Goal: Transaction & Acquisition: Purchase product/service

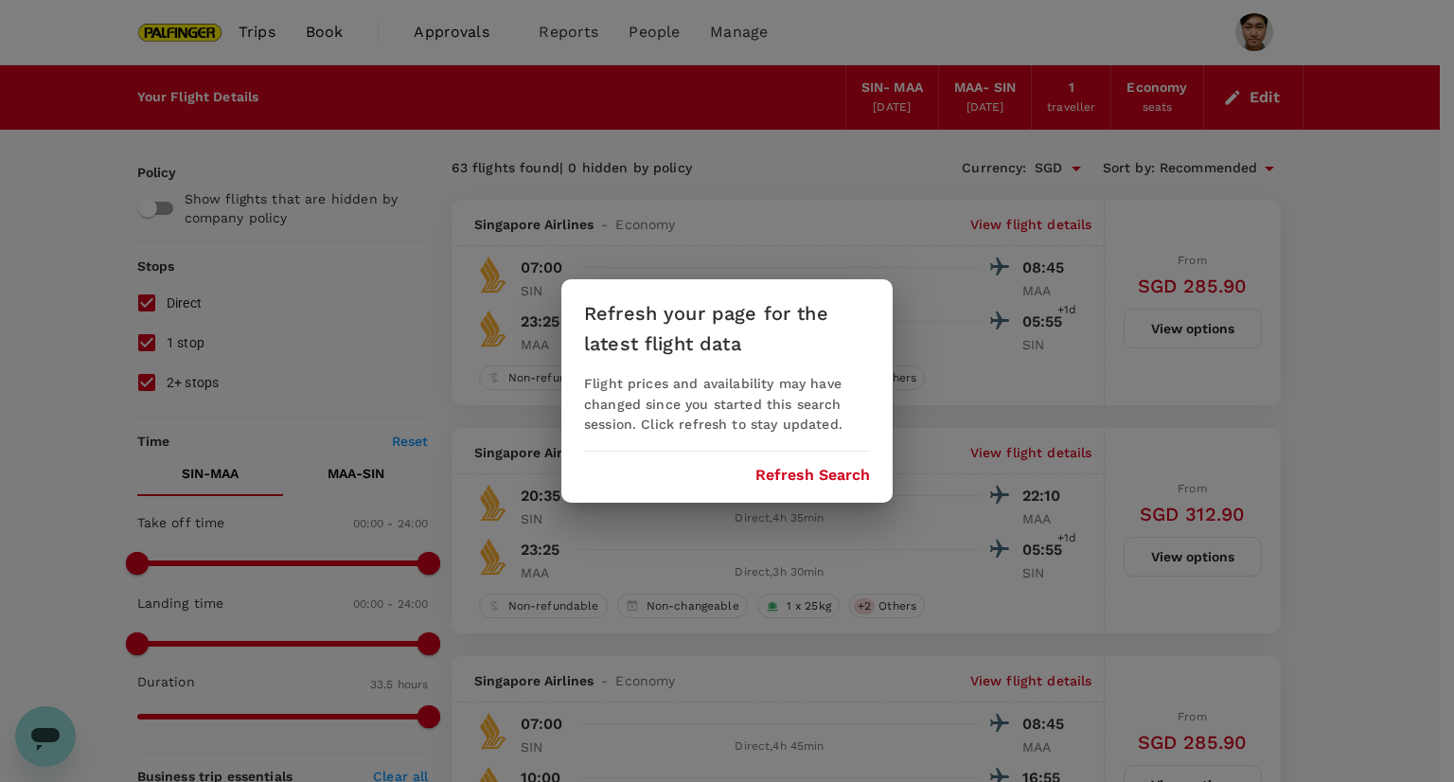
click at [786, 432] on div "Flight prices and availability may have changed since you started this search s…" at bounding box center [727, 405] width 286 height 62
click at [781, 488] on div "Refresh your page for the latest flight data Flight prices and availability may…" at bounding box center [726, 391] width 331 height 224
click at [786, 473] on button "Refresh Search" at bounding box center [812, 475] width 115 height 17
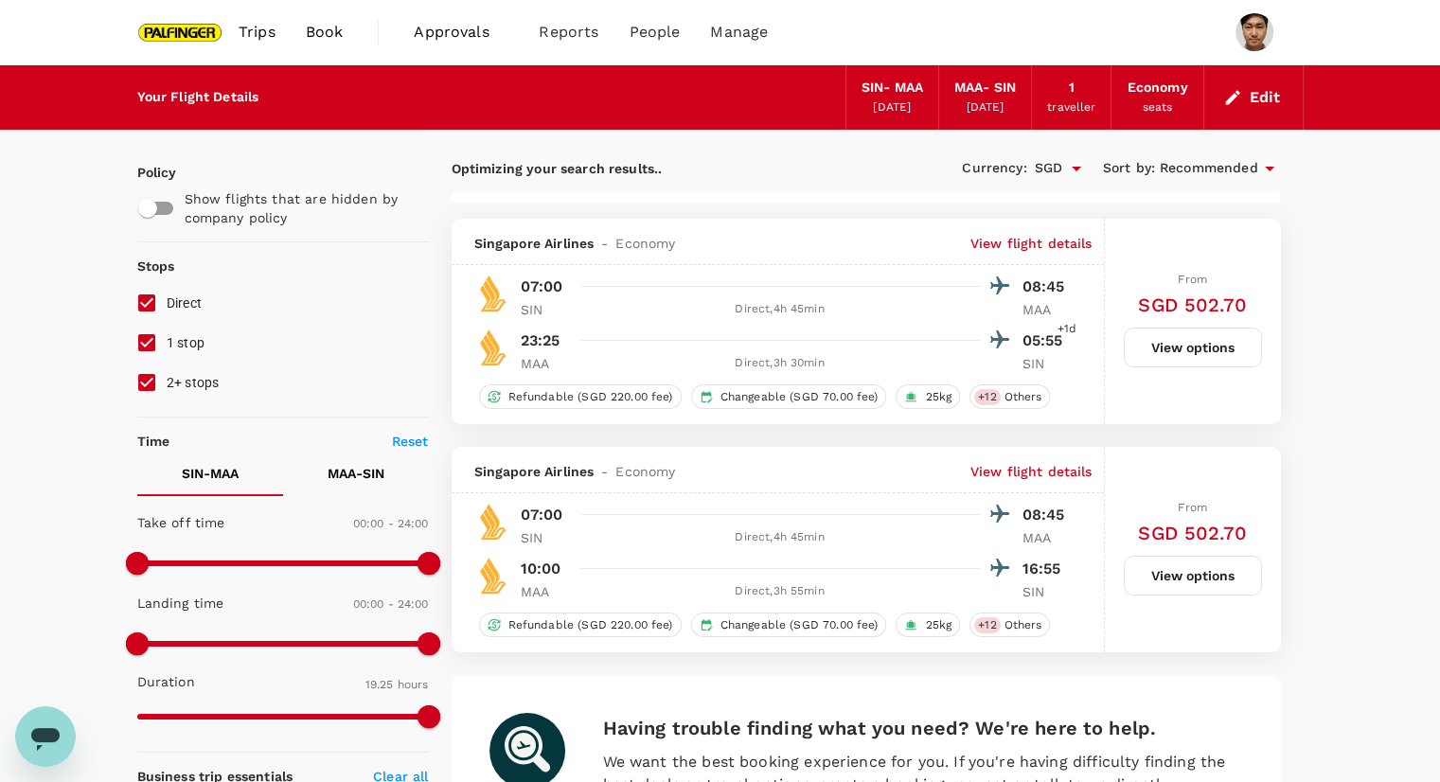
type input "1270"
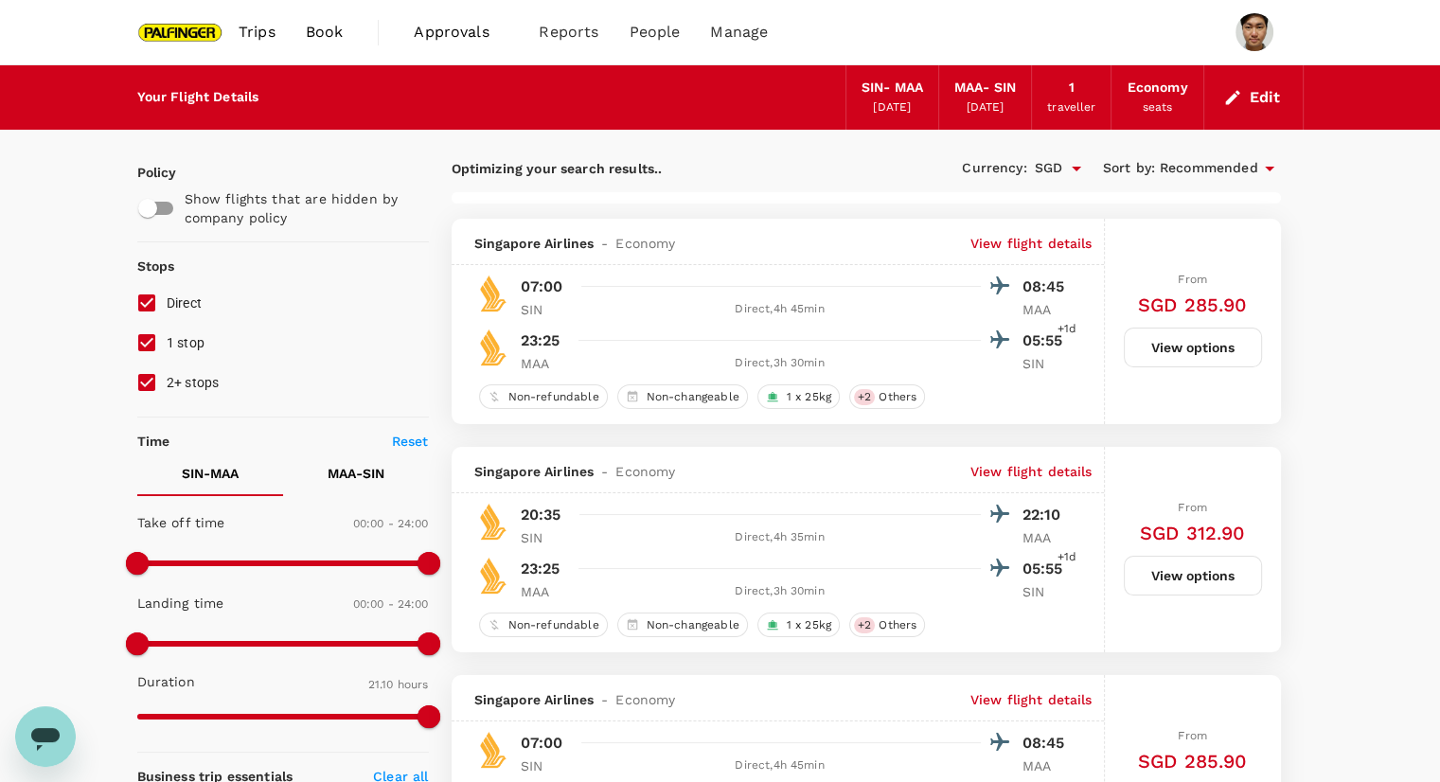
click at [1264, 94] on button "Edit" at bounding box center [1253, 97] width 68 height 30
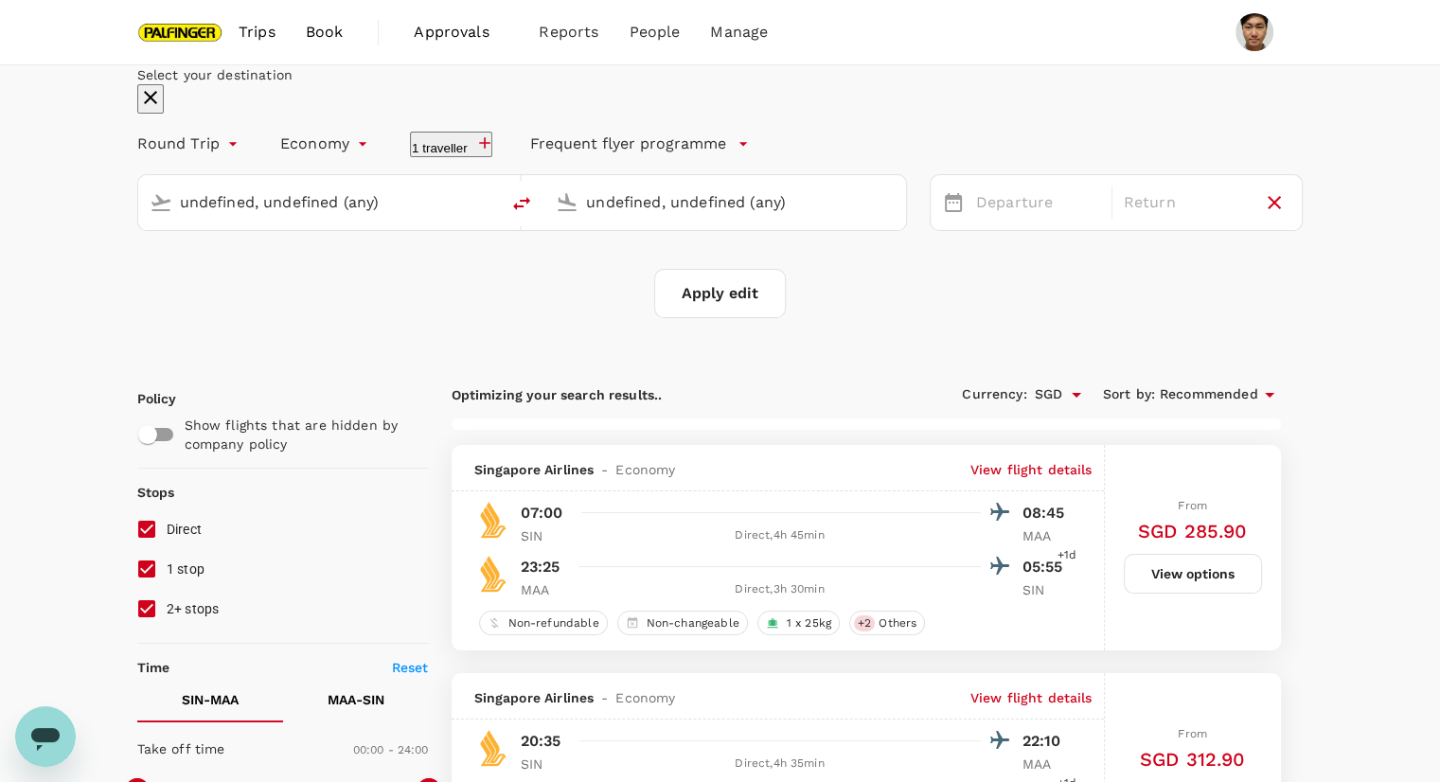
type input "Singapore Changi (SIN)"
type input "Chennai Intl (MAA)"
type input "Singapore Changi (SIN)"
click at [695, 217] on input "Chennai Intl (MAA)" at bounding box center [726, 201] width 280 height 29
click at [719, 291] on div "Munich MUC" at bounding box center [720, 275] width 405 height 29
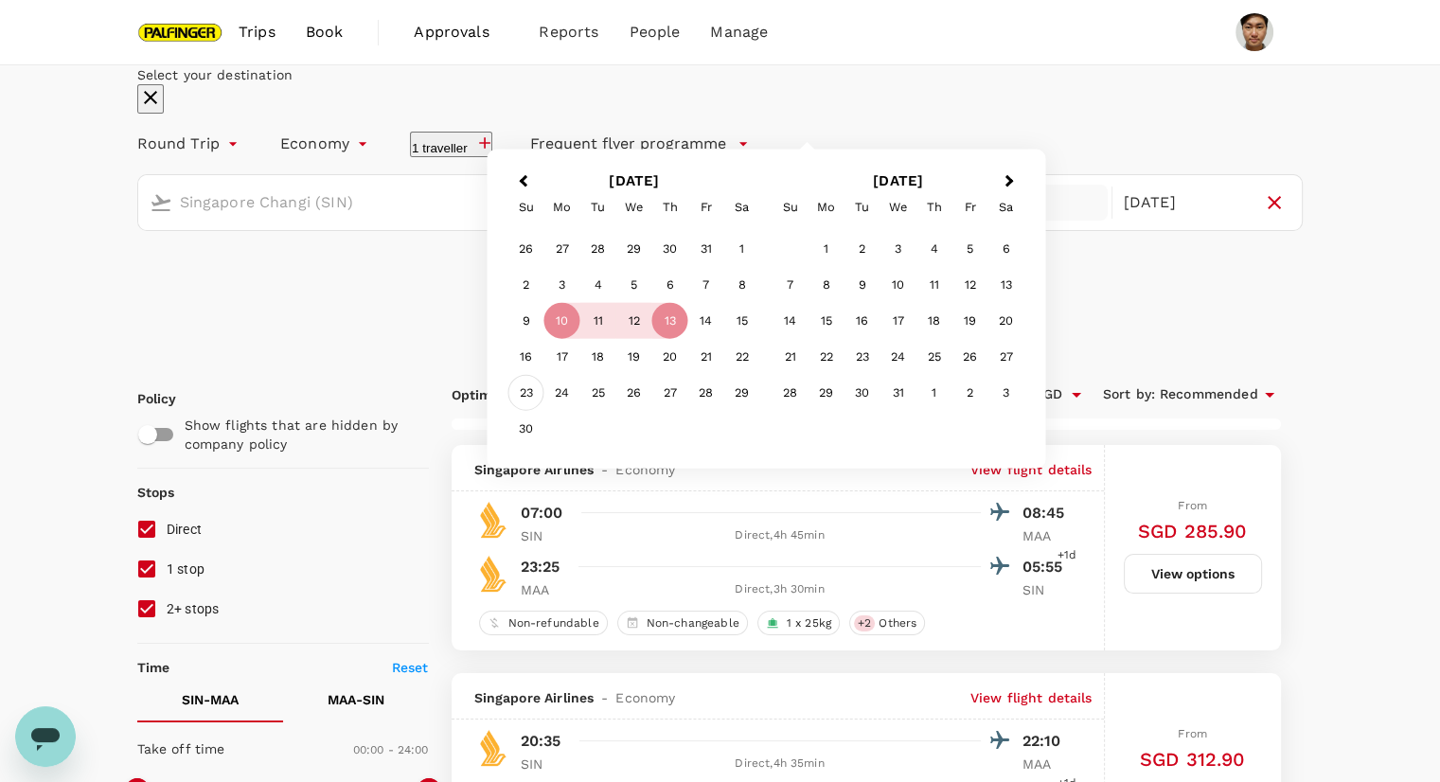
type input "Munich (MUC)"
click at [724, 375] on div "21" at bounding box center [706, 357] width 36 height 36
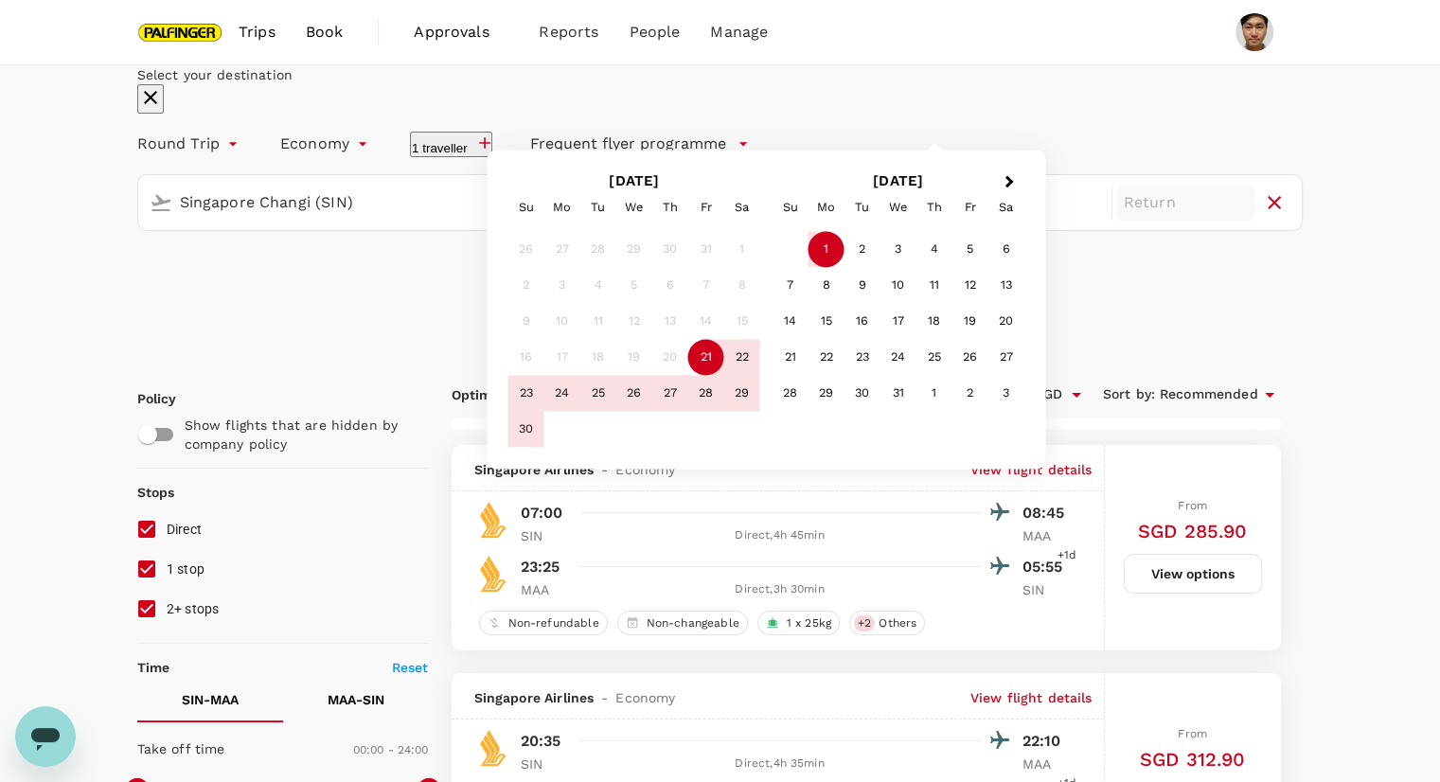
click at [844, 268] on div "1" at bounding box center [826, 250] width 36 height 36
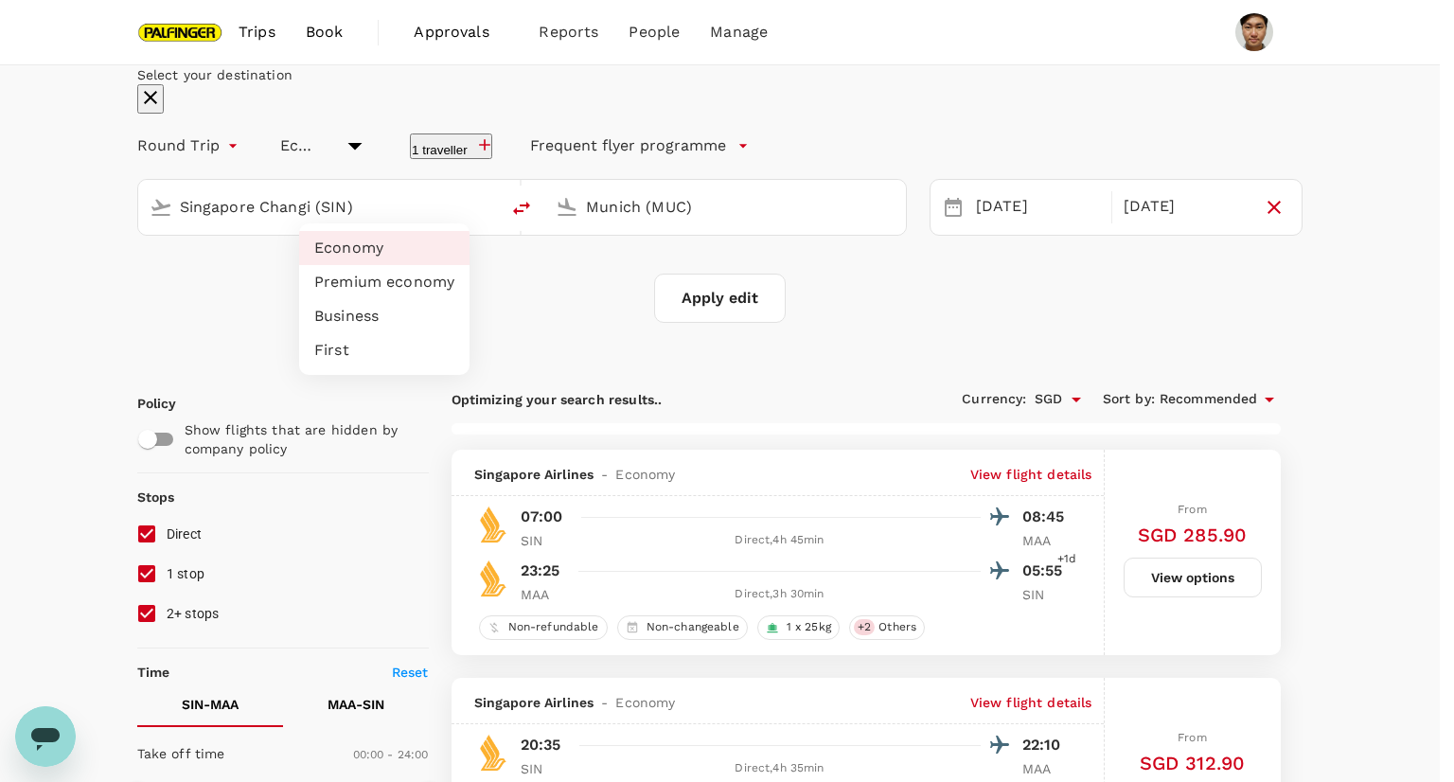
click at [386, 276] on li "Premium economy" at bounding box center [384, 282] width 170 height 34
type input "premium-economy"
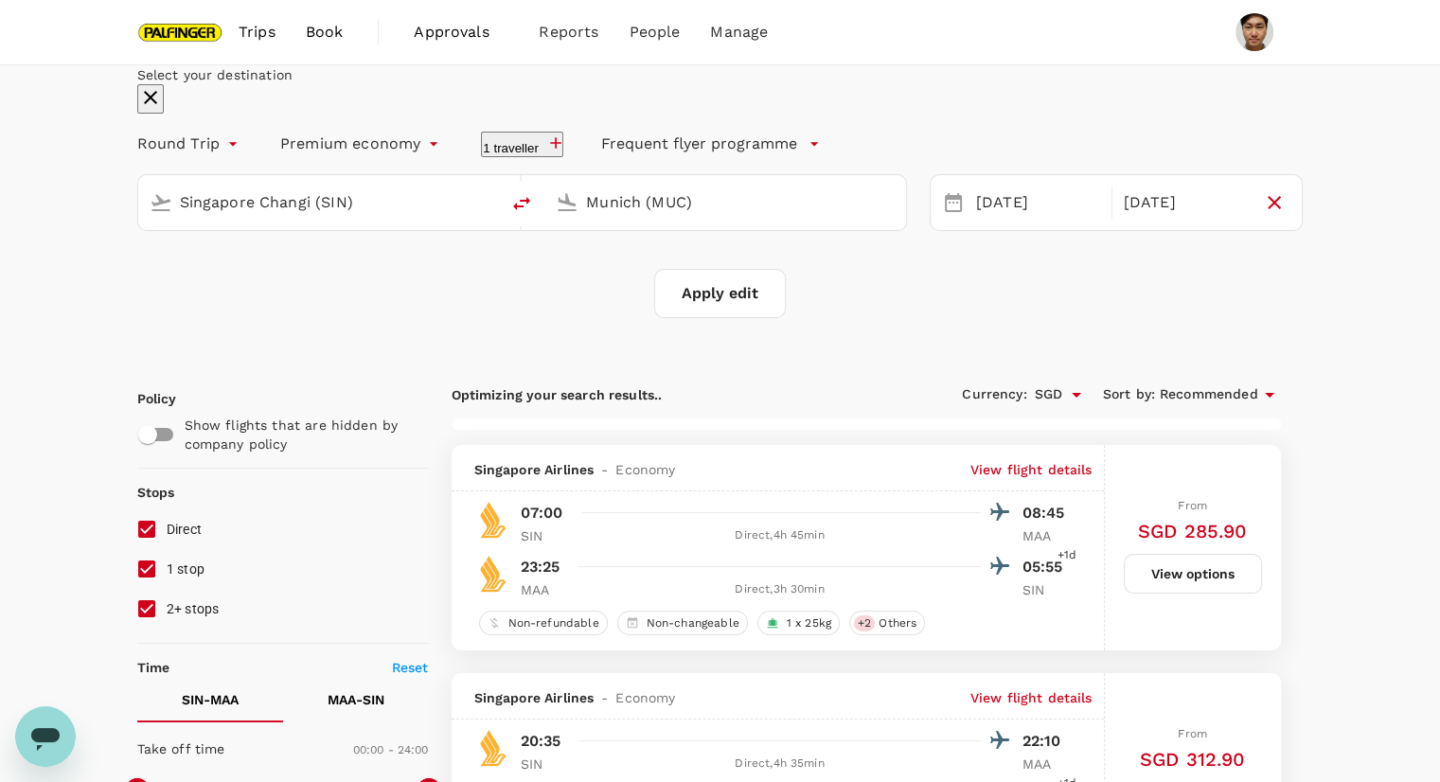
click at [724, 318] on button "Apply edit" at bounding box center [720, 293] width 132 height 49
checkbox input "false"
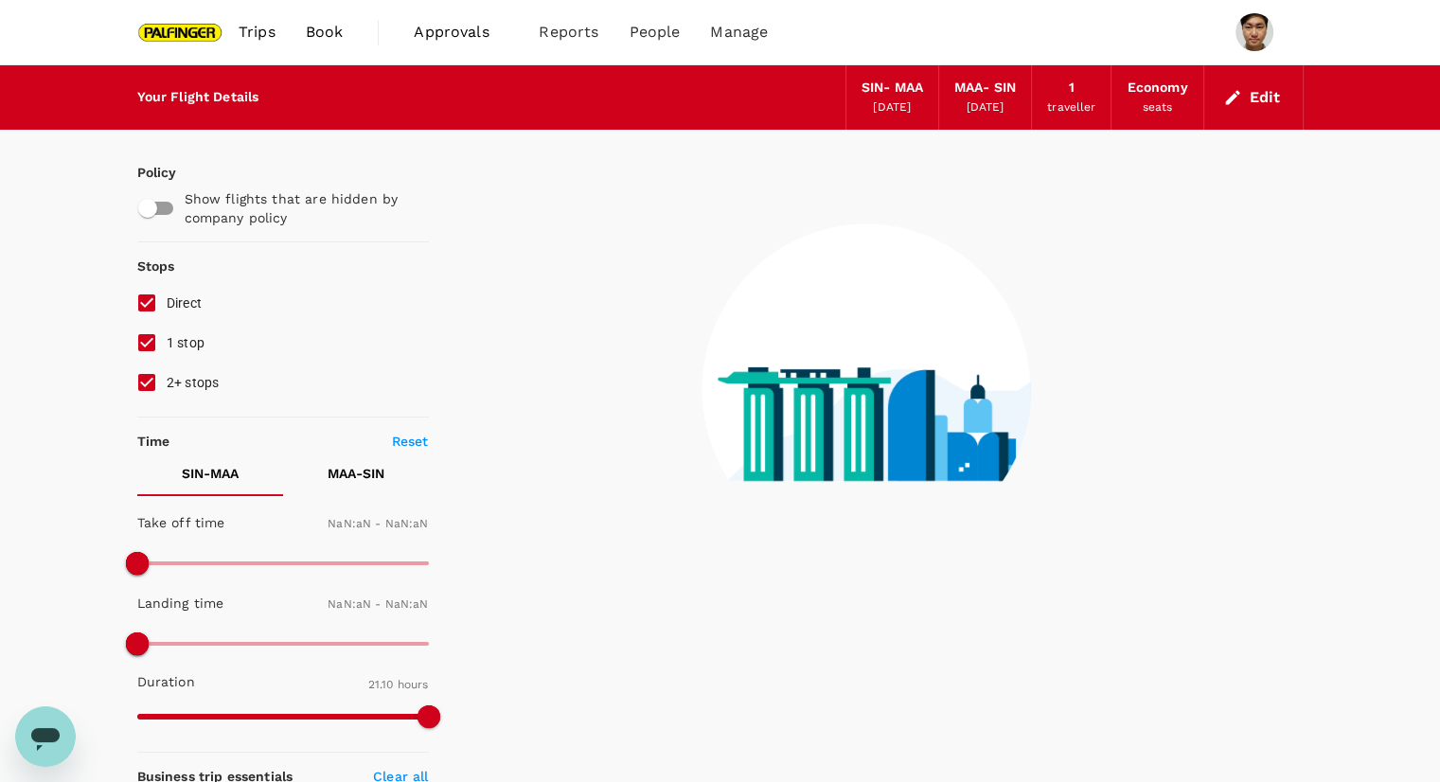
checkbox input "false"
type input "1440"
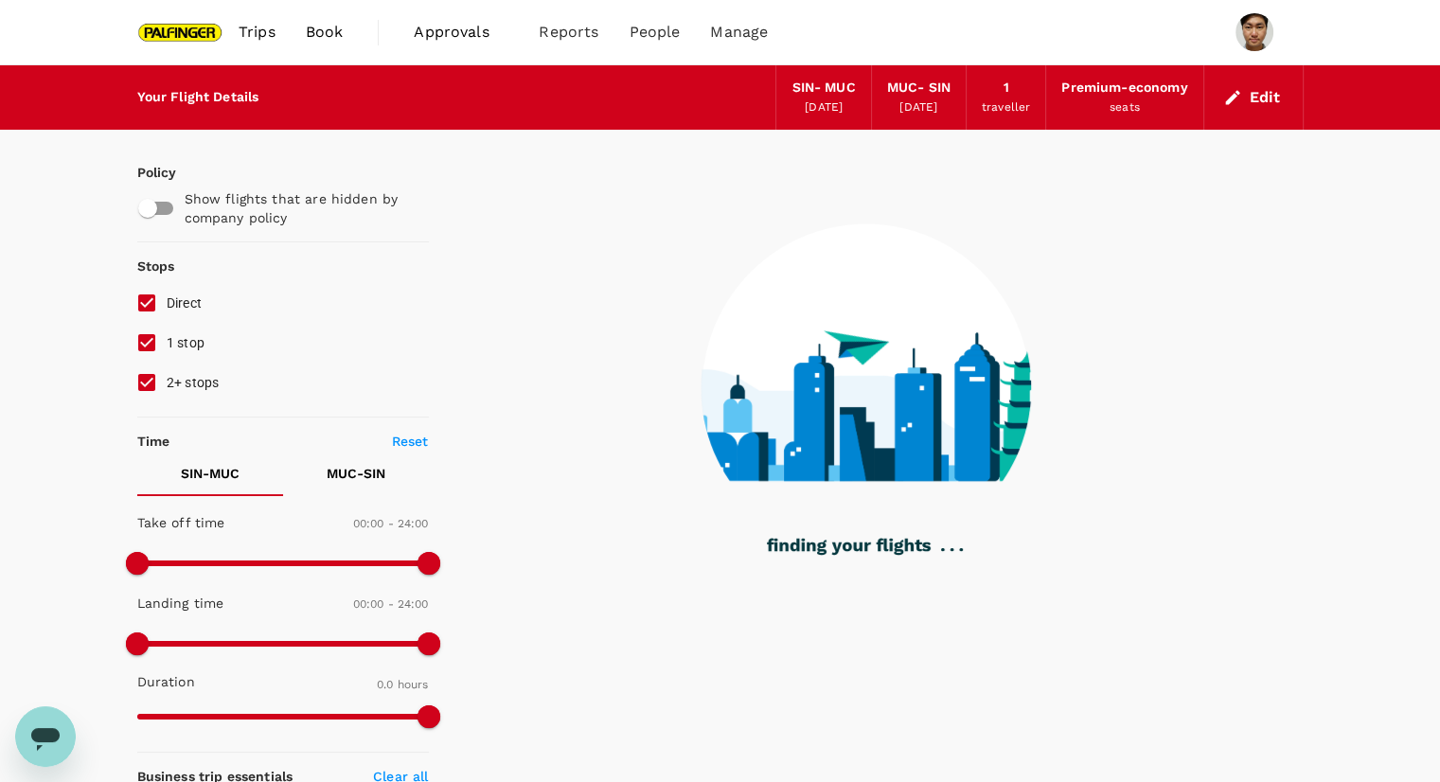
click at [145, 340] on input "1 stop" at bounding box center [147, 343] width 40 height 40
checkbox input "false"
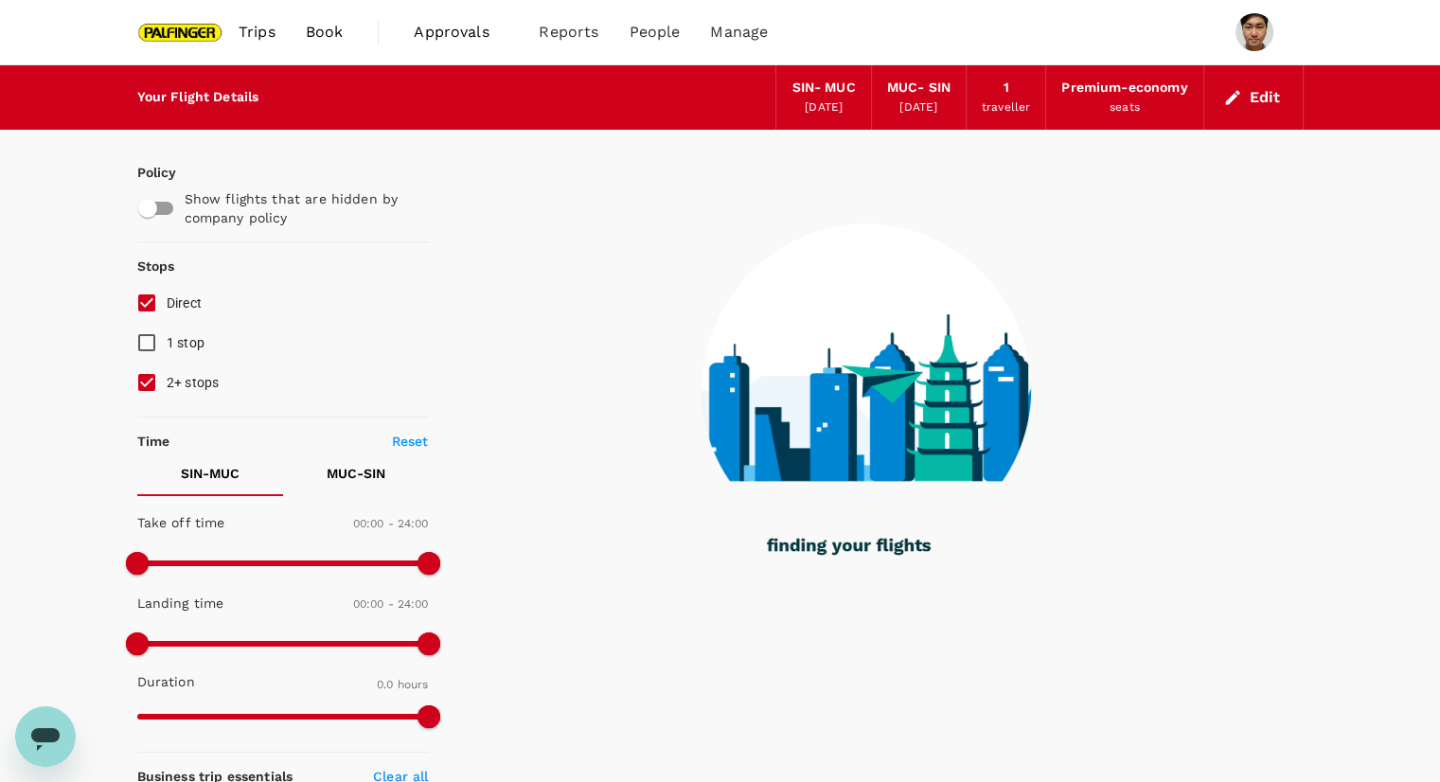
click at [140, 378] on input "2+ stops" at bounding box center [147, 382] width 40 height 40
checkbox input "false"
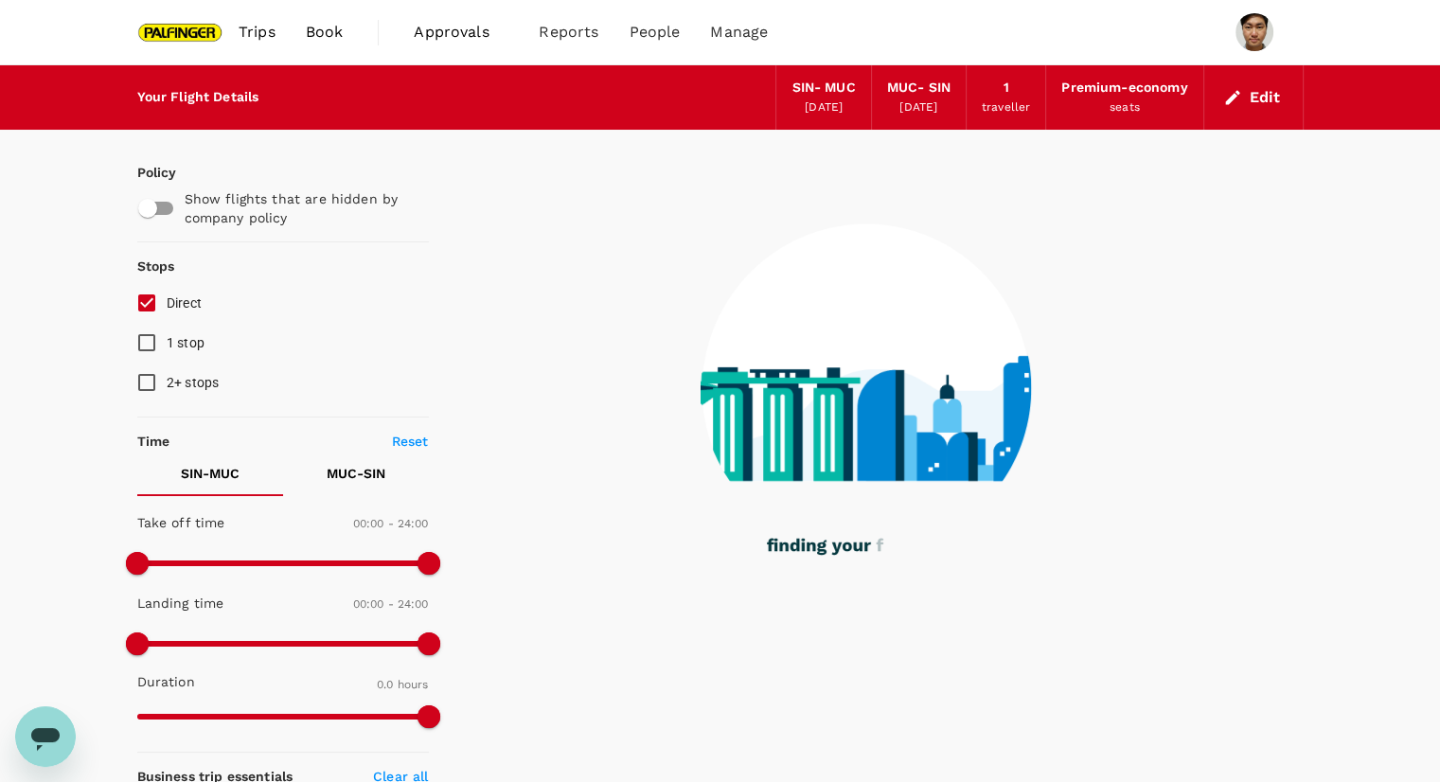
type input "1760"
checkbox input "true"
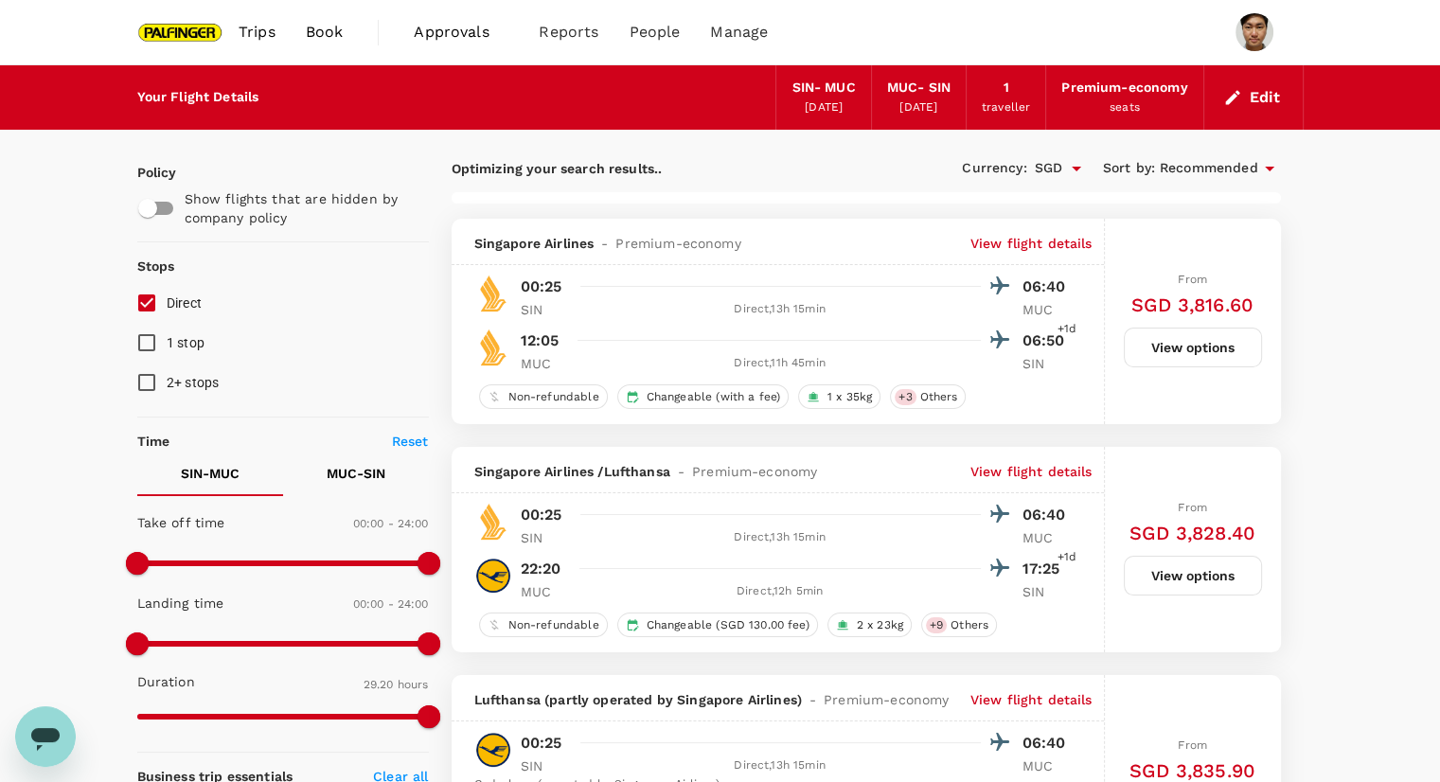
scroll to position [396, 0]
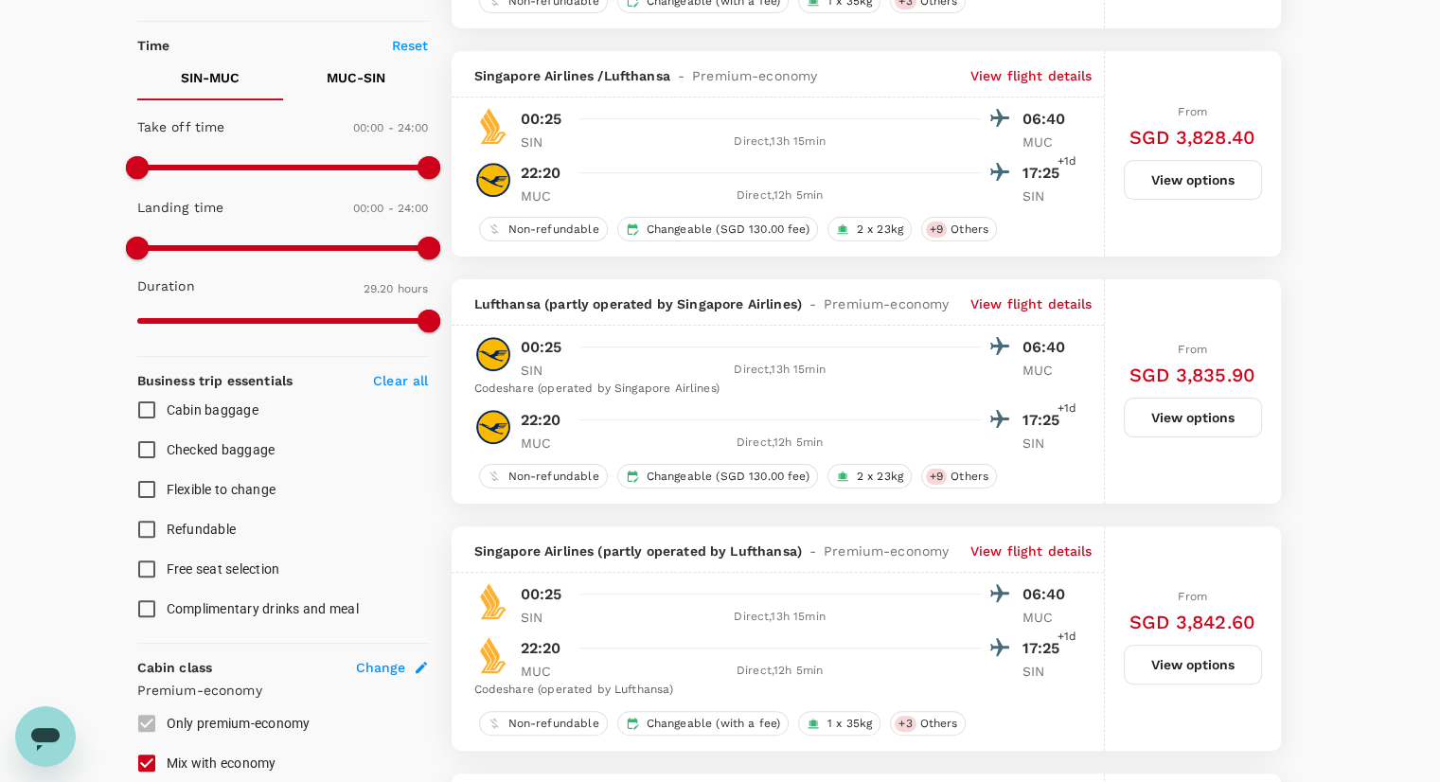
click at [1186, 677] on button "View options" at bounding box center [1192, 665] width 138 height 40
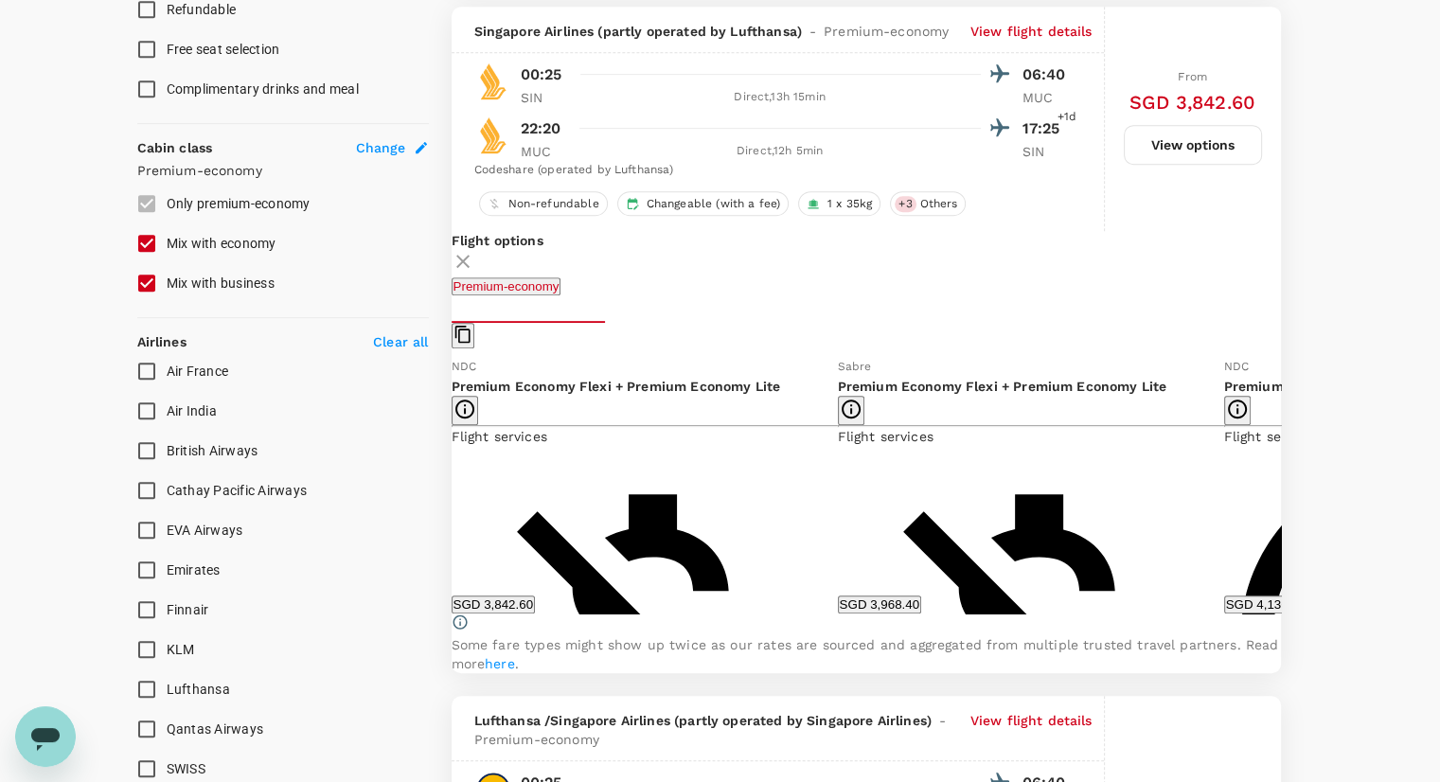
scroll to position [924, 0]
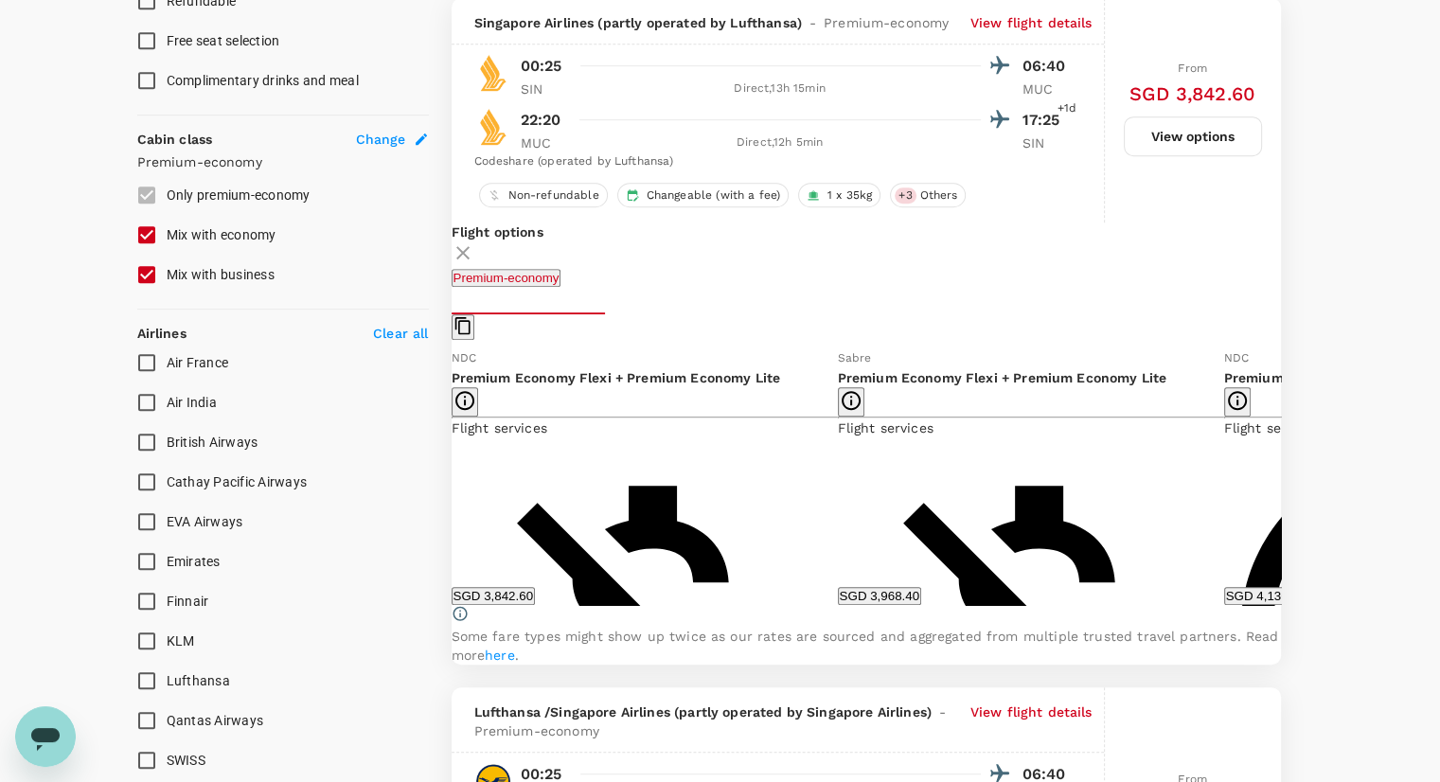
click at [1285, 486] on icon at bounding box center [1294, 476] width 19 height 19
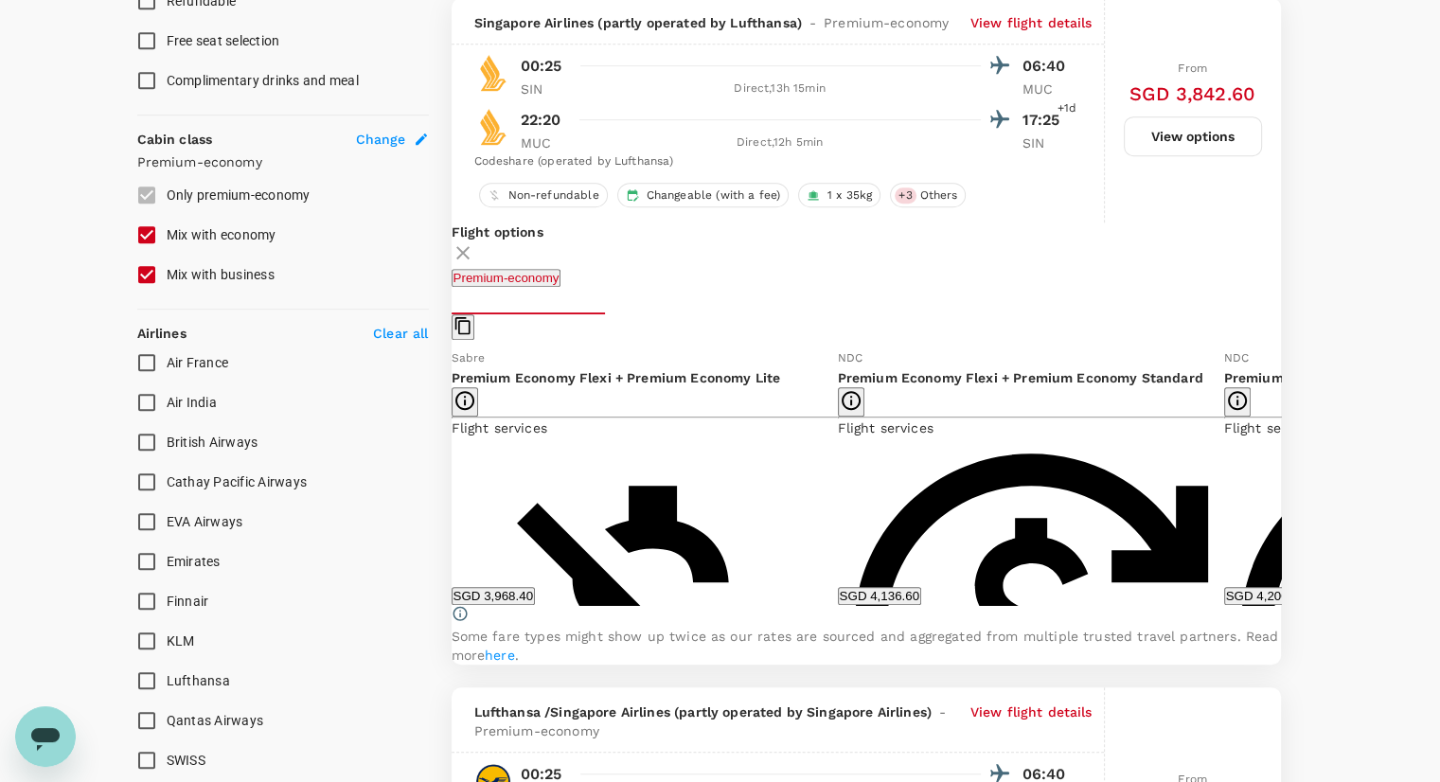
click at [1285, 486] on icon at bounding box center [1294, 476] width 19 height 19
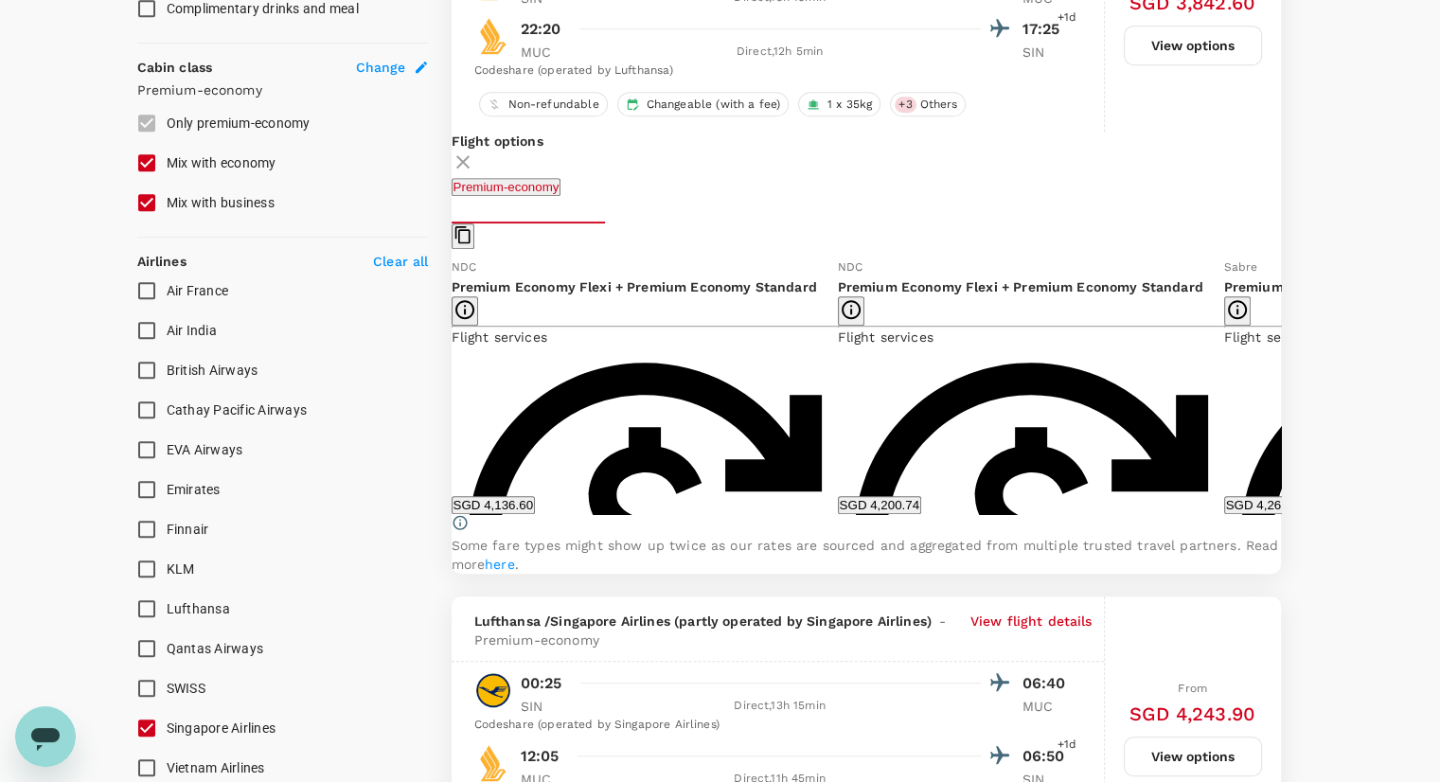
scroll to position [996, 0]
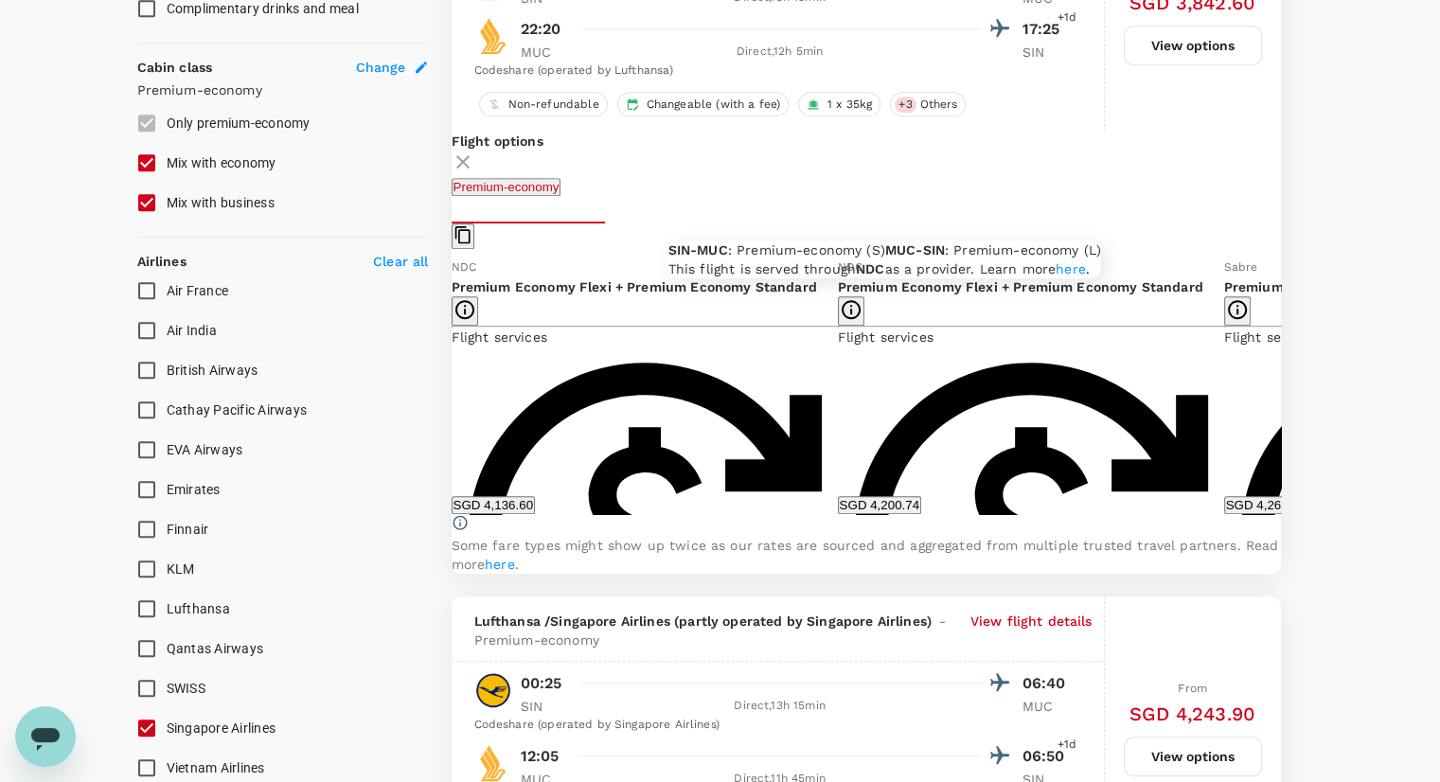
click at [839, 298] on icon "button" at bounding box center [850, 309] width 23 height 23
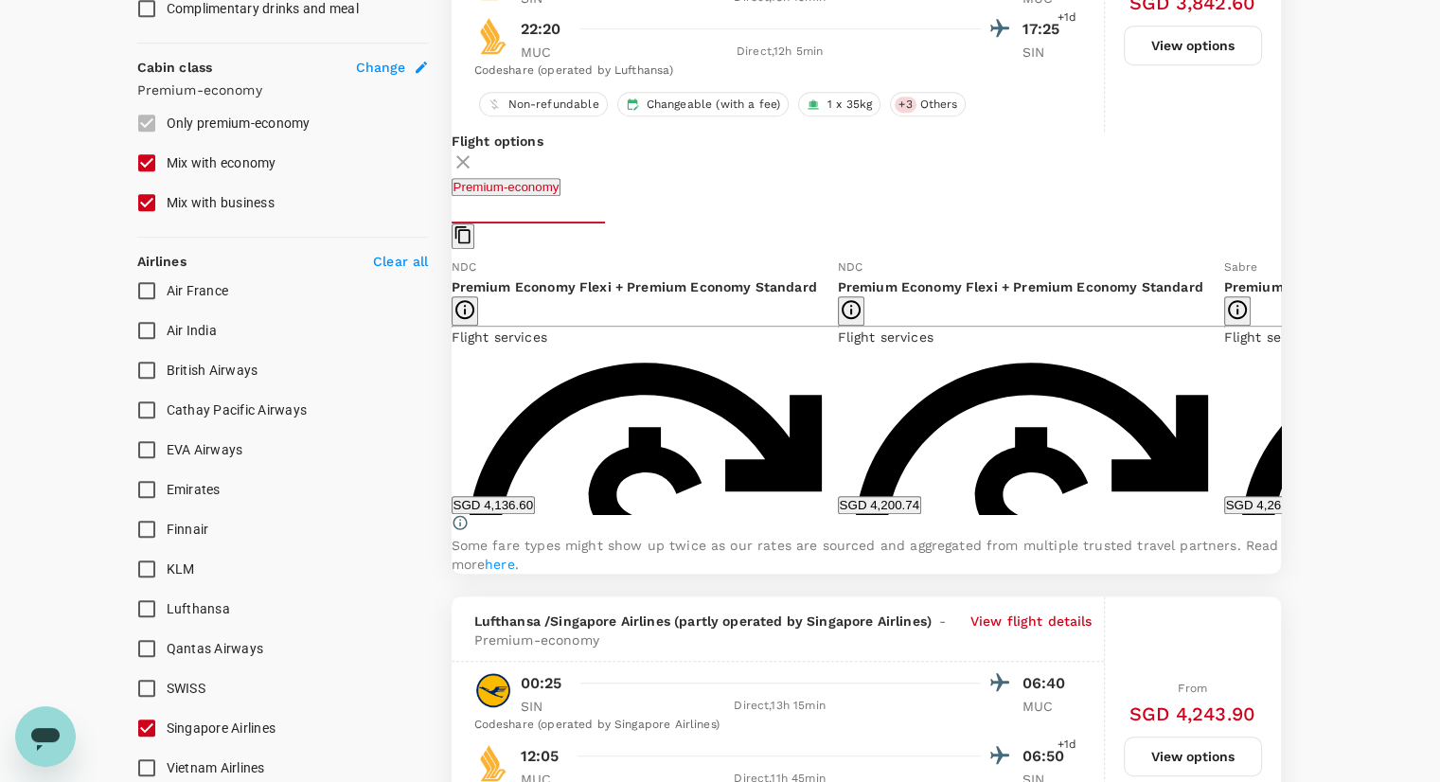
click at [453, 414] on div "Flight options Premium-economy NDC Premium Economy Flexi + Premium Economy Lite…" at bounding box center [865, 353] width 829 height 442
click at [437, 394] on icon at bounding box center [432, 386] width 9 height 16
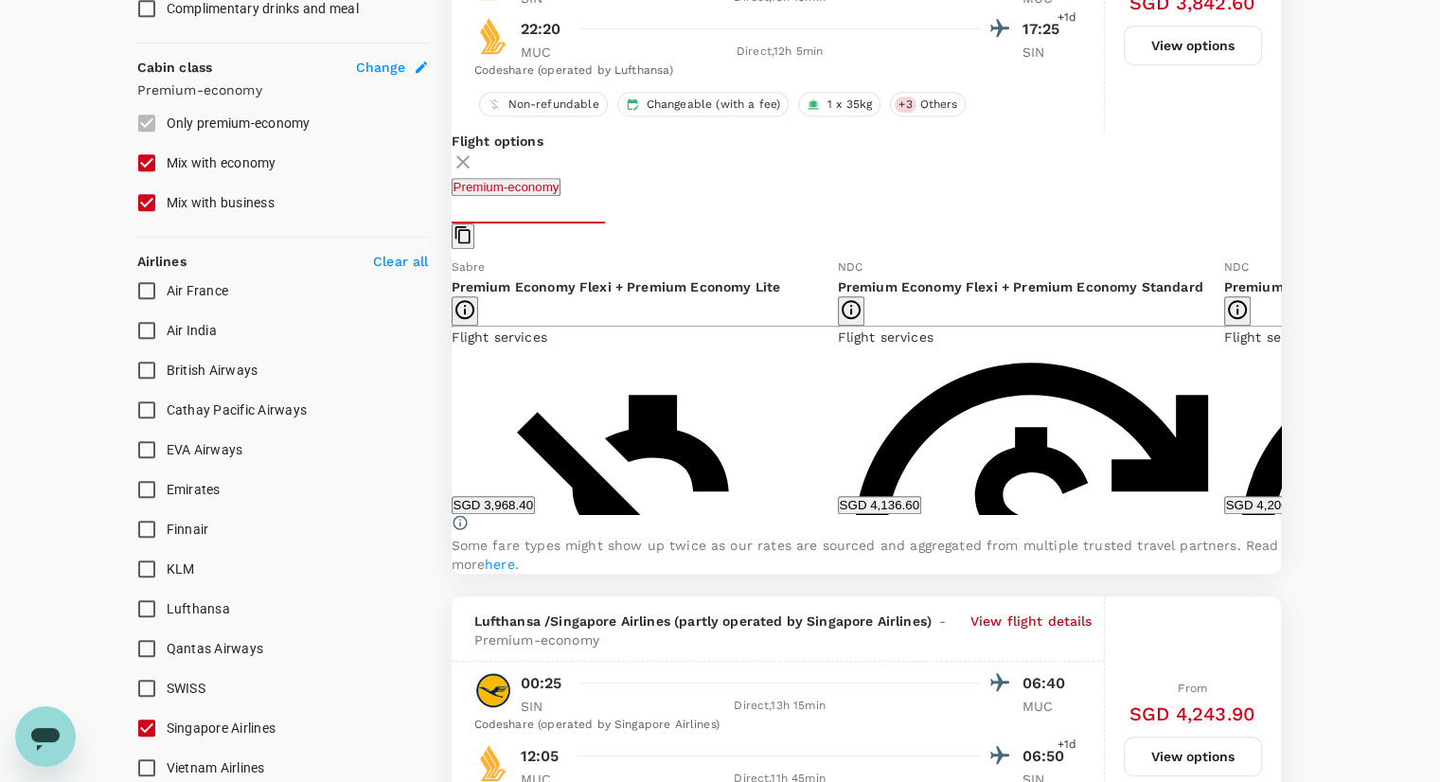
click at [437, 394] on icon at bounding box center [432, 386] width 9 height 16
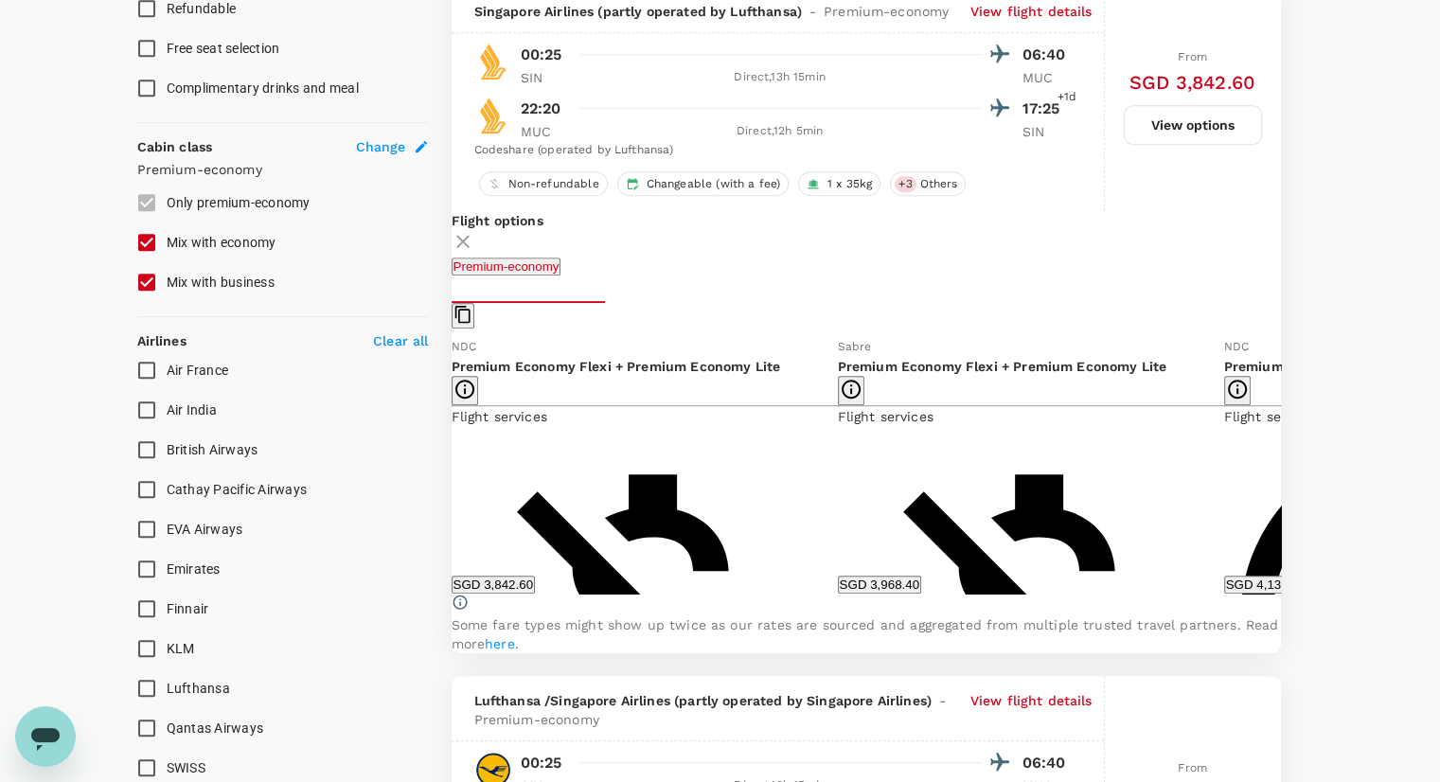
scroll to position [916, 0]
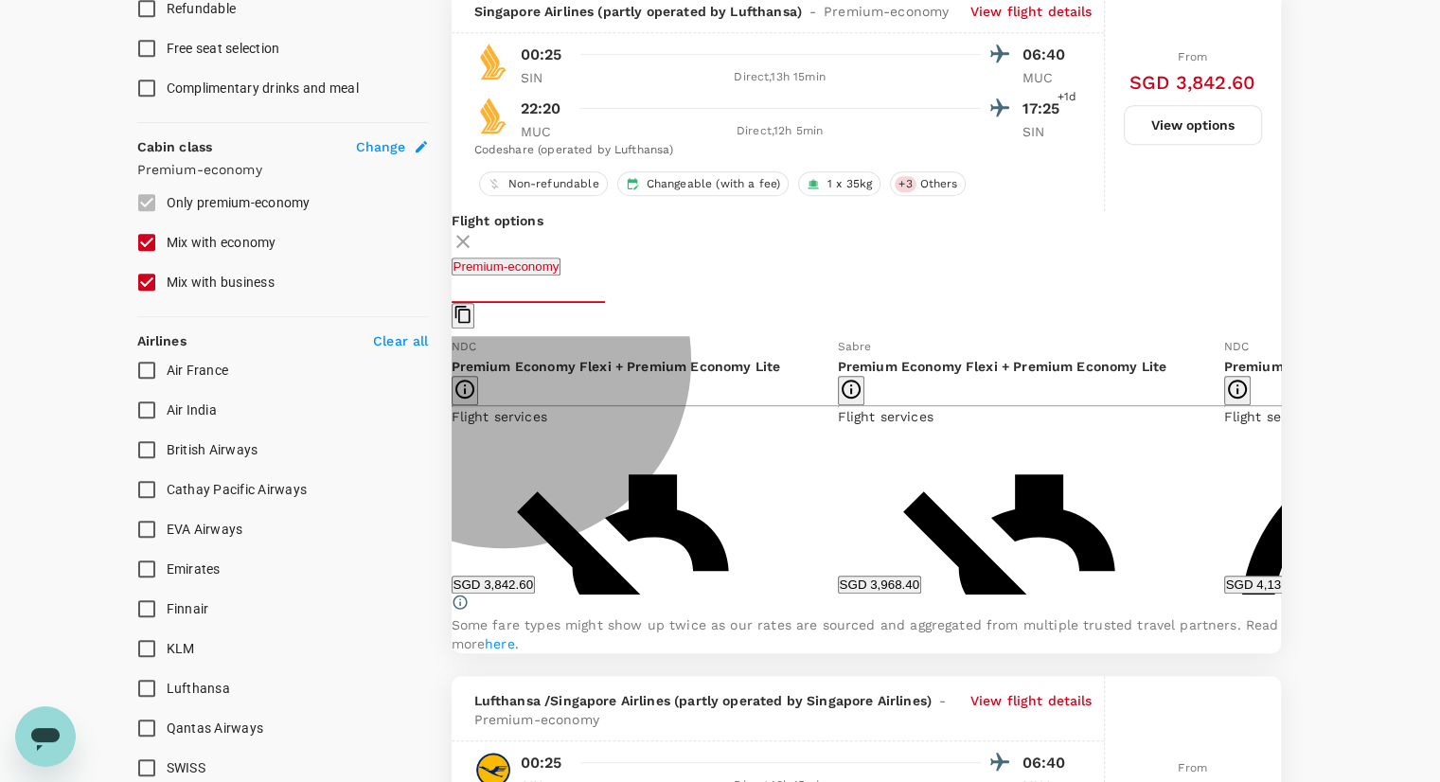
click at [1224, 593] on button "SGD 4,136.60" at bounding box center [1265, 584] width 83 height 18
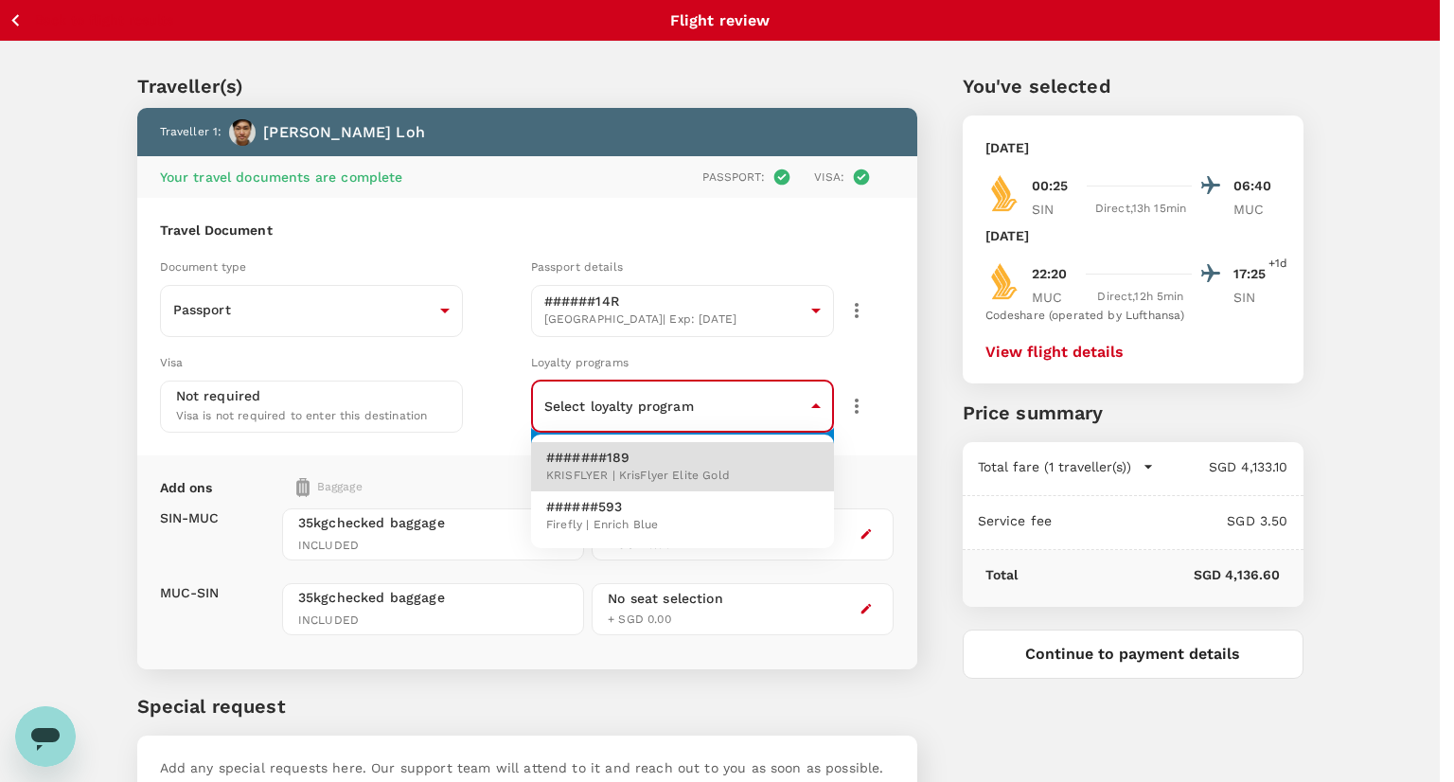
click at [810, 401] on body "Back to flight results Flight review Traveller(s) Traveller 1 : Zhi [PERSON_NAM…" at bounding box center [727, 455] width 1454 height 911
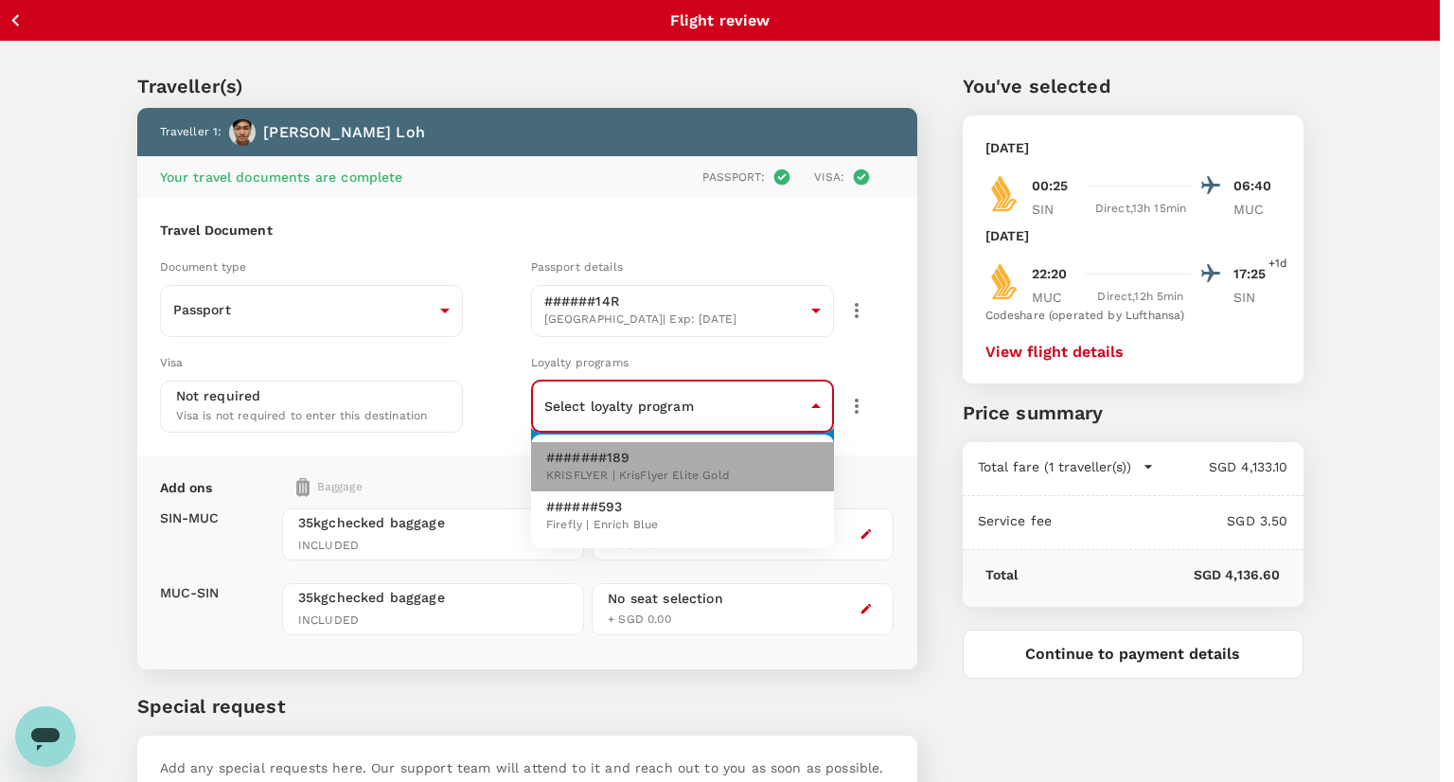
click at [750, 470] on li "#######189 KRISFLYER | KrisFlyer Elite Gold" at bounding box center [682, 466] width 303 height 49
type input "eb5d05e1-1e80-45d6-8f2e-dfbb4304c65d"
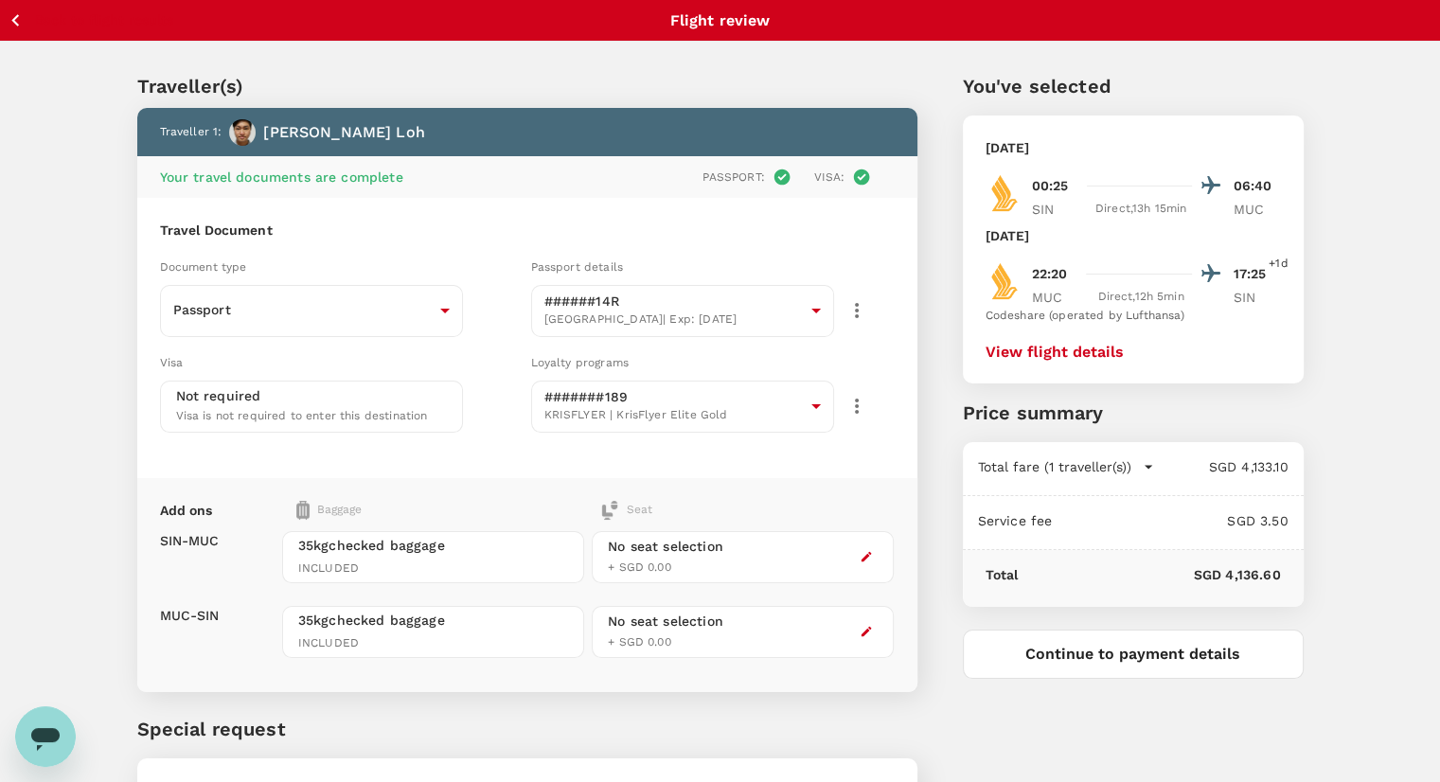
click at [946, 549] on div "You've selected [DATE] 00:25 06:40 SIN Direct , 13h 15min MUC [DATE] 22:20 17:2…" at bounding box center [1110, 455] width 386 height 857
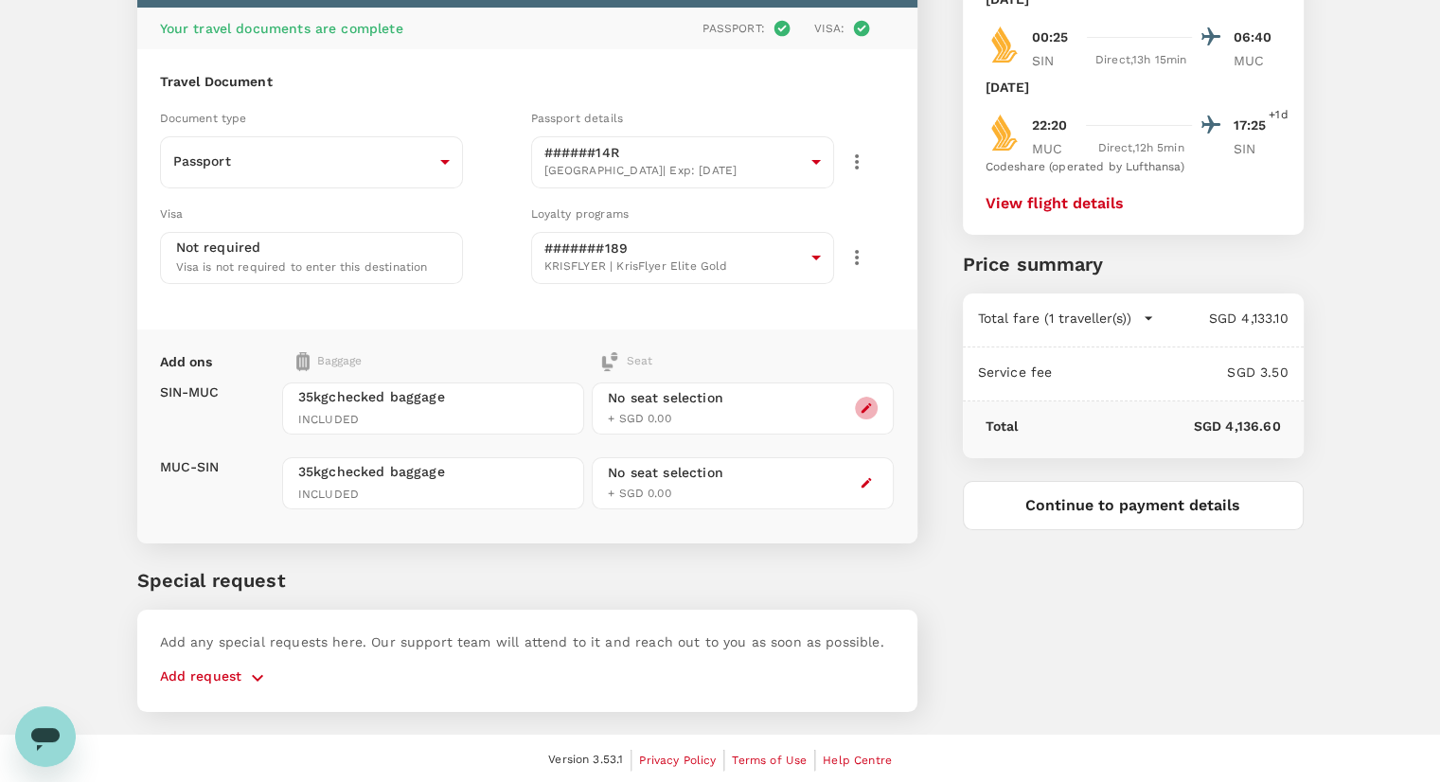
click at [870, 401] on icon "button" at bounding box center [865, 407] width 13 height 13
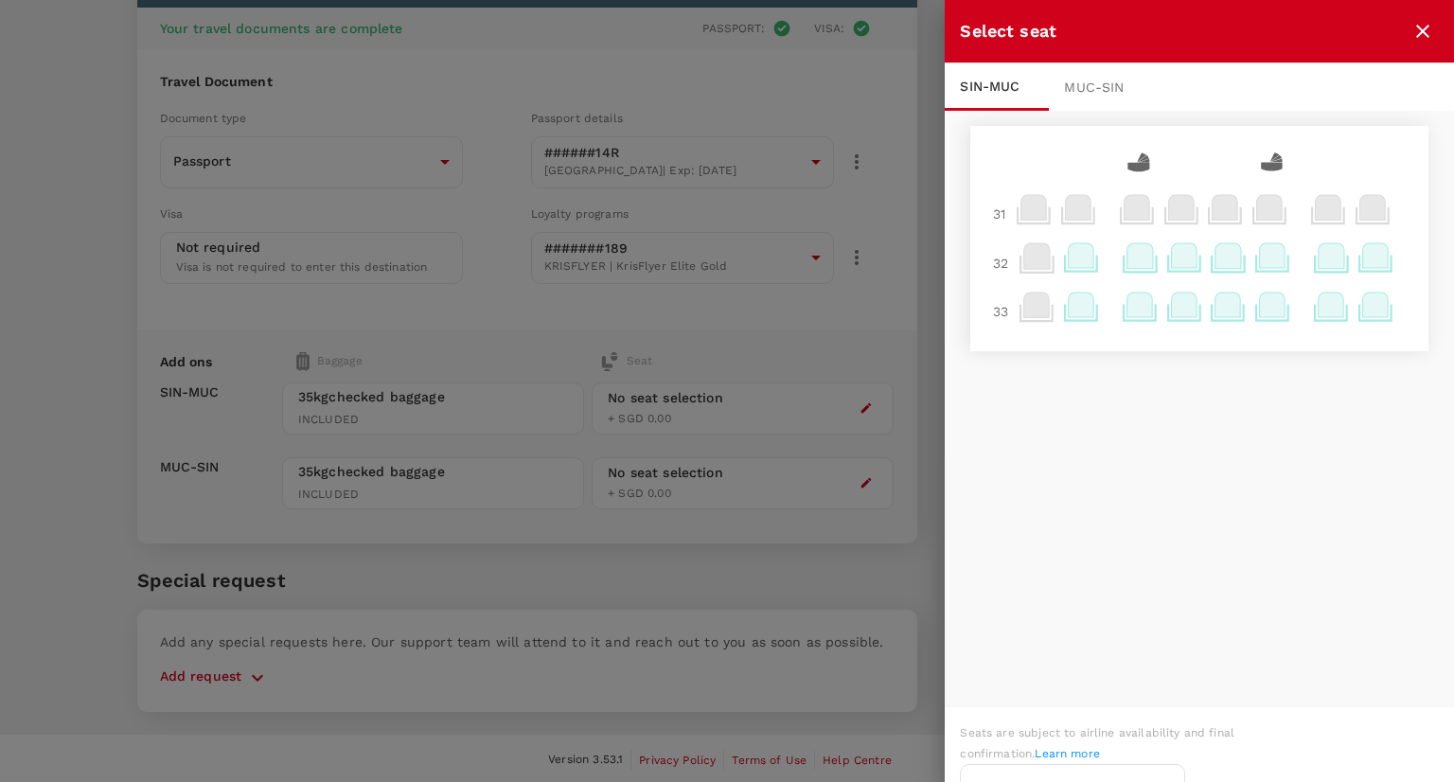
click at [1268, 256] on icon at bounding box center [1273, 255] width 26 height 25
click at [1258, 219] on p "Select" at bounding box center [1252, 214] width 42 height 19
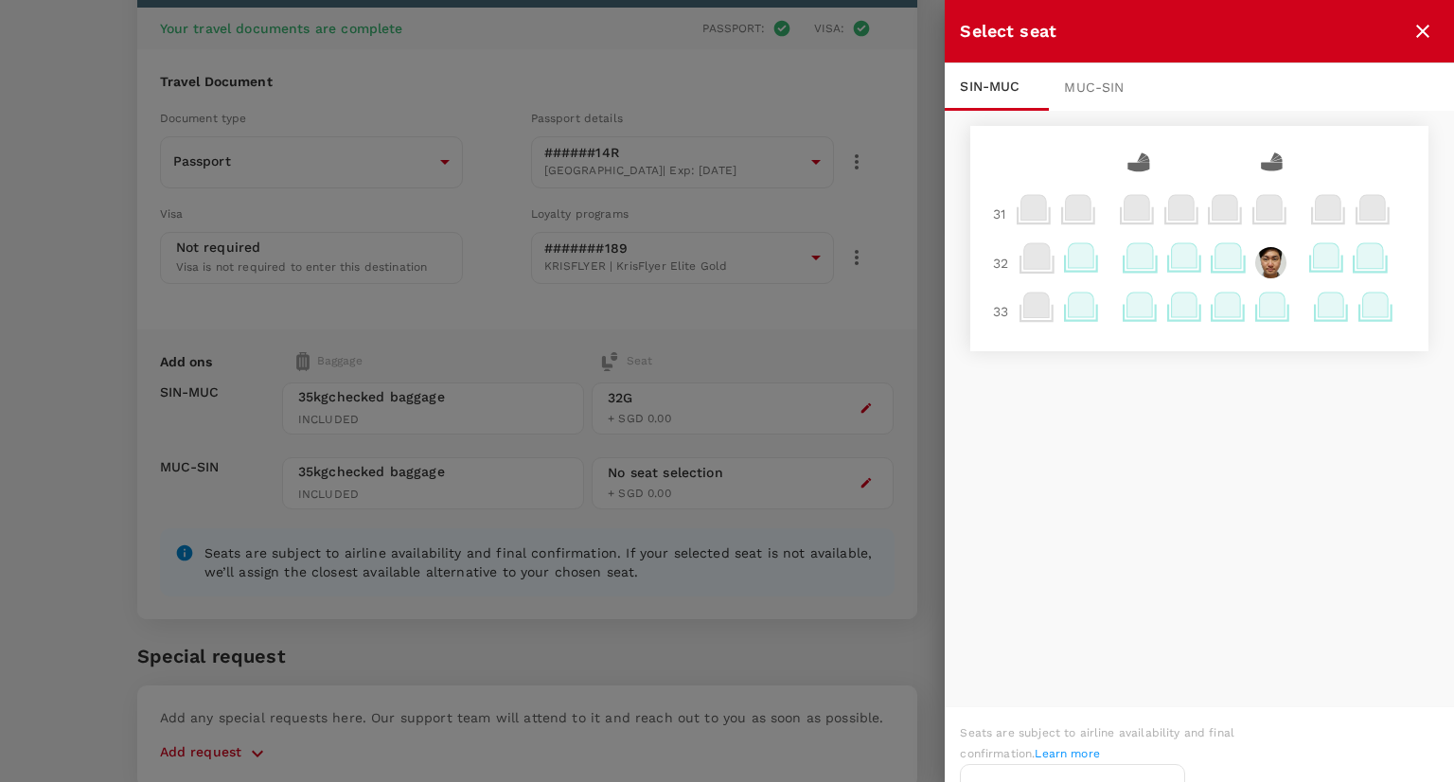
click at [1129, 256] on icon at bounding box center [1140, 255] width 26 height 25
click at [1347, 205] on p "Reselect" at bounding box center [1353, 214] width 56 height 19
click at [1431, 33] on icon "close" at bounding box center [1422, 31] width 23 height 23
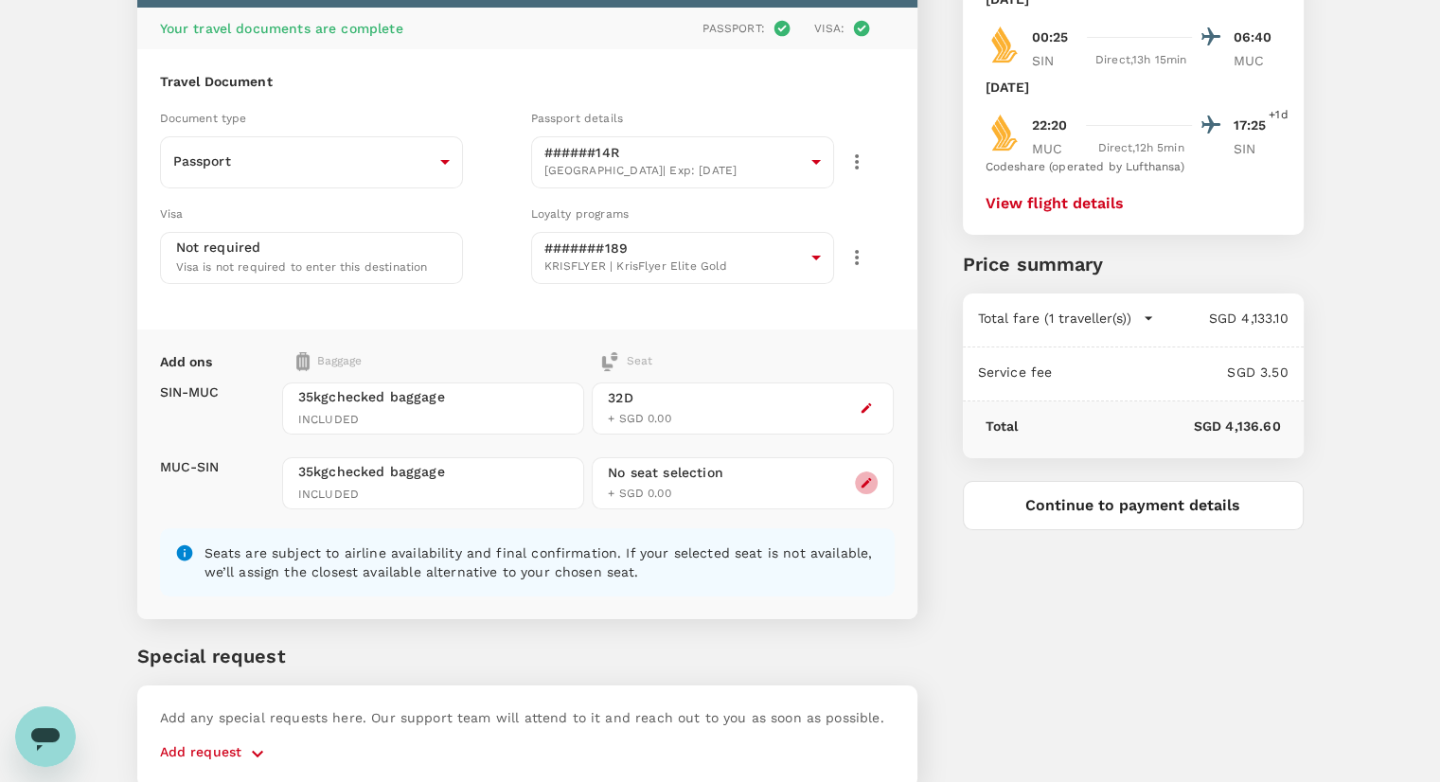
click at [860, 479] on icon "button" at bounding box center [865, 482] width 13 height 13
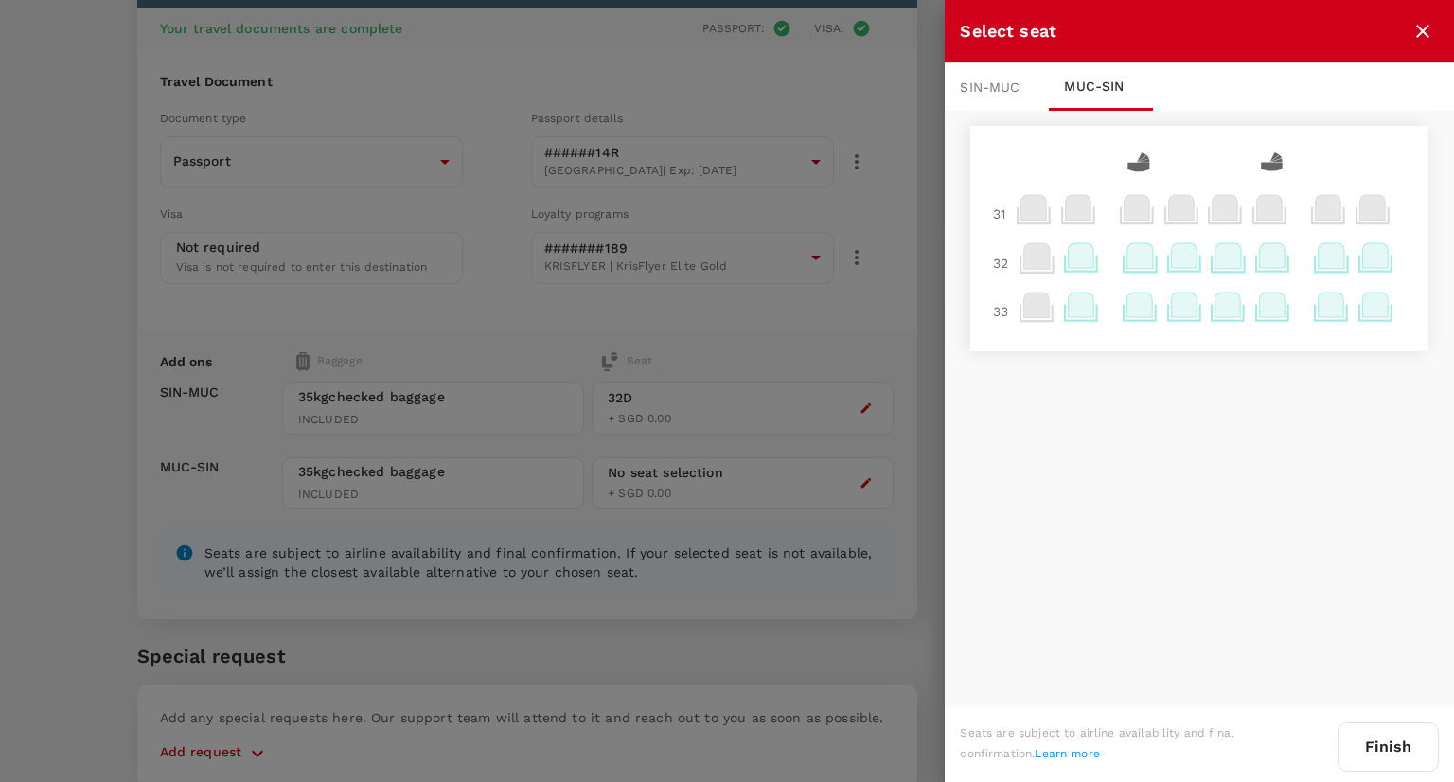
click at [1129, 265] on icon at bounding box center [1140, 255] width 26 height 25
click at [1359, 199] on div "Selected seat 32 D 0 [PERSON_NAME] Select" at bounding box center [1254, 189] width 284 height 99
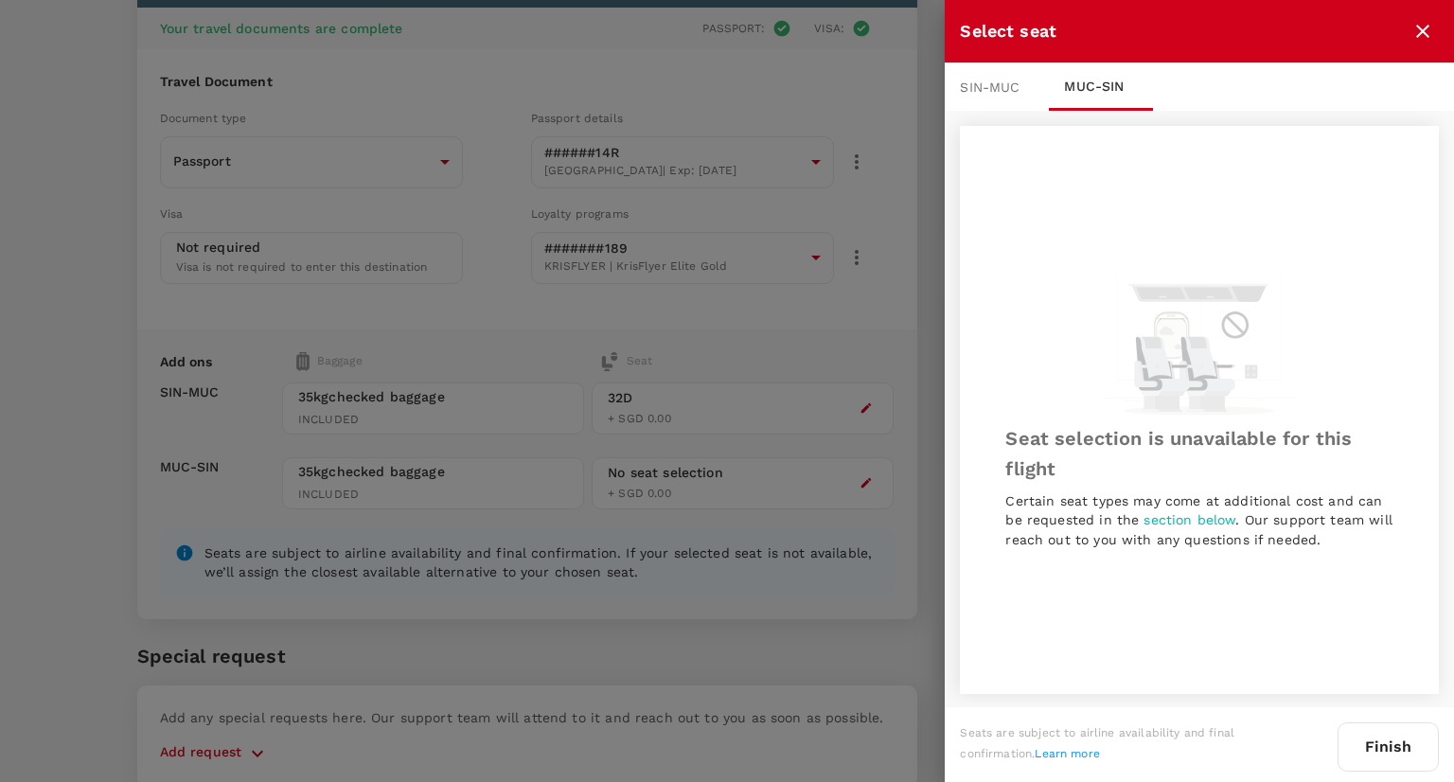
click at [1011, 76] on div "SIN - MUC" at bounding box center [997, 86] width 104 height 47
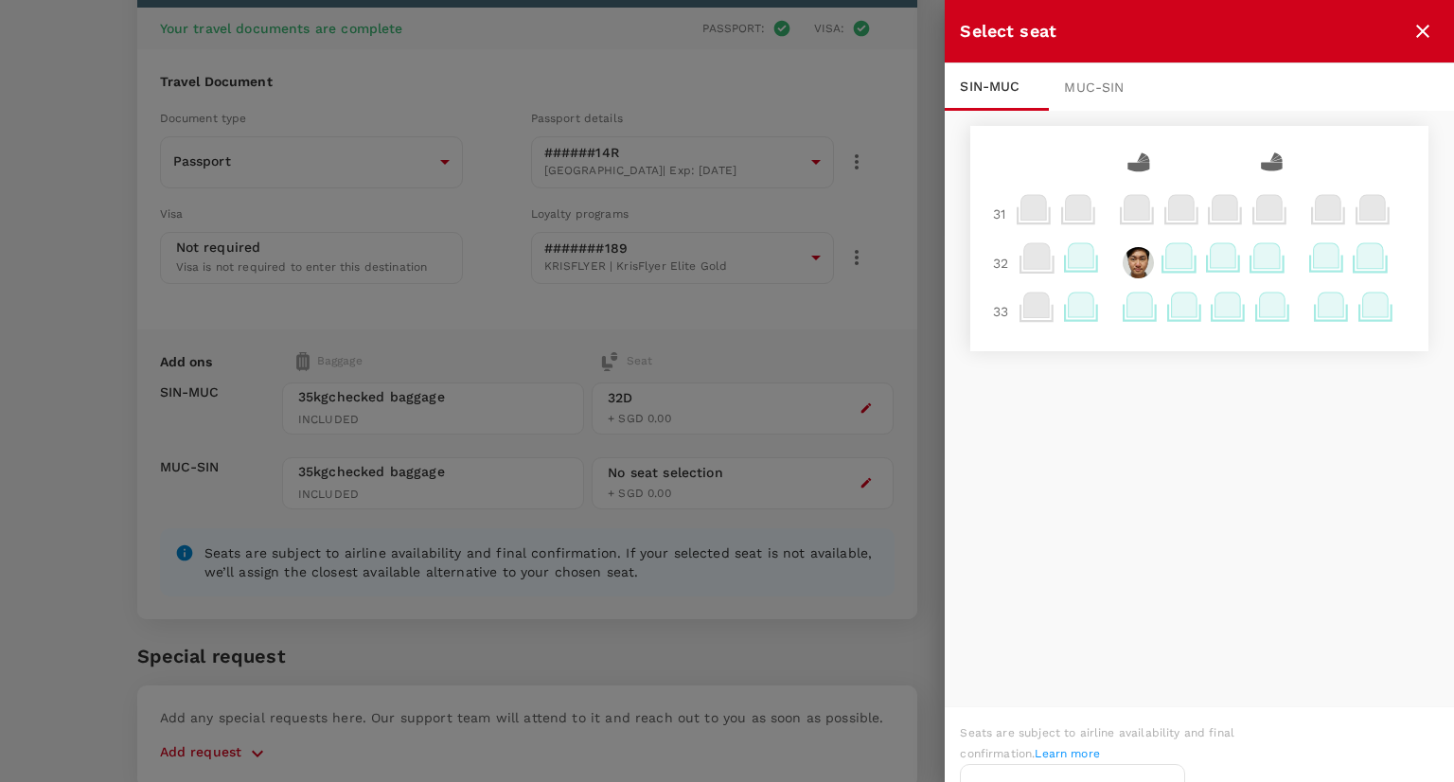
click at [1071, 86] on div "MUC - SIN" at bounding box center [1101, 86] width 104 height 47
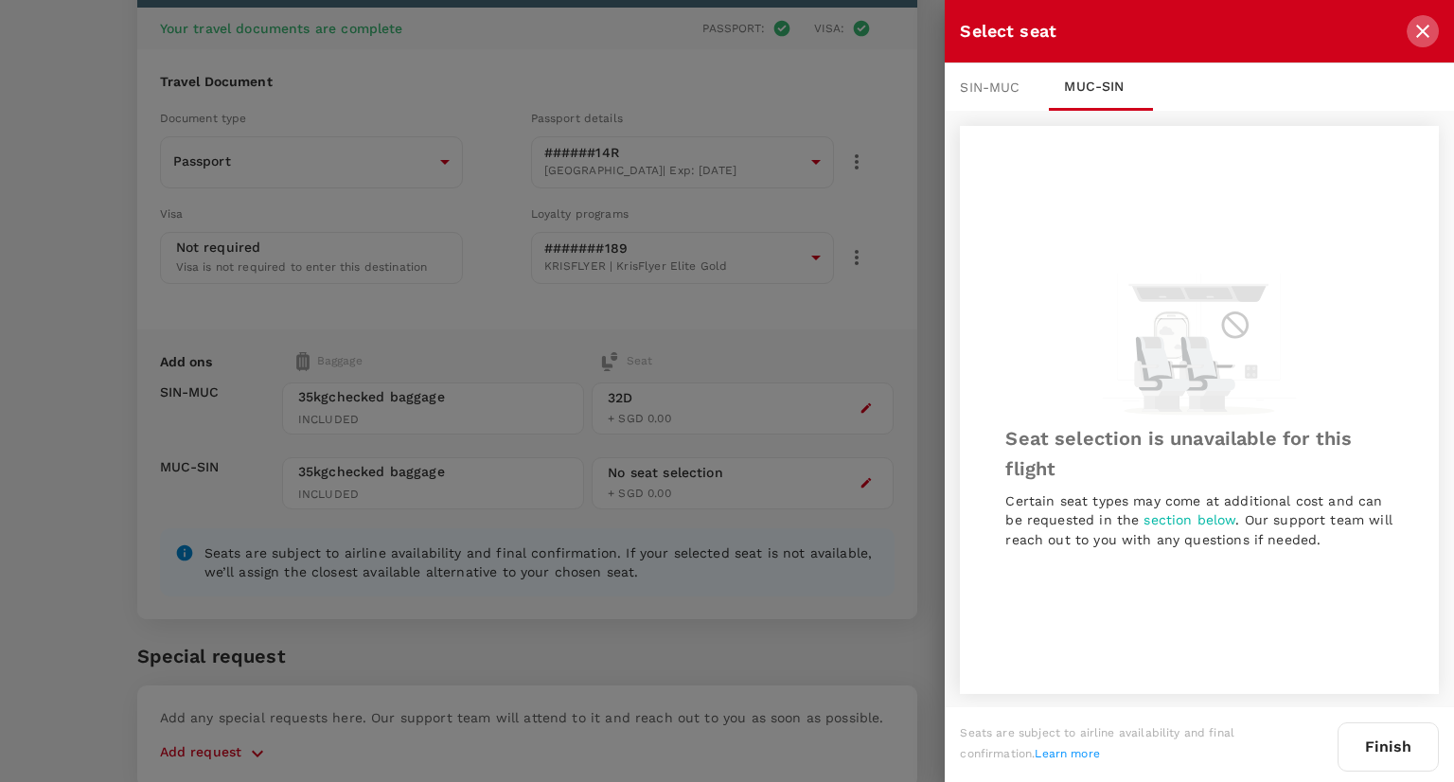
click at [1426, 32] on icon "close" at bounding box center [1422, 31] width 23 height 23
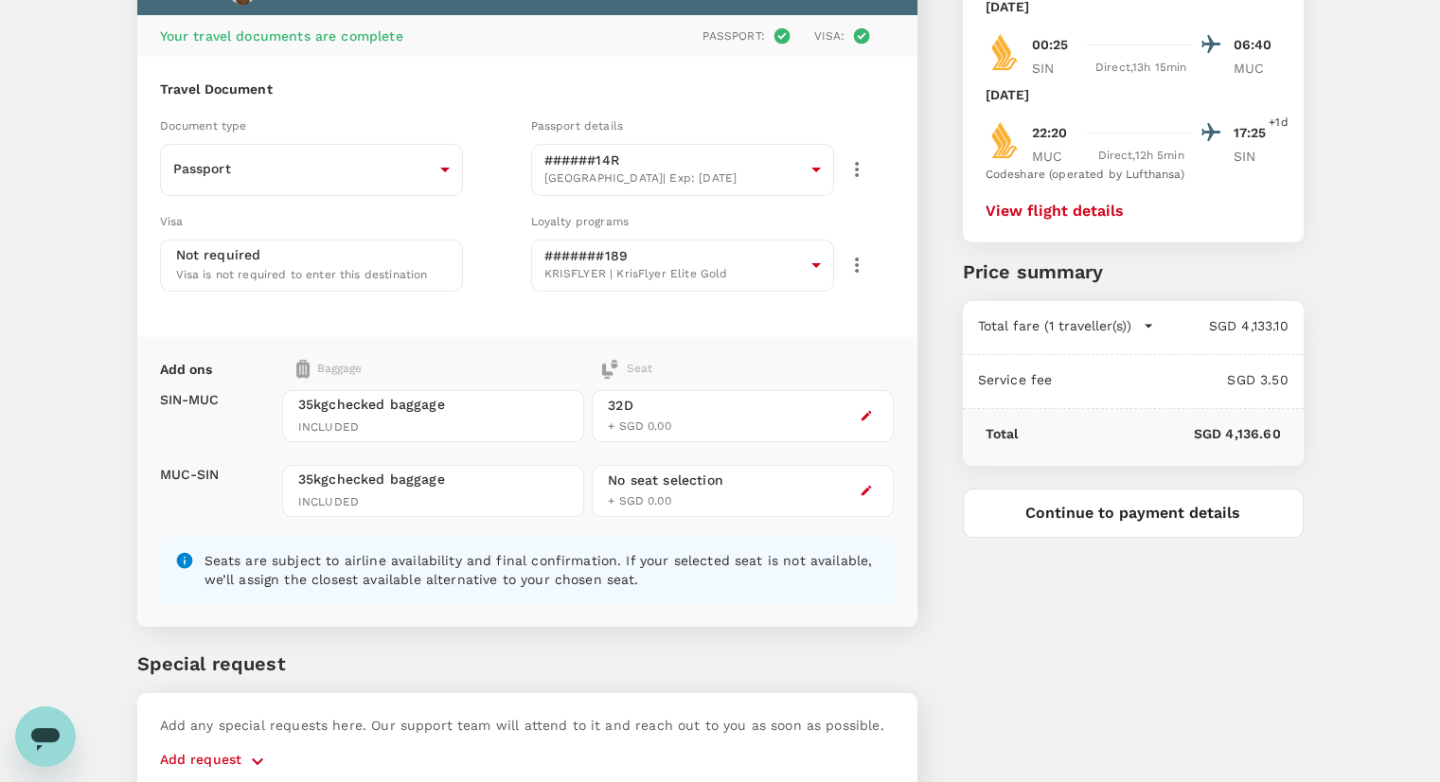
scroll to position [140, 0]
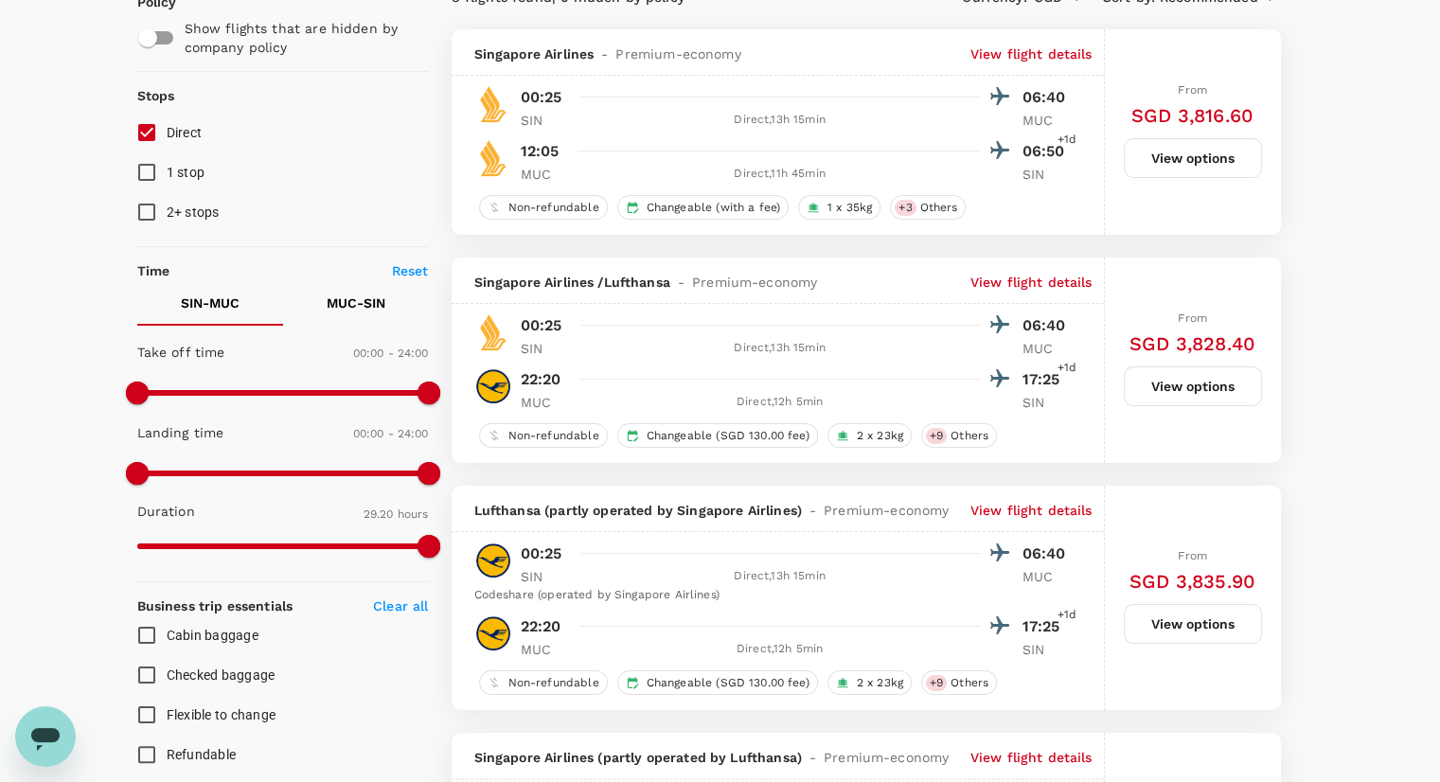
scroll to position [145, 0]
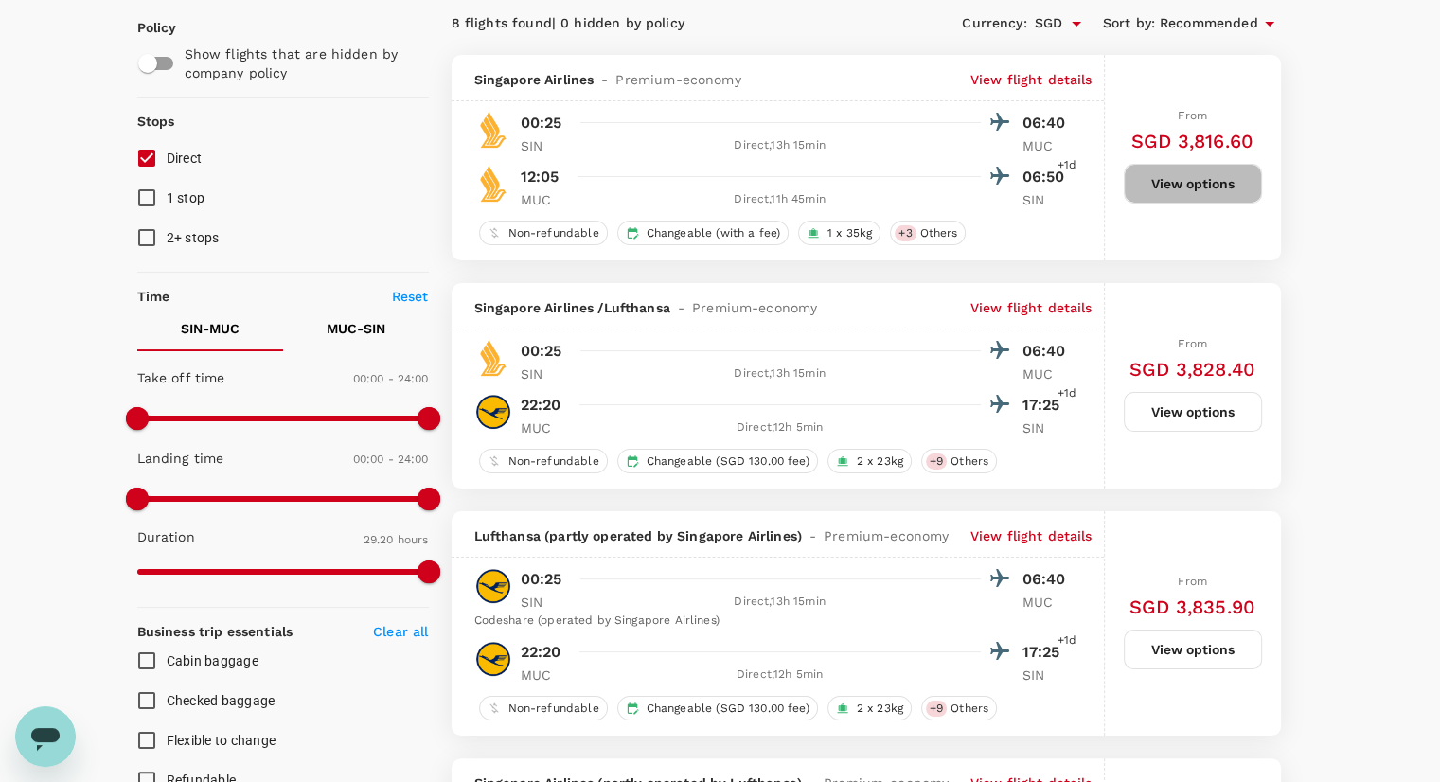
click at [1175, 182] on button "View options" at bounding box center [1192, 184] width 138 height 40
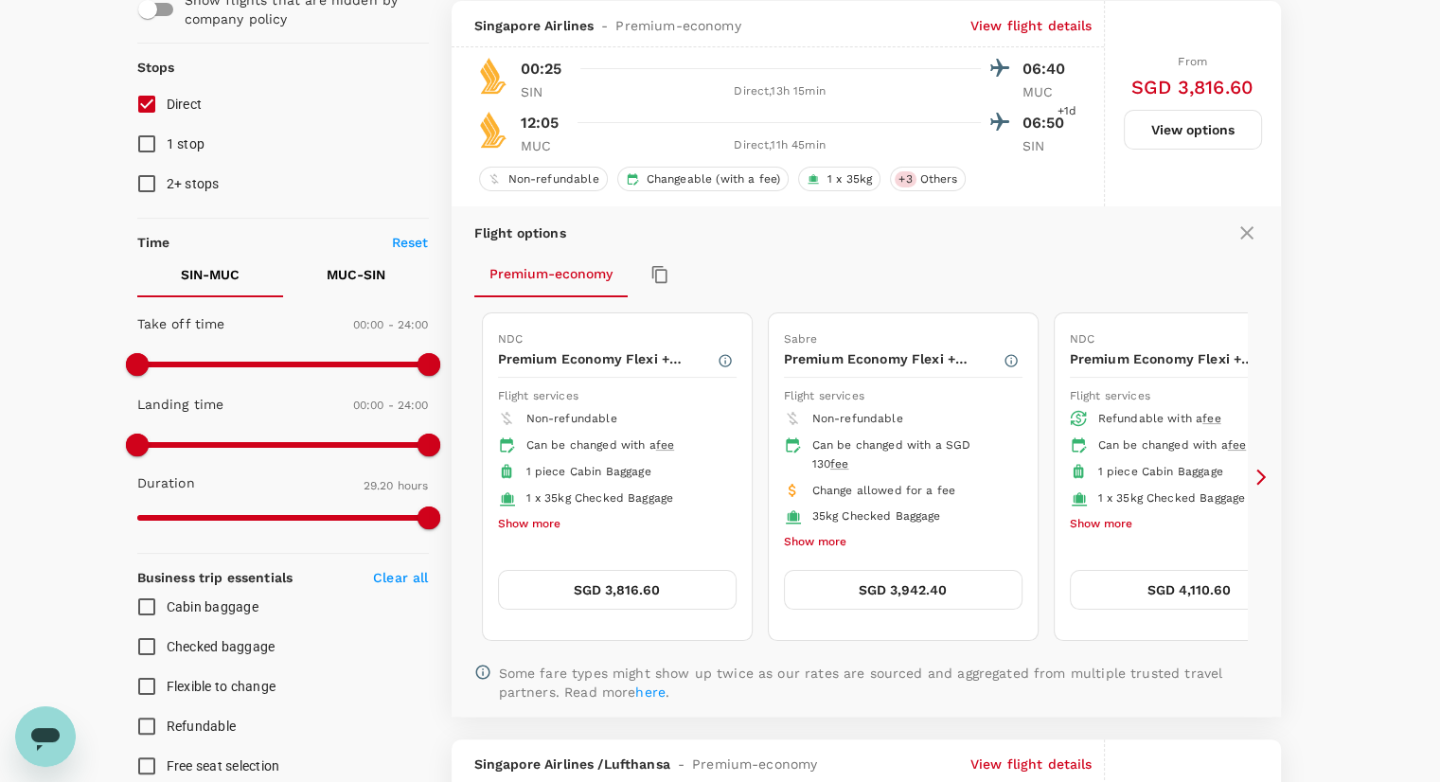
scroll to position [200, 0]
click at [1268, 470] on icon at bounding box center [1260, 476] width 19 height 19
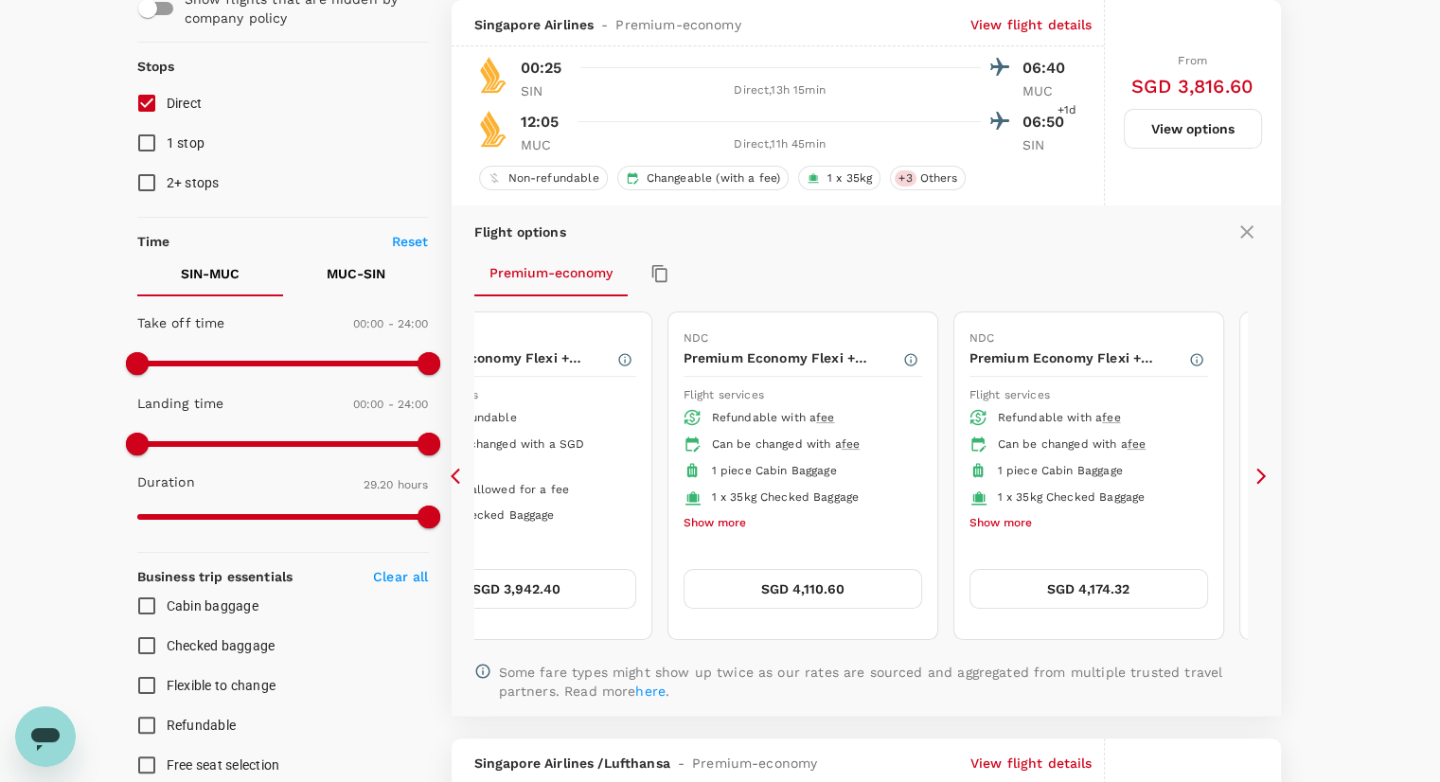
click at [1016, 519] on button "Show more" at bounding box center [1000, 523] width 62 height 25
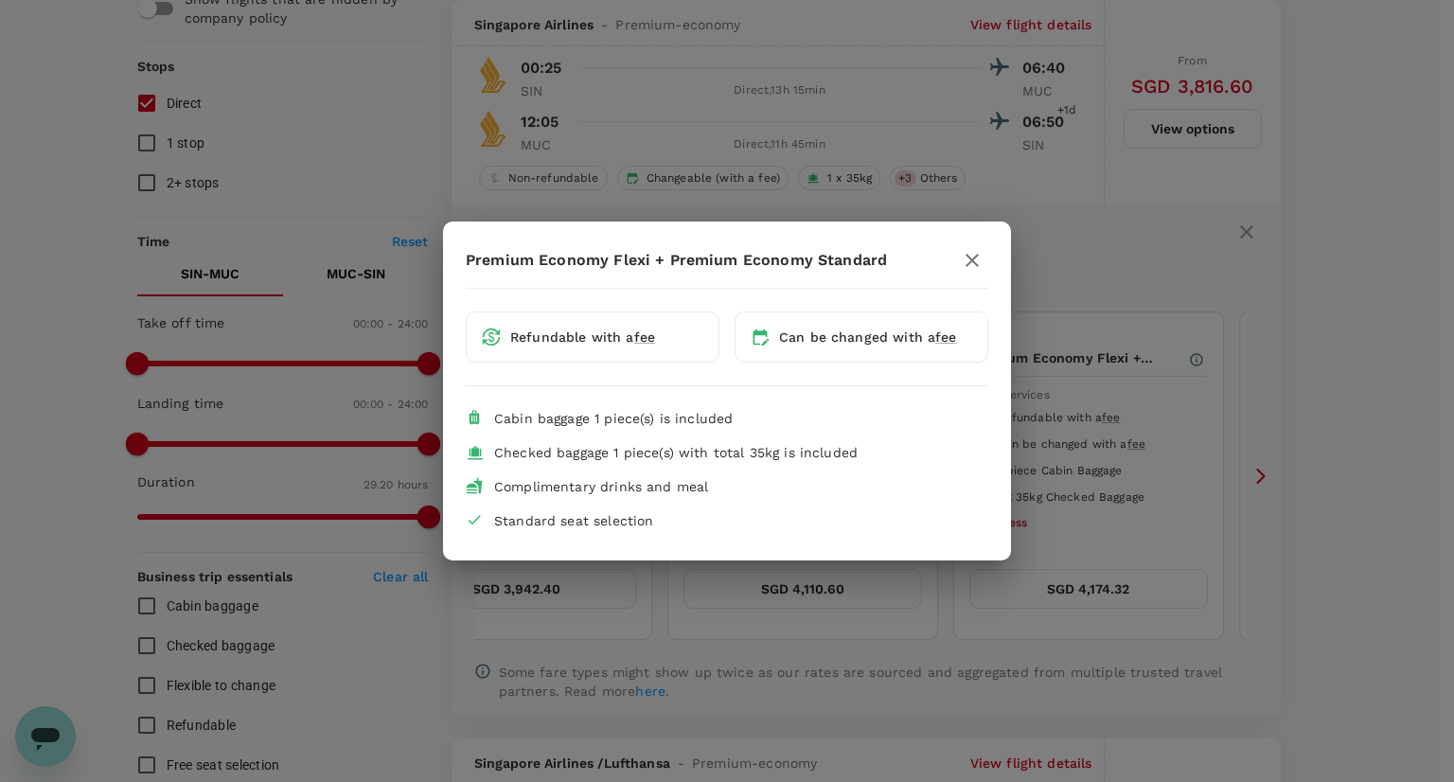
click at [972, 267] on icon "button" at bounding box center [972, 260] width 23 height 23
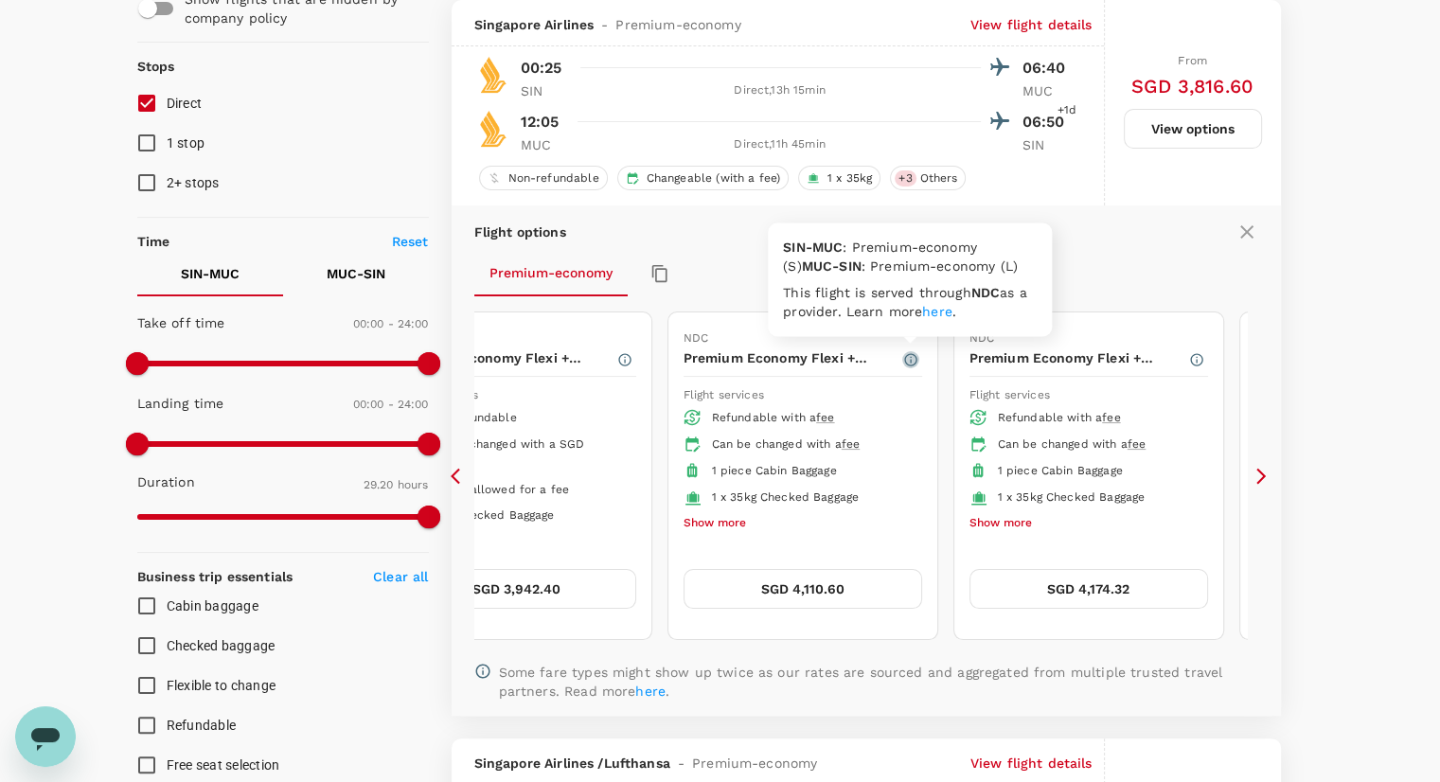
click at [913, 352] on icon "button" at bounding box center [910, 359] width 15 height 15
click at [921, 361] on div "NDC Premium Economy Flexi + Premium Economy Standard Flight services Refundable…" at bounding box center [802, 475] width 269 height 327
click at [911, 357] on icon "button" at bounding box center [910, 359] width 15 height 15
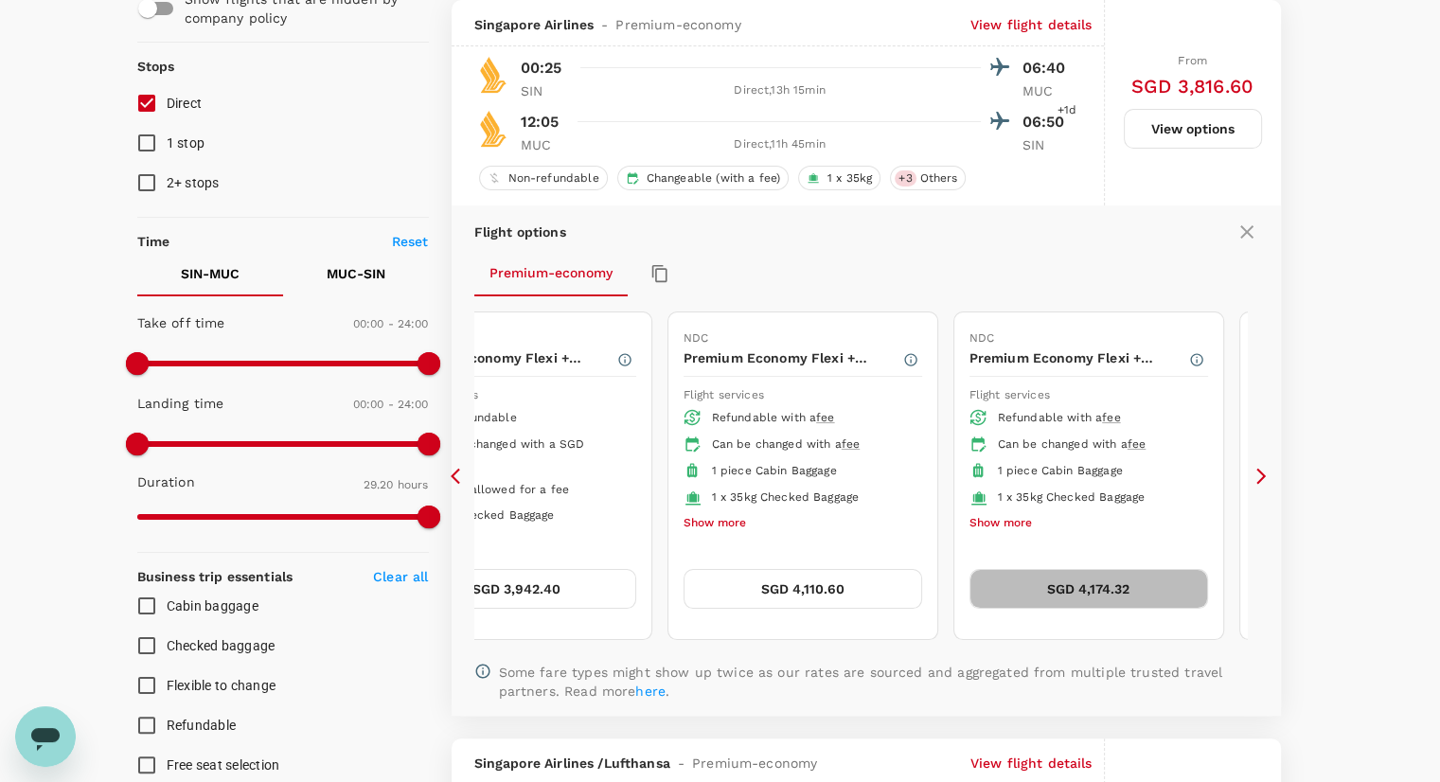
click at [1047, 588] on button "SGD 4,174.32" at bounding box center [1088, 589] width 239 height 40
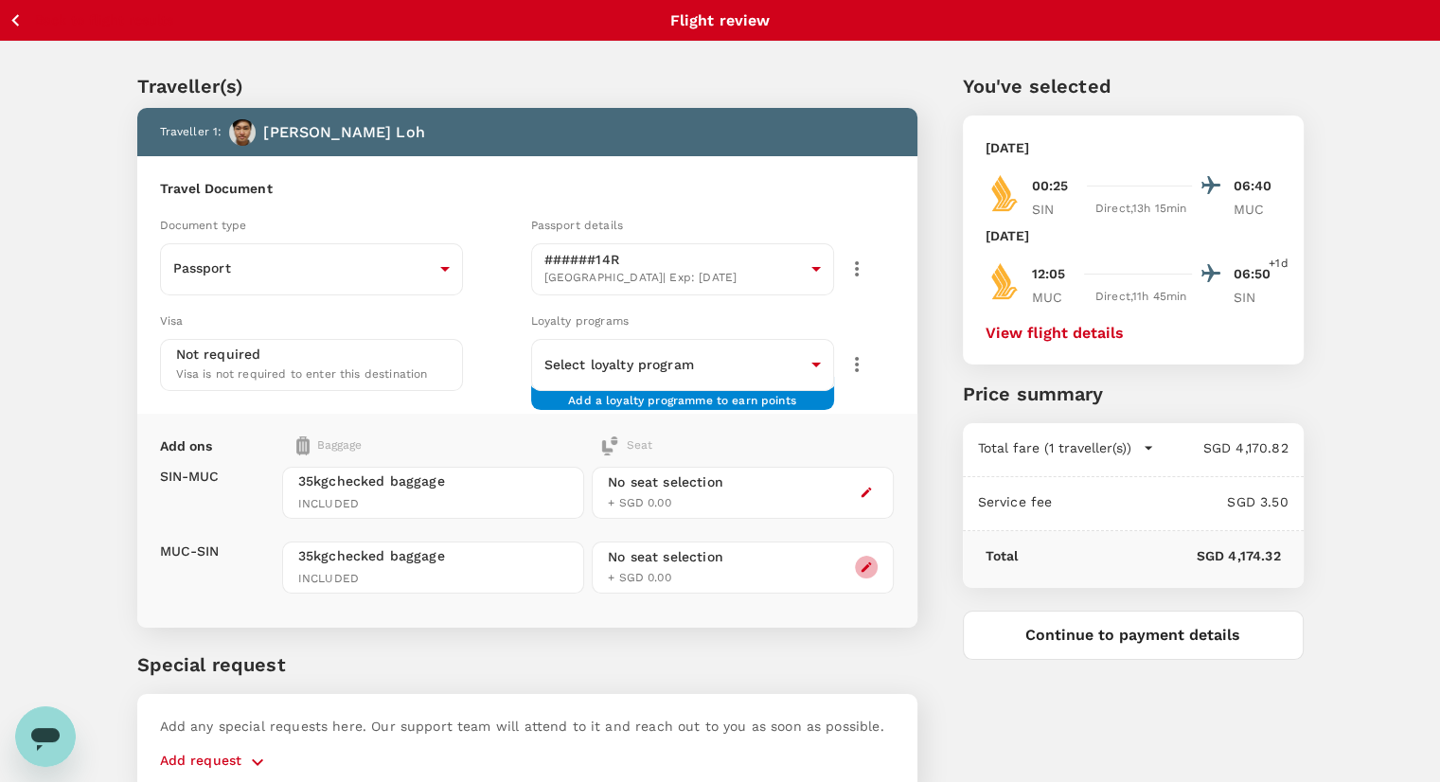
click at [856, 569] on button "button" at bounding box center [866, 567] width 23 height 23
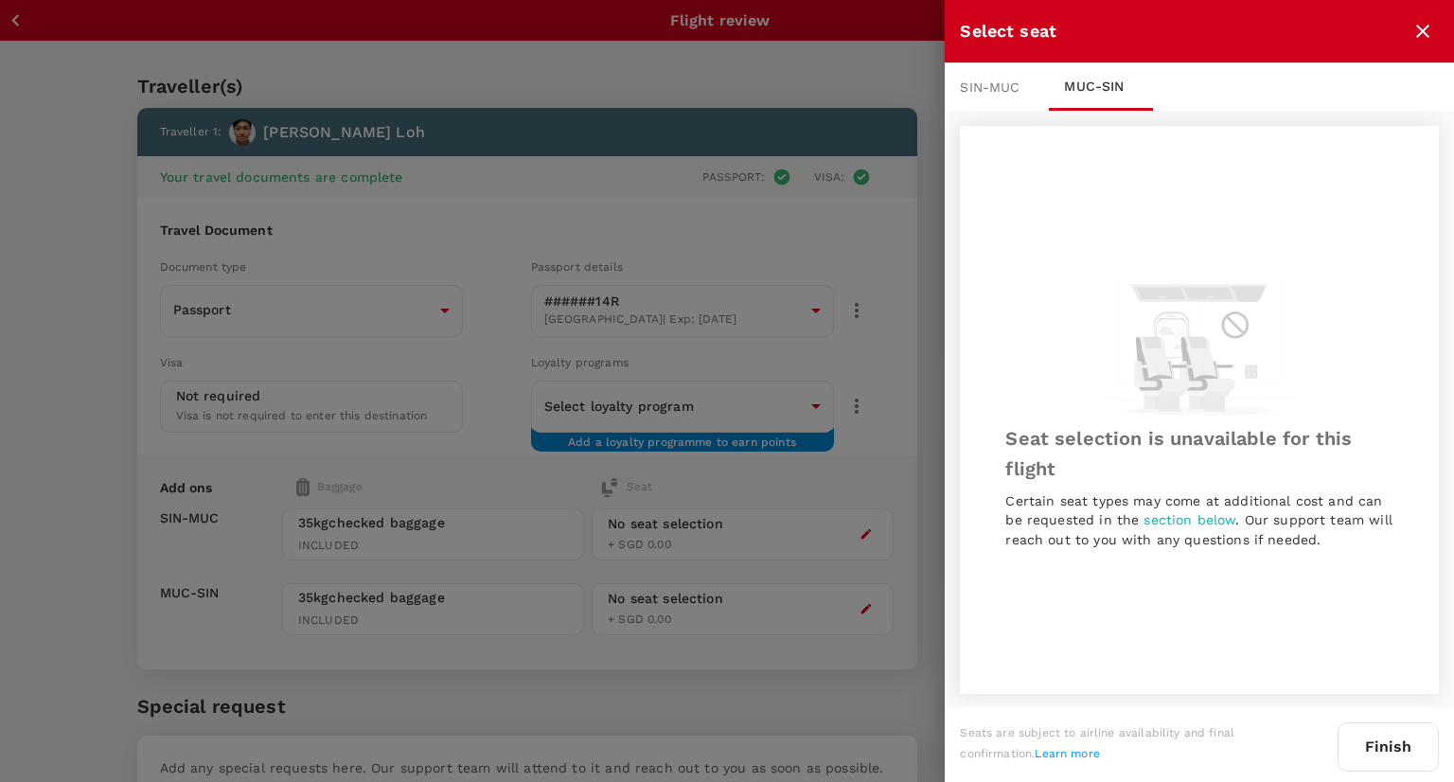
click at [996, 82] on div "SIN - MUC" at bounding box center [997, 86] width 104 height 47
click at [1423, 27] on icon "close" at bounding box center [1422, 31] width 23 height 23
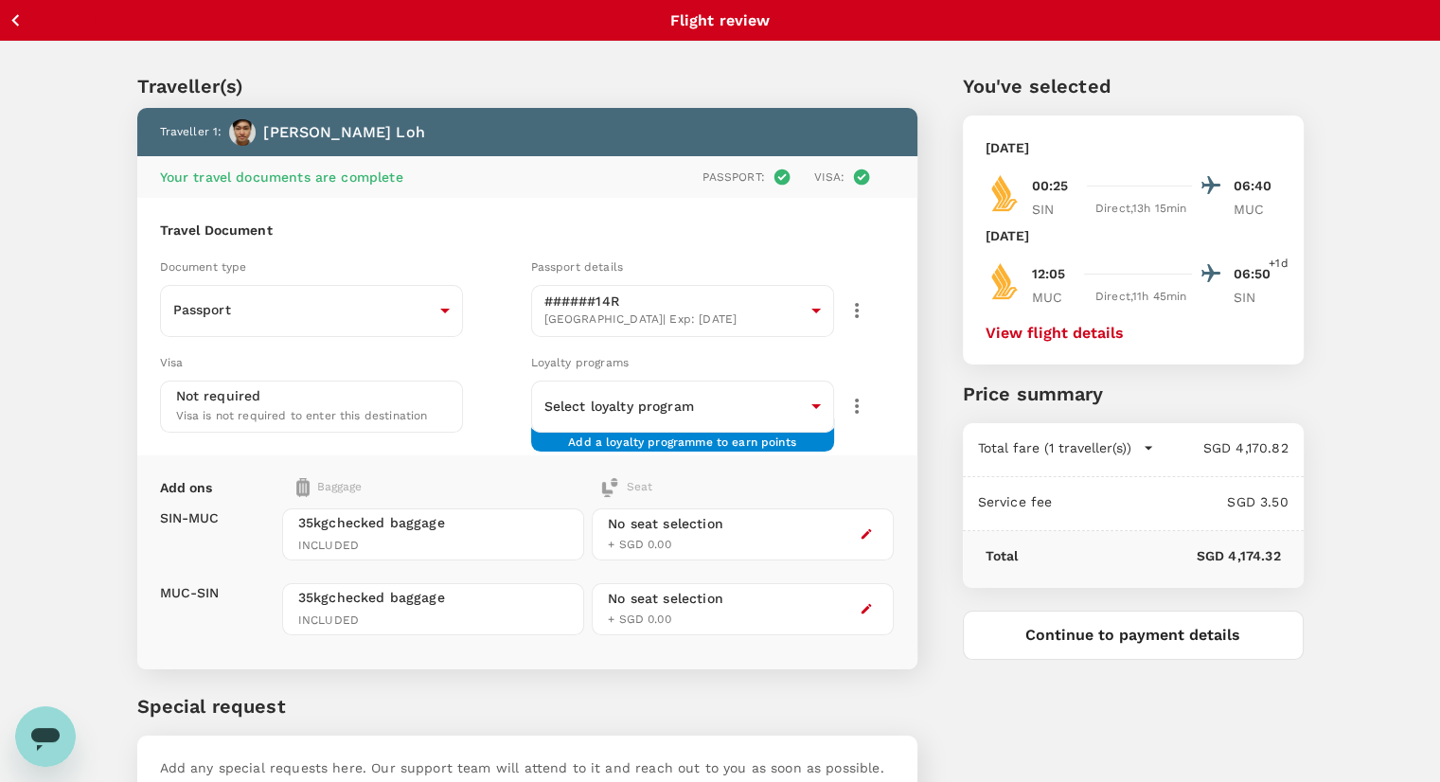
click at [20, 25] on icon "button" at bounding box center [16, 21] width 24 height 24
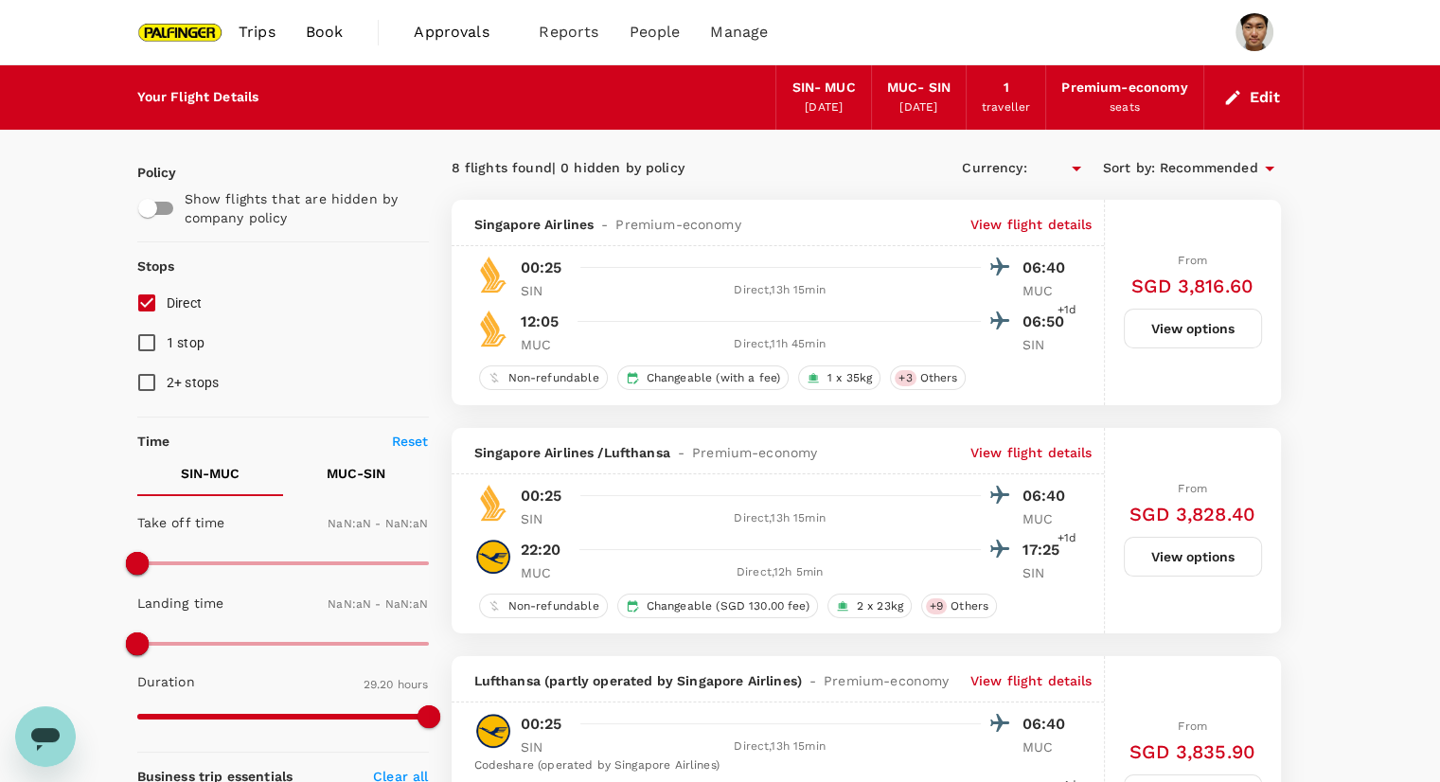
type input "SGD"
type input "1440"
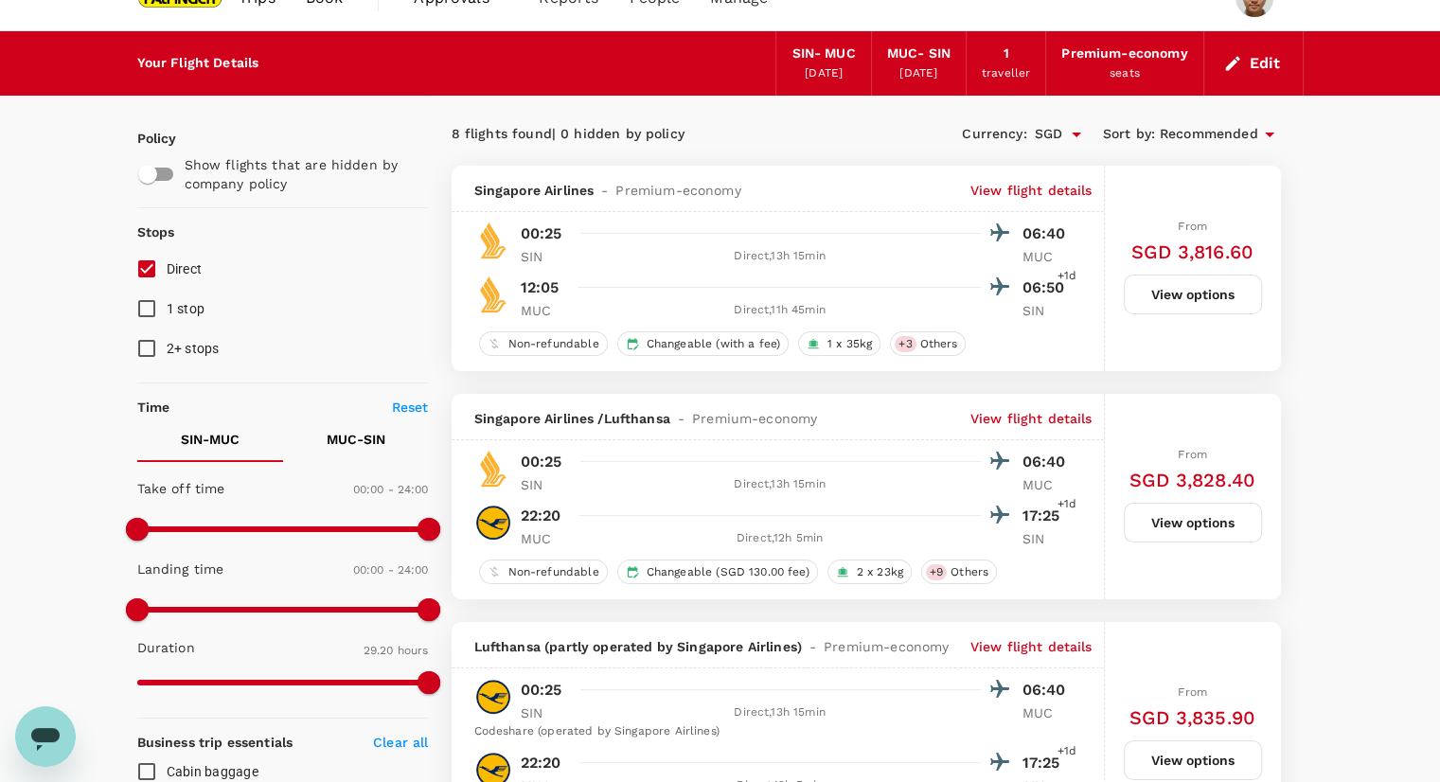
scroll to position [34, 0]
click at [1184, 292] on button "View options" at bounding box center [1192, 294] width 138 height 40
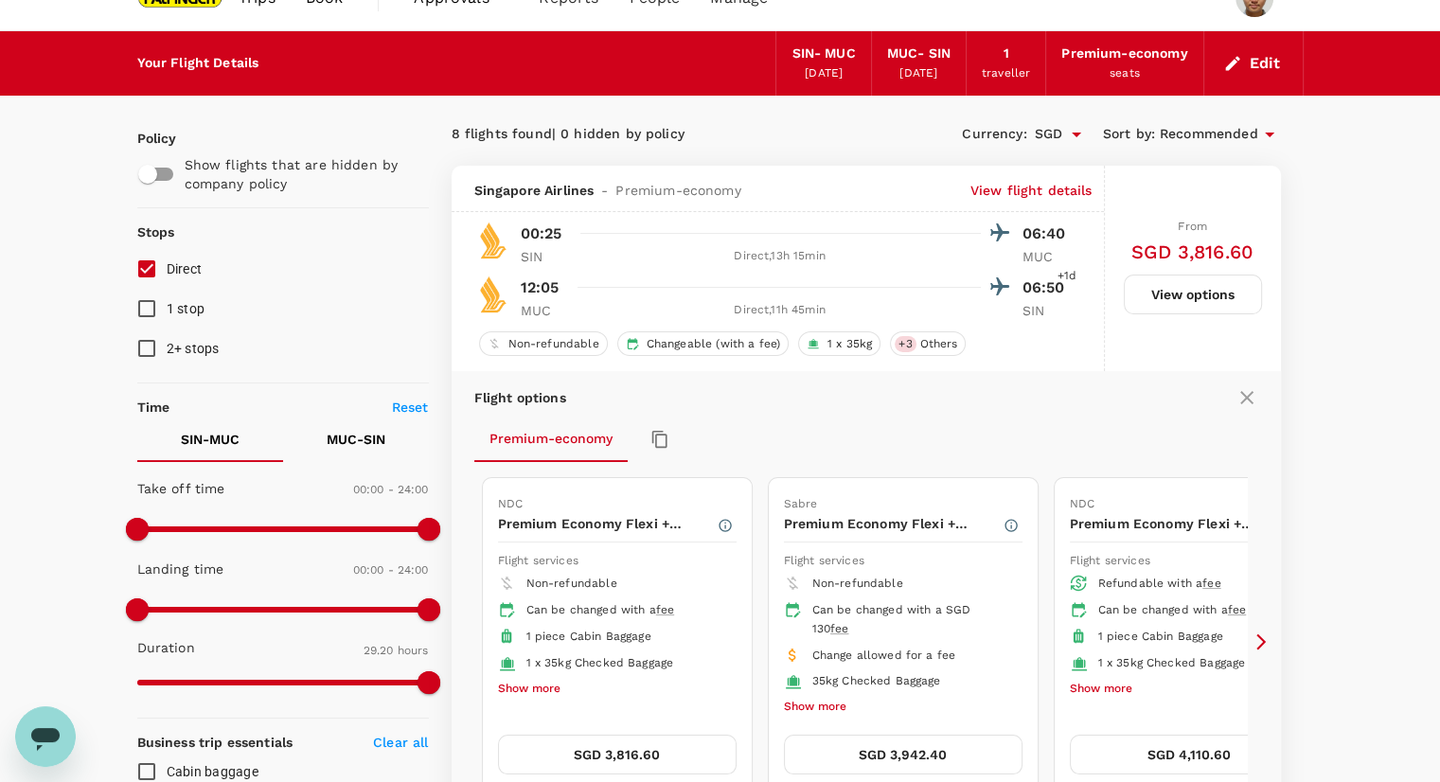
scroll to position [200, 0]
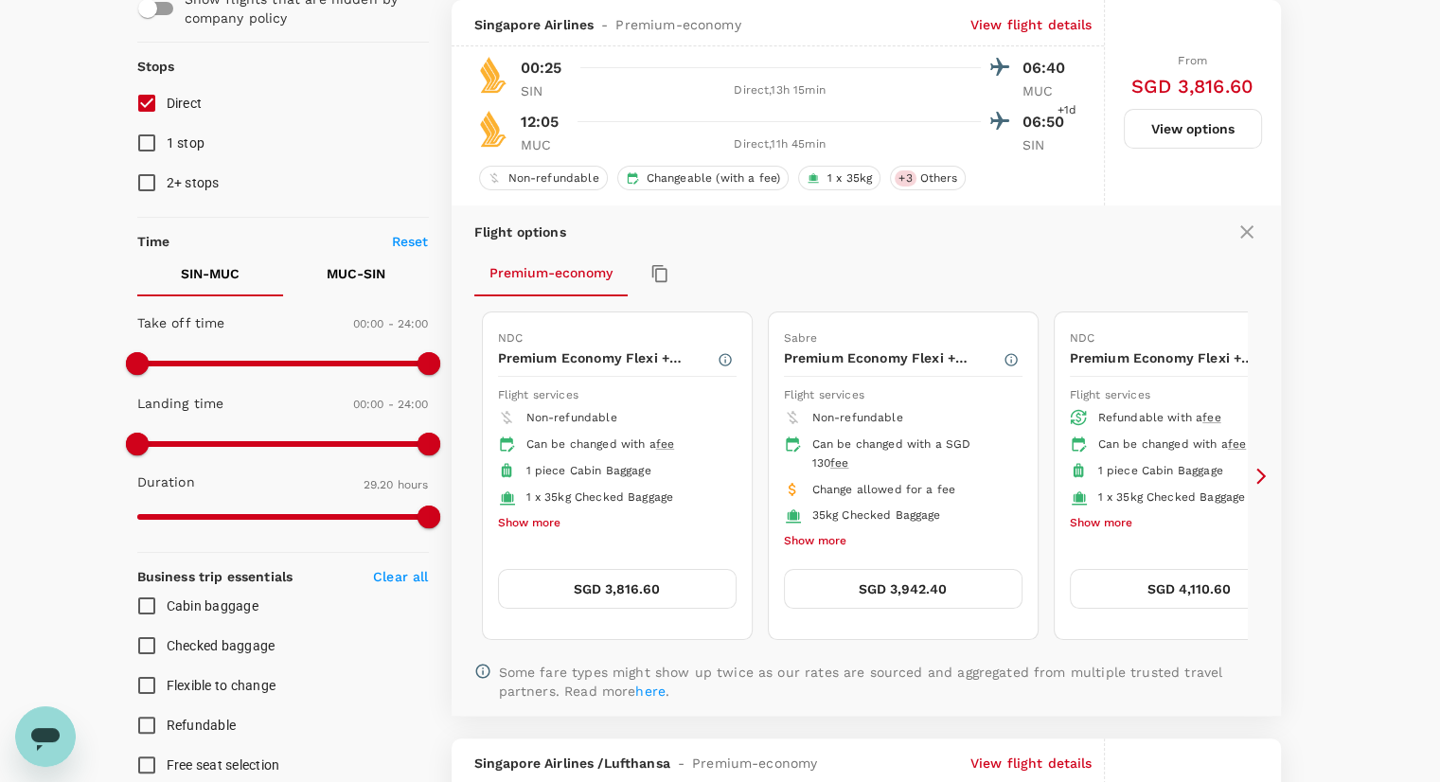
click at [1261, 477] on icon at bounding box center [1260, 476] width 9 height 16
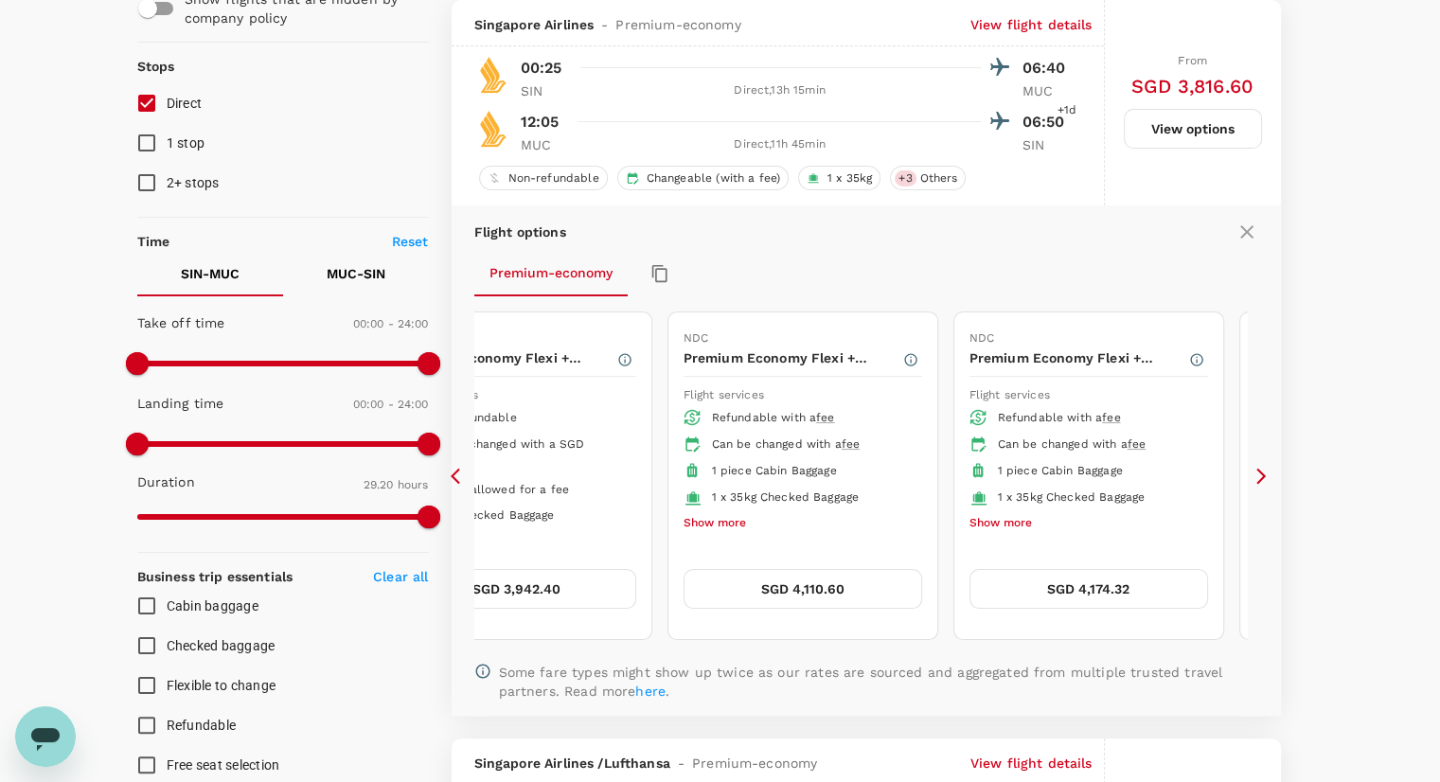
click at [1006, 518] on button "Show more" at bounding box center [1000, 523] width 62 height 25
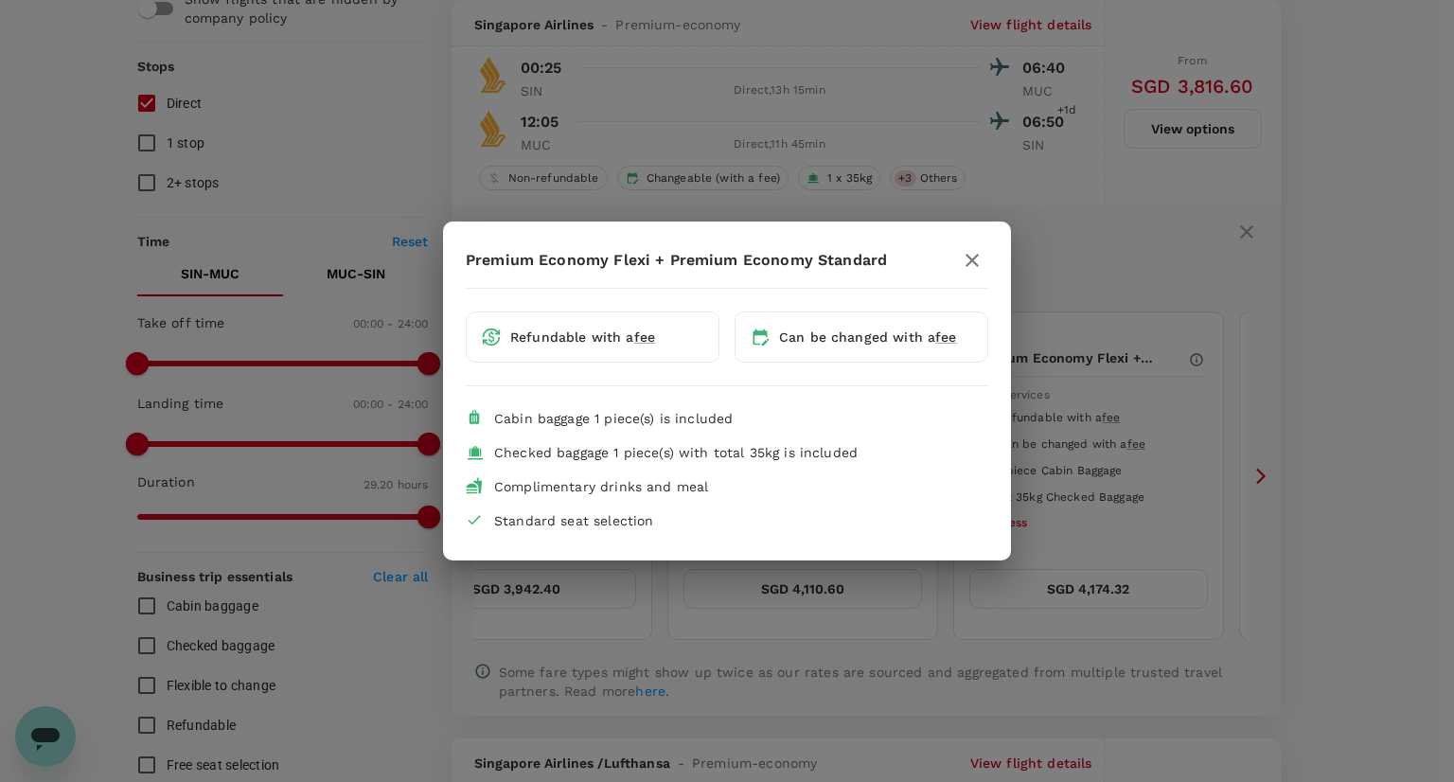
click at [977, 249] on icon "button" at bounding box center [972, 260] width 23 height 23
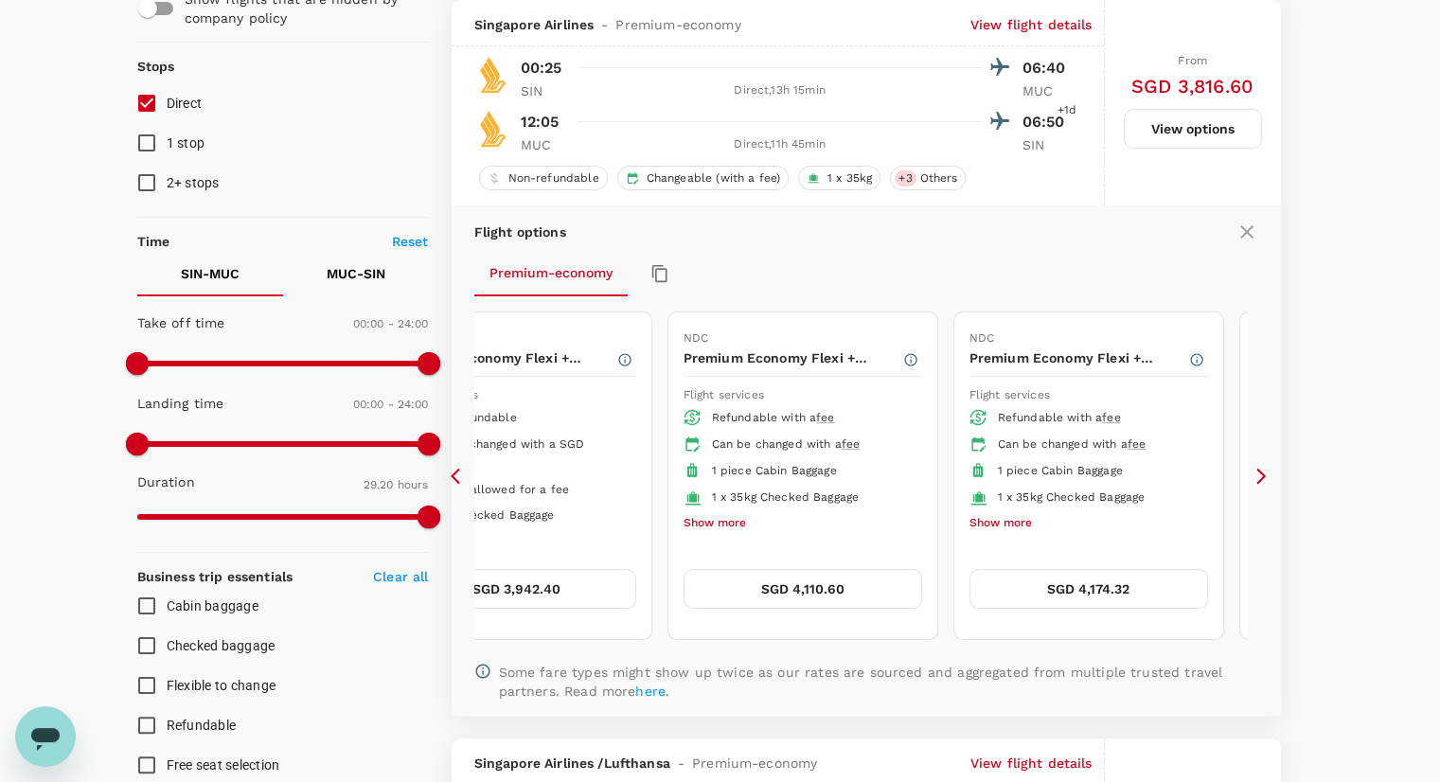
click at [1262, 480] on icon at bounding box center [1260, 476] width 19 height 19
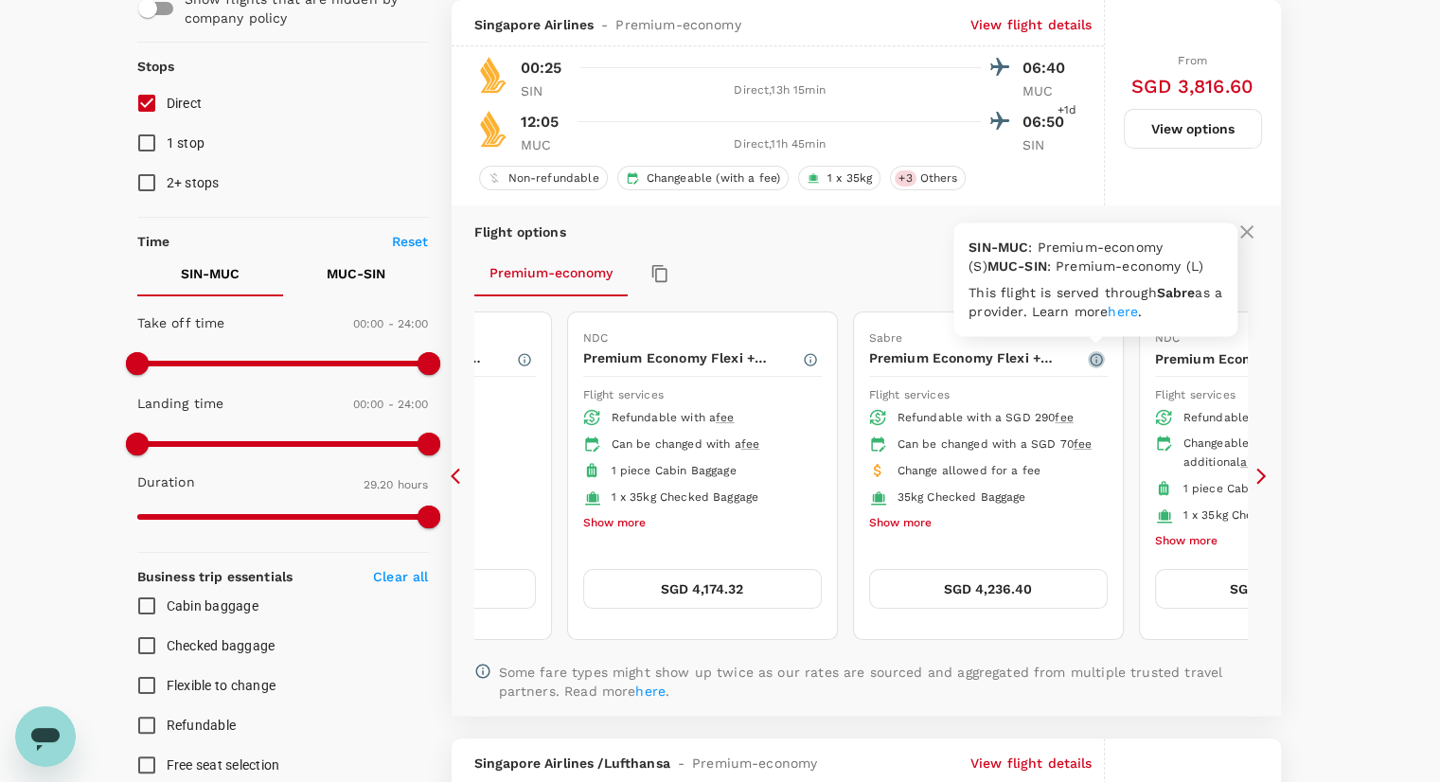
click at [1093, 361] on icon "button" at bounding box center [1095, 359] width 15 height 15
click at [623, 523] on button "Show more" at bounding box center [614, 523] width 62 height 25
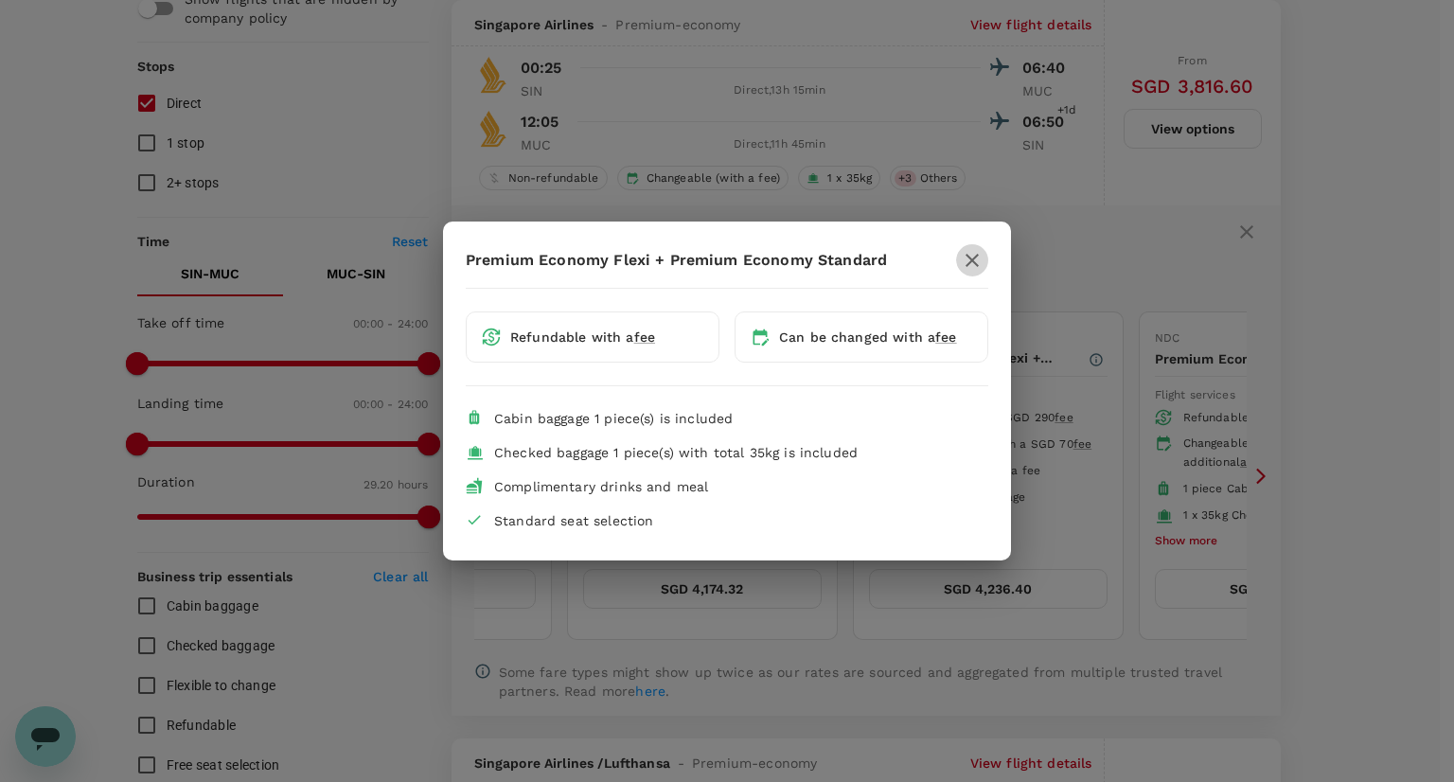
click at [972, 263] on icon "button" at bounding box center [972, 260] width 23 height 23
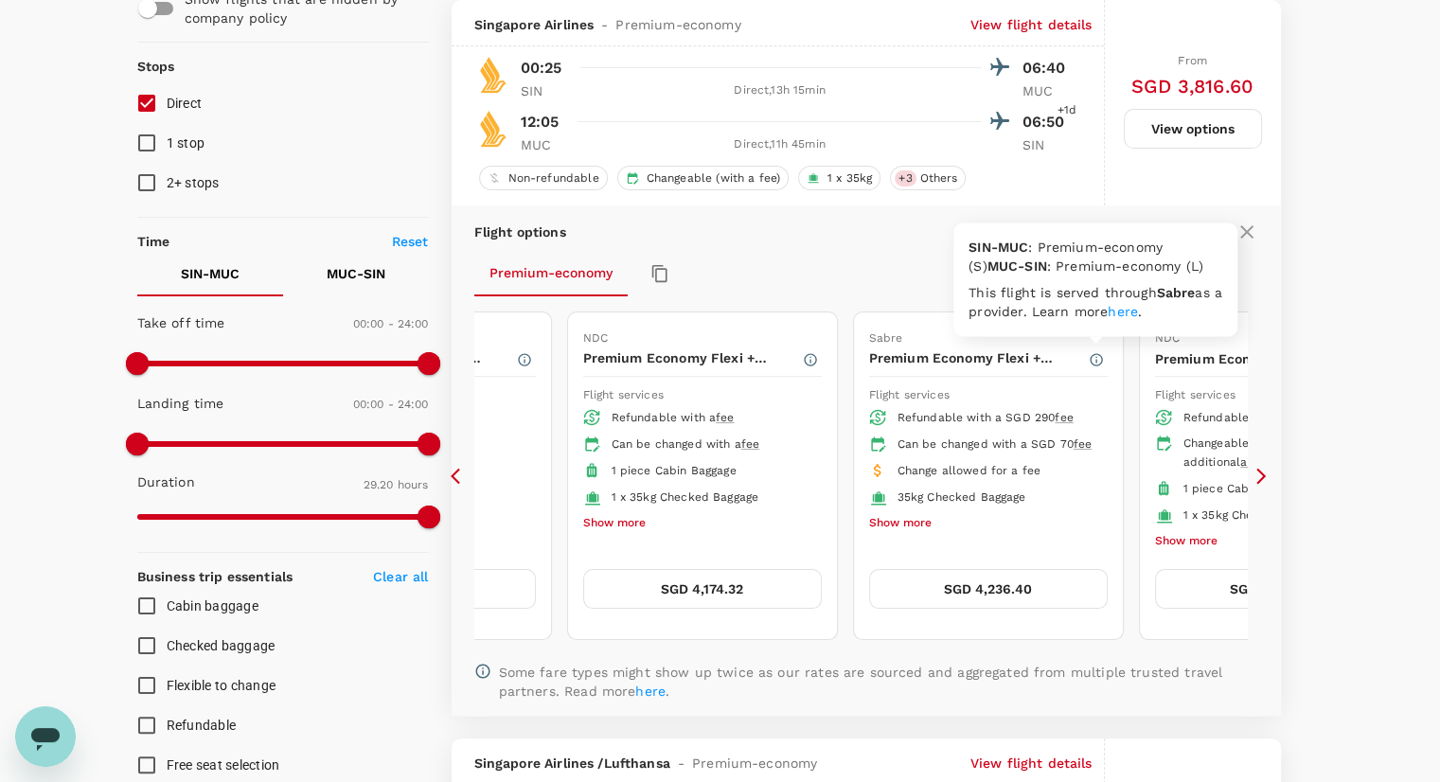
click at [1094, 351] on button "button" at bounding box center [1095, 359] width 17 height 17
click at [1261, 476] on icon at bounding box center [1260, 476] width 9 height 16
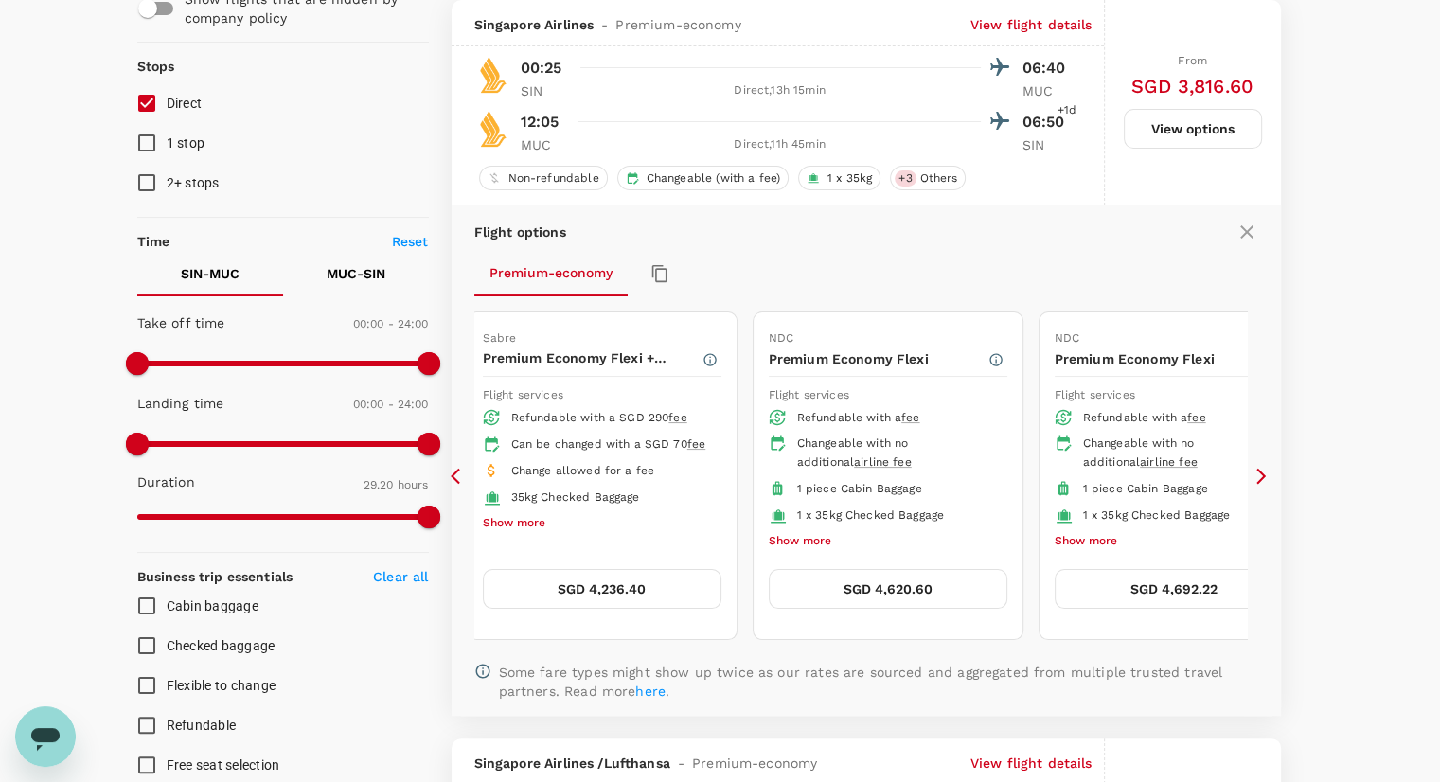
click at [705, 357] on icon "button" at bounding box center [709, 359] width 15 height 15
click at [558, 583] on button "SGD 4,236.40" at bounding box center [602, 589] width 239 height 40
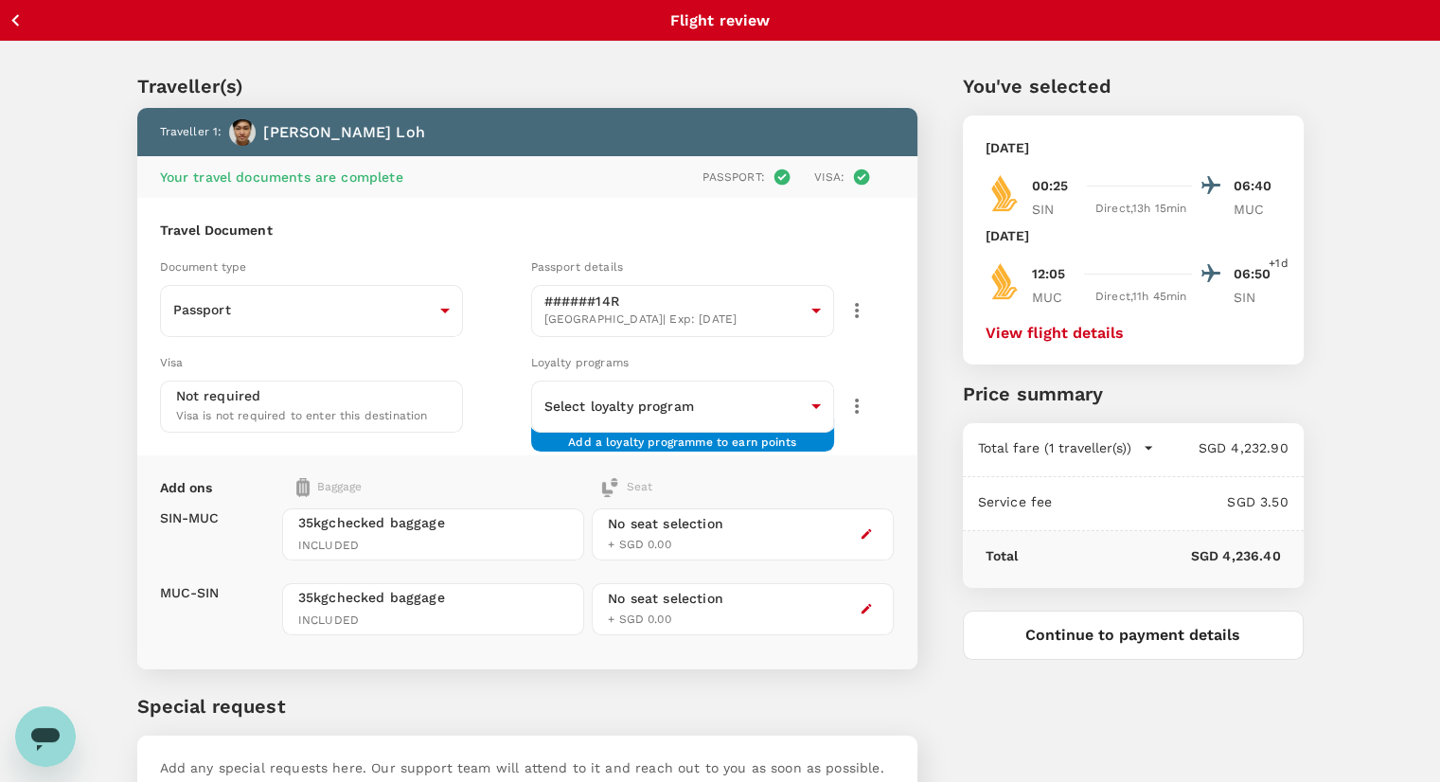
click at [867, 523] on button "button" at bounding box center [866, 533] width 23 height 23
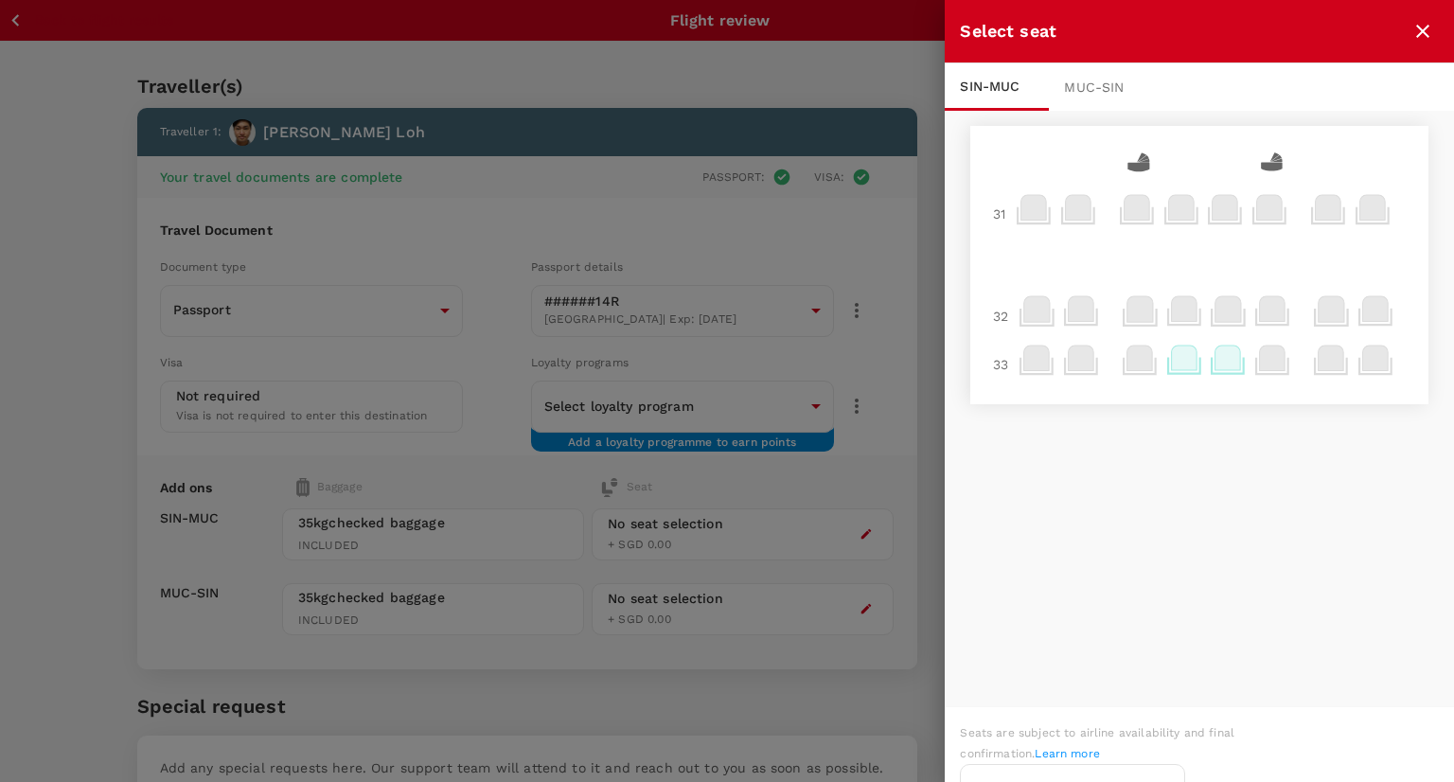
click at [1124, 91] on div "MUC - SIN" at bounding box center [1101, 86] width 104 height 47
click at [1011, 97] on div "SIN - MUC" at bounding box center [997, 86] width 104 height 47
click at [1416, 31] on icon "close" at bounding box center [1422, 31] width 23 height 23
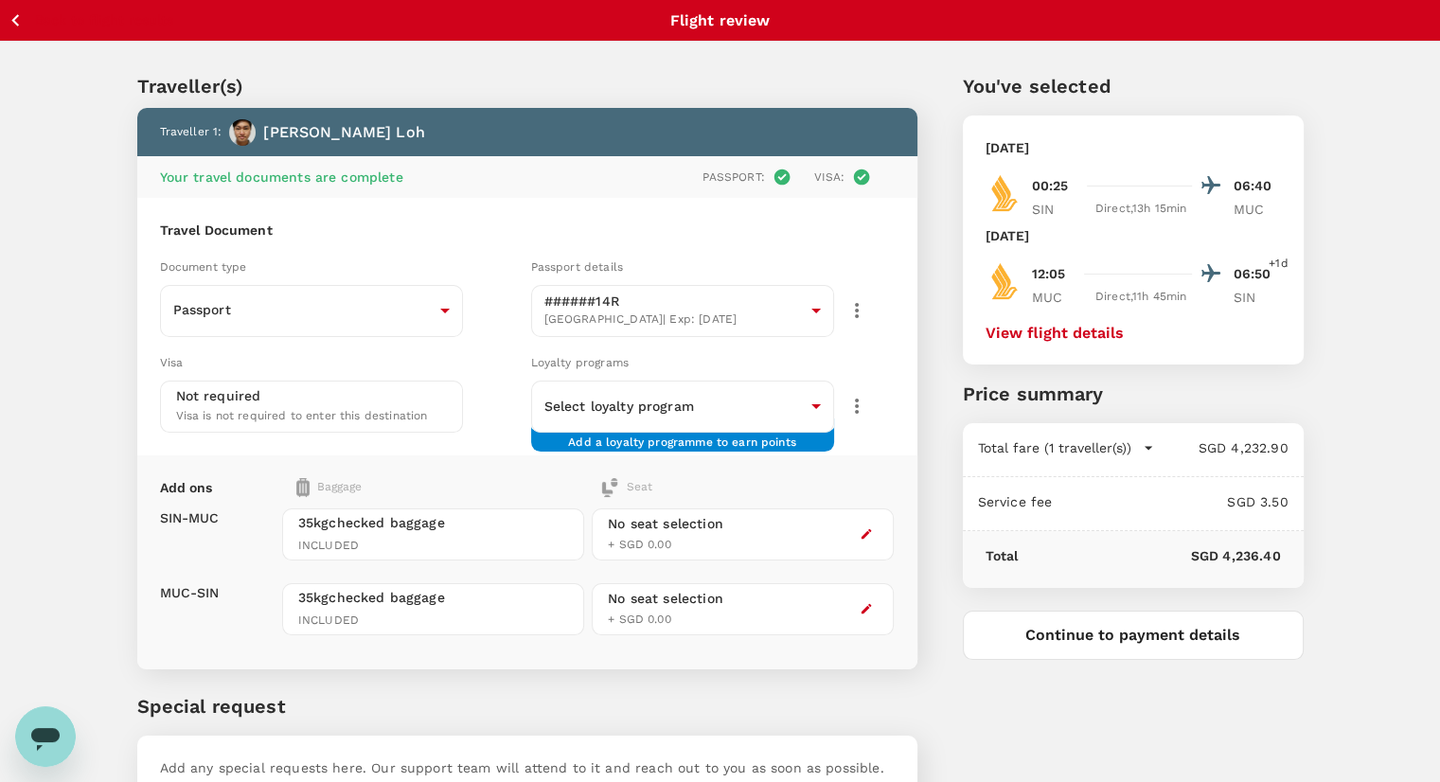
scroll to position [126, 0]
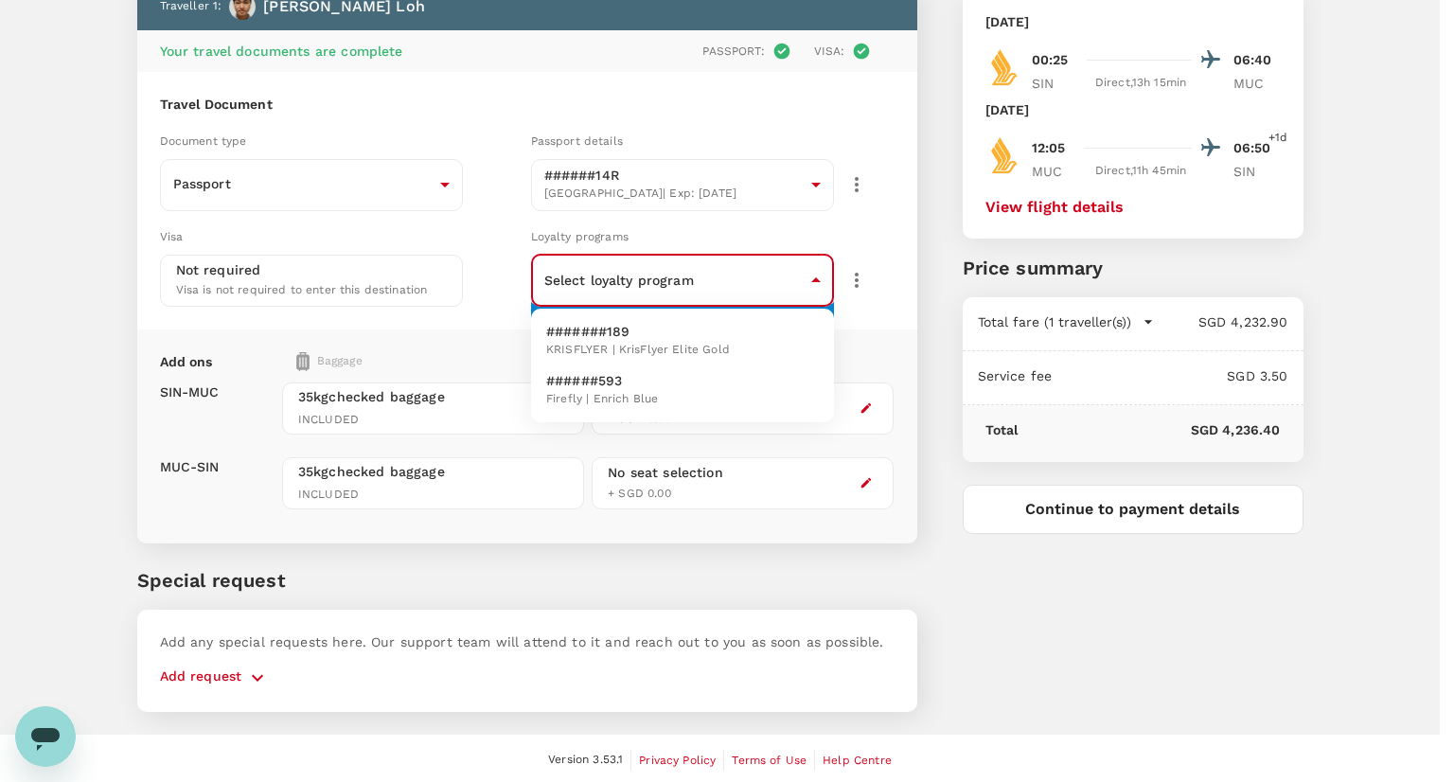
click at [746, 275] on body "Back to flight results Flight review Traveller(s) Traveller 1 : Zhi [PERSON_NAM…" at bounding box center [727, 329] width 1454 height 911
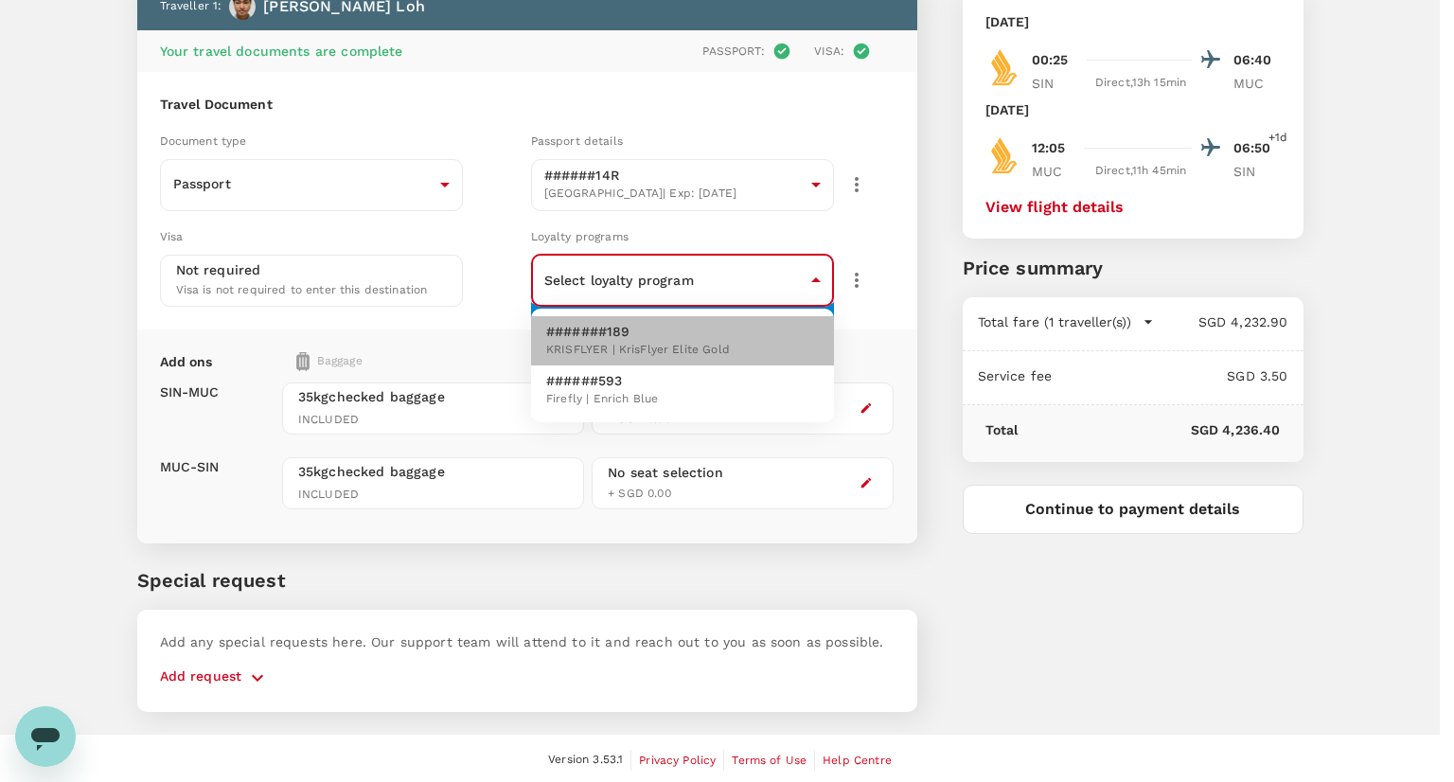
click at [726, 330] on p "#######189" at bounding box center [638, 331] width 184 height 19
type input "eb5d05e1-1e80-45d6-8f2e-dfbb4304c65d"
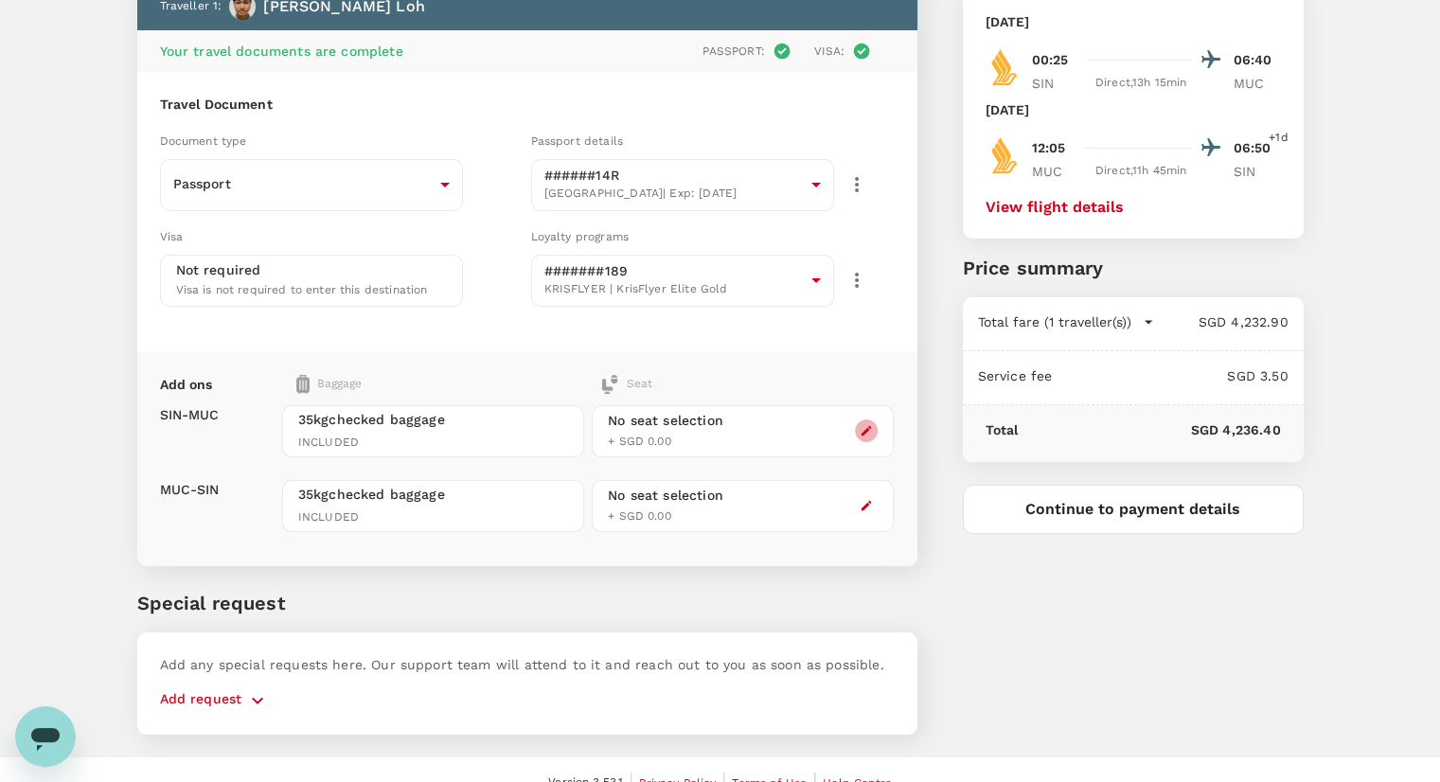
click at [862, 429] on icon "button" at bounding box center [865, 430] width 13 height 13
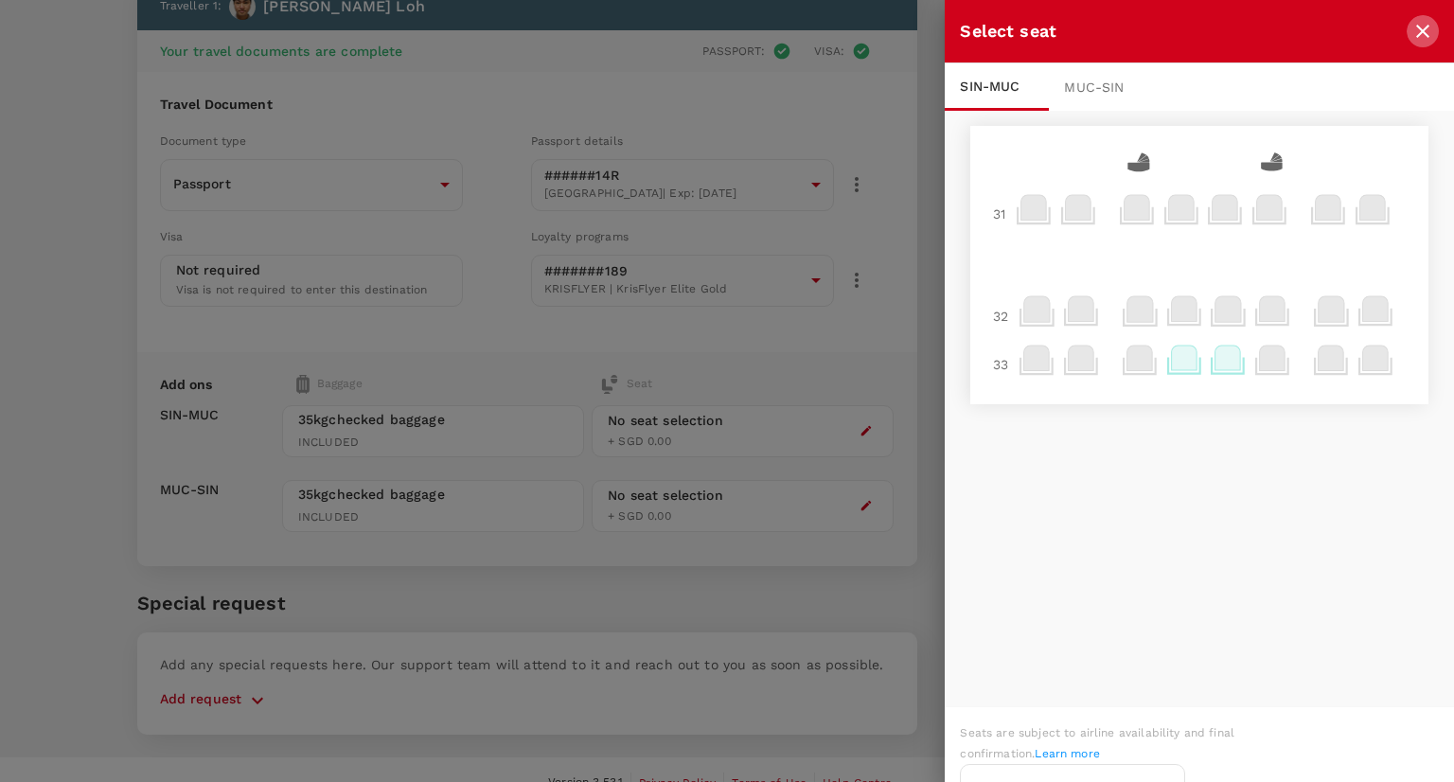
click at [1422, 32] on icon "close" at bounding box center [1422, 31] width 13 height 13
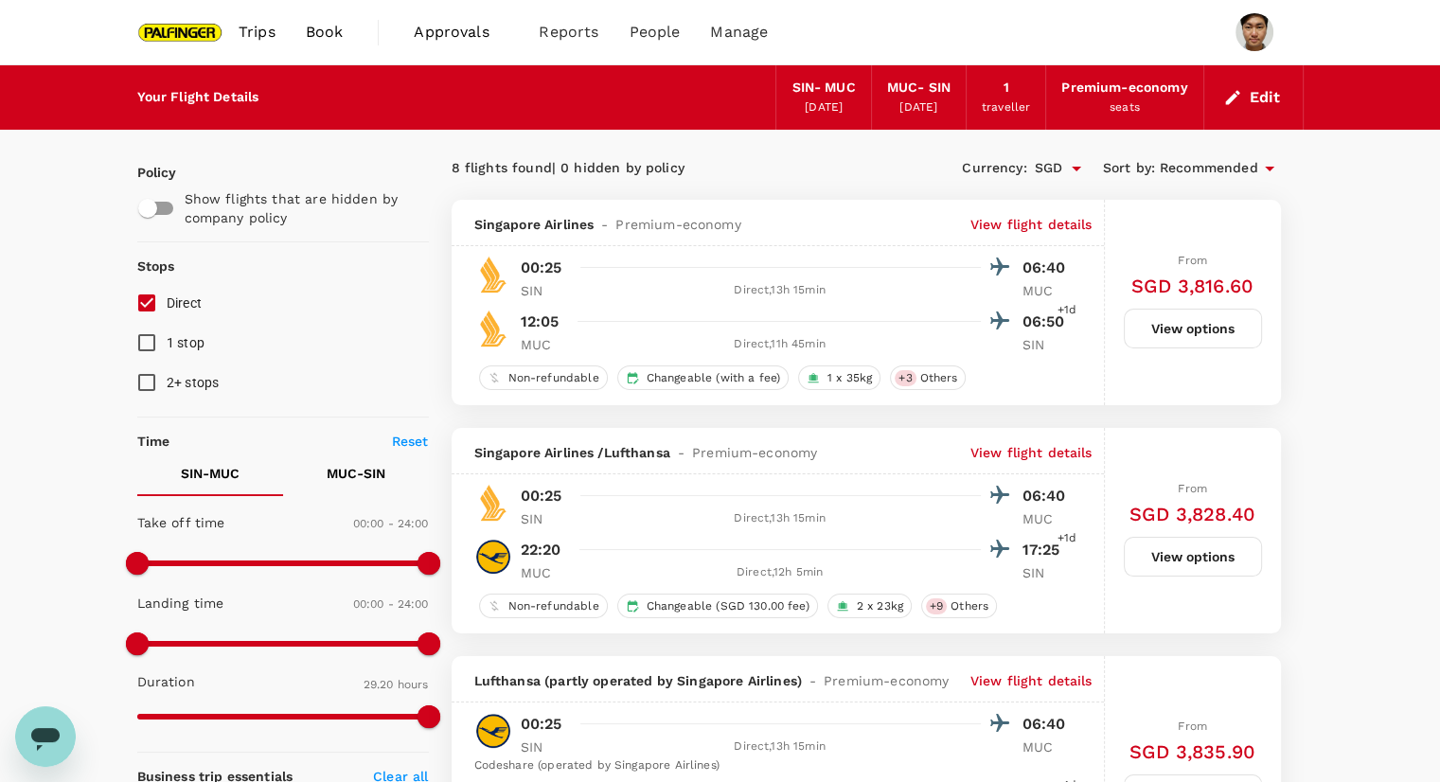
click at [1156, 334] on button "View options" at bounding box center [1192, 329] width 138 height 40
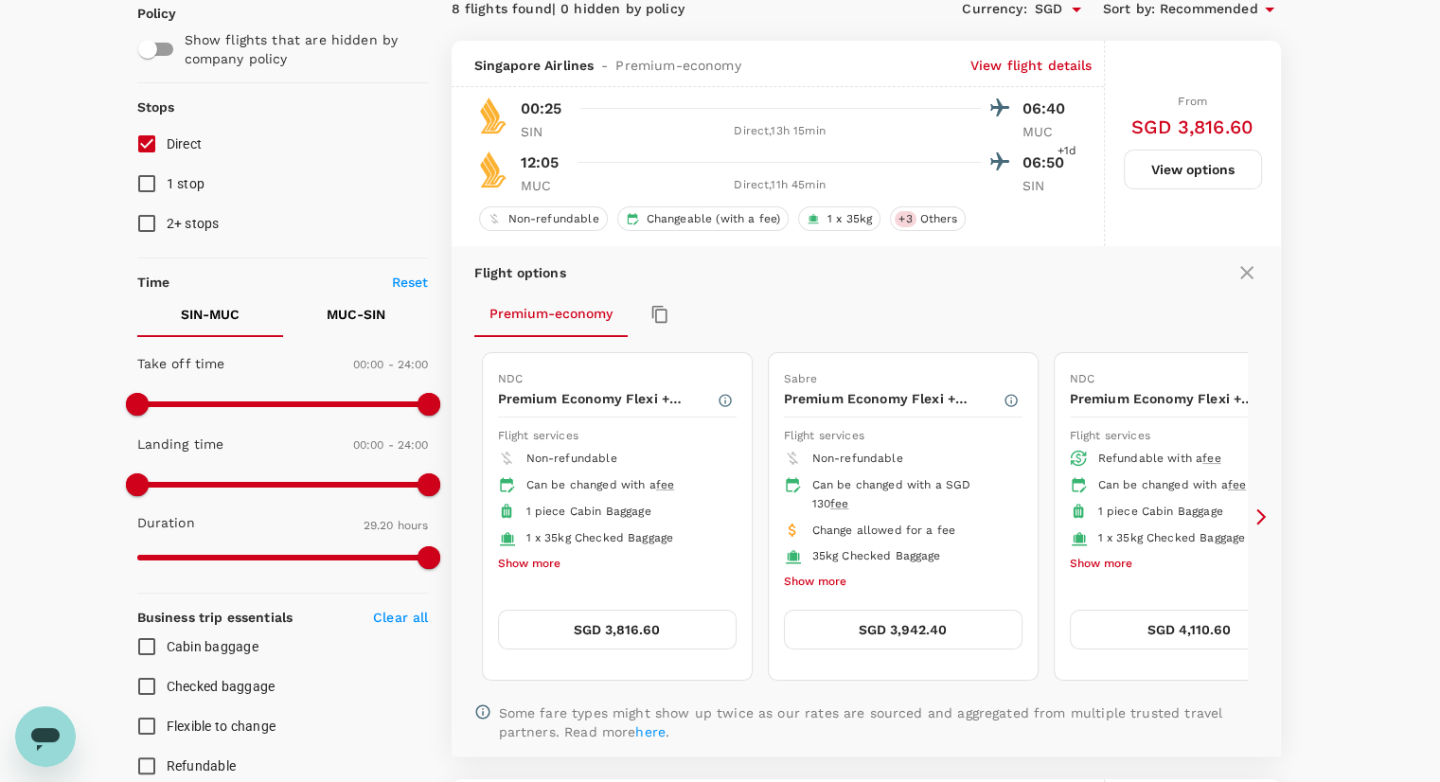
scroll to position [200, 0]
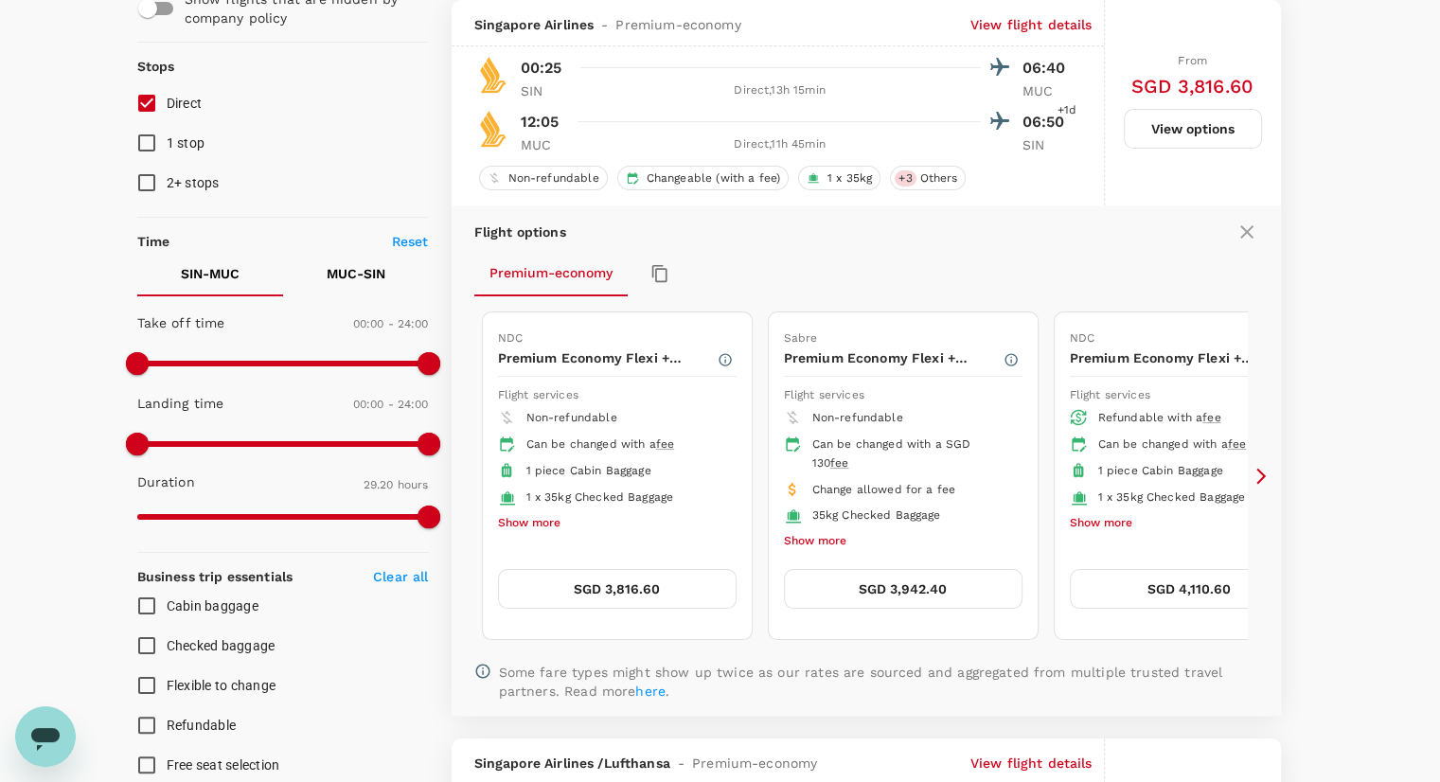
click at [1265, 467] on icon at bounding box center [1260, 476] width 19 height 19
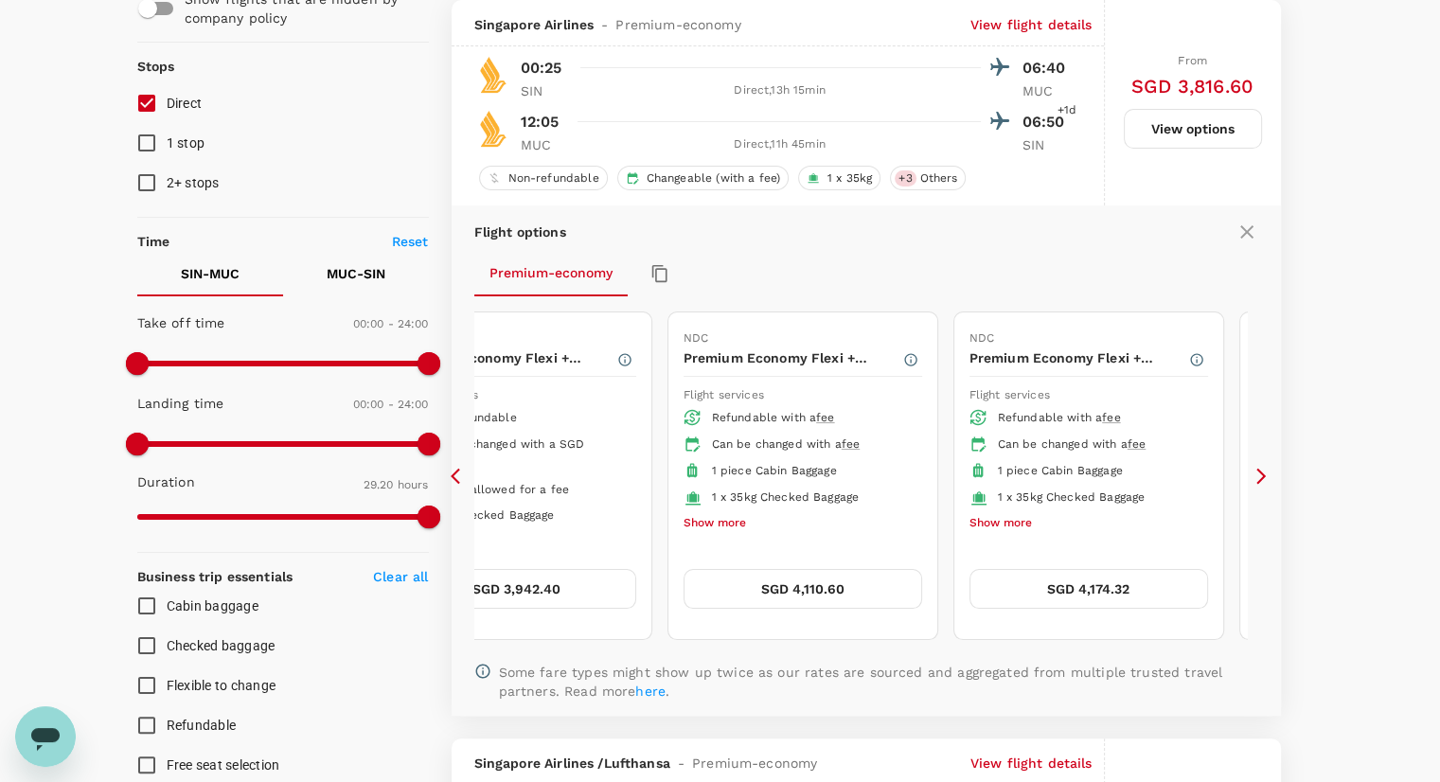
click at [1048, 586] on button "SGD 4,174.32" at bounding box center [1088, 589] width 239 height 40
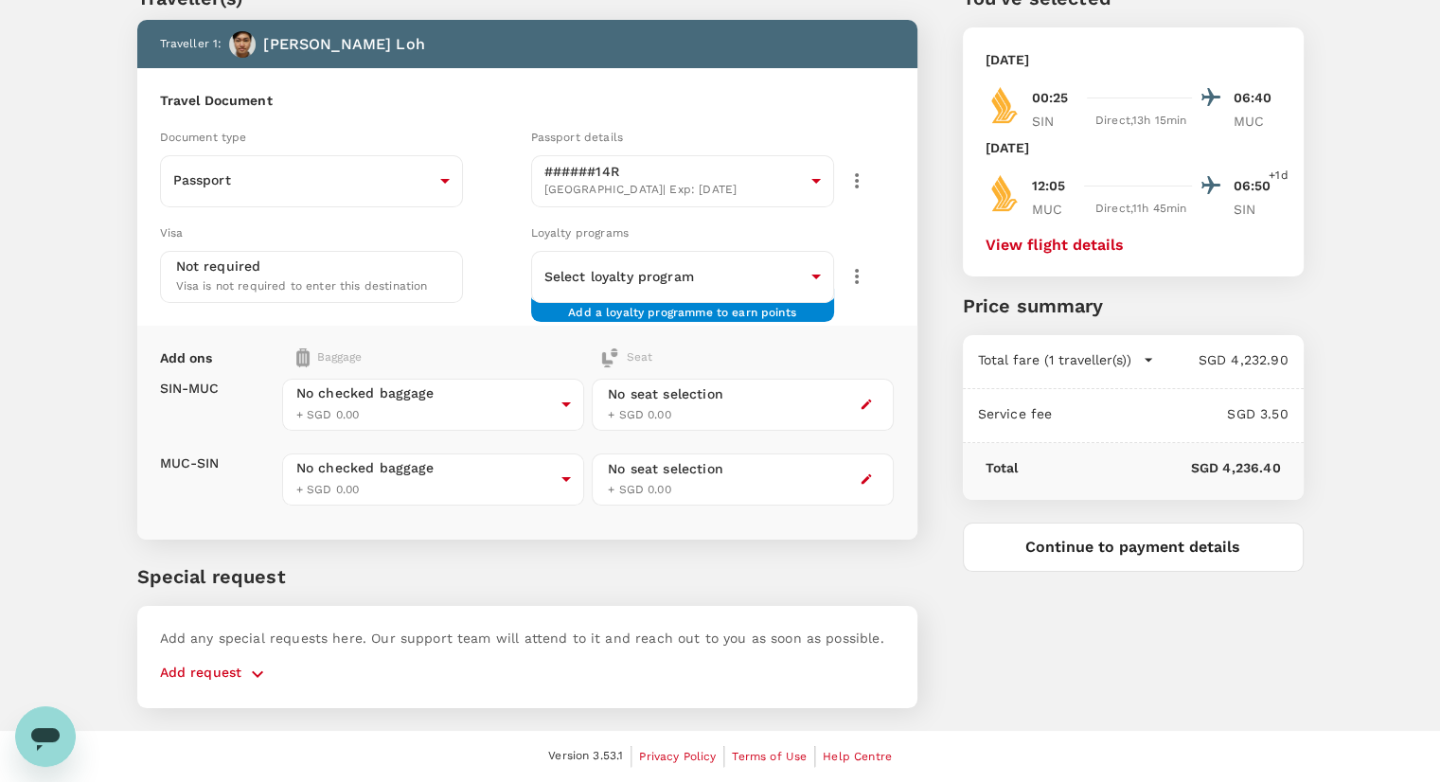
scroll to position [34, 0]
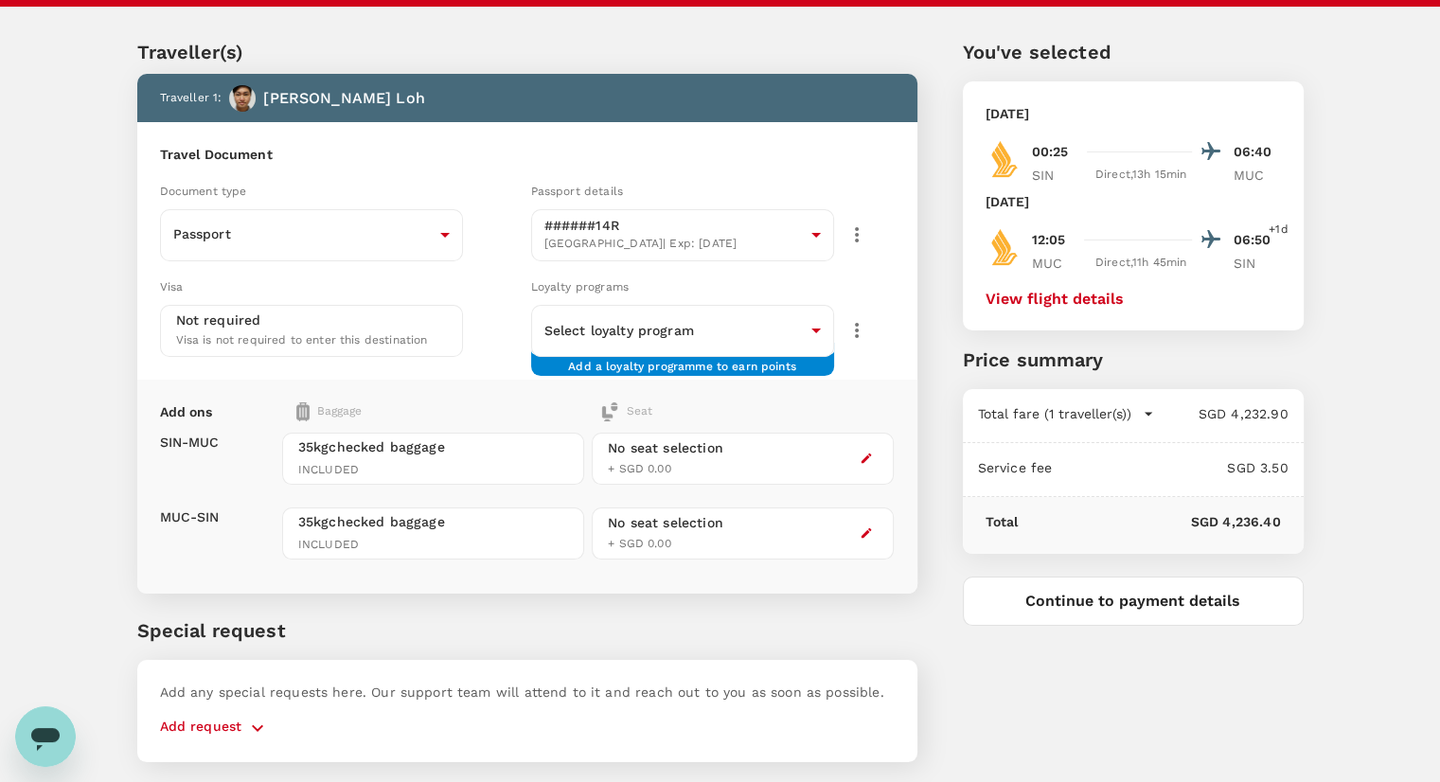
click at [882, 472] on div "No seat selection + SGD 0.00" at bounding box center [743, 459] width 302 height 52
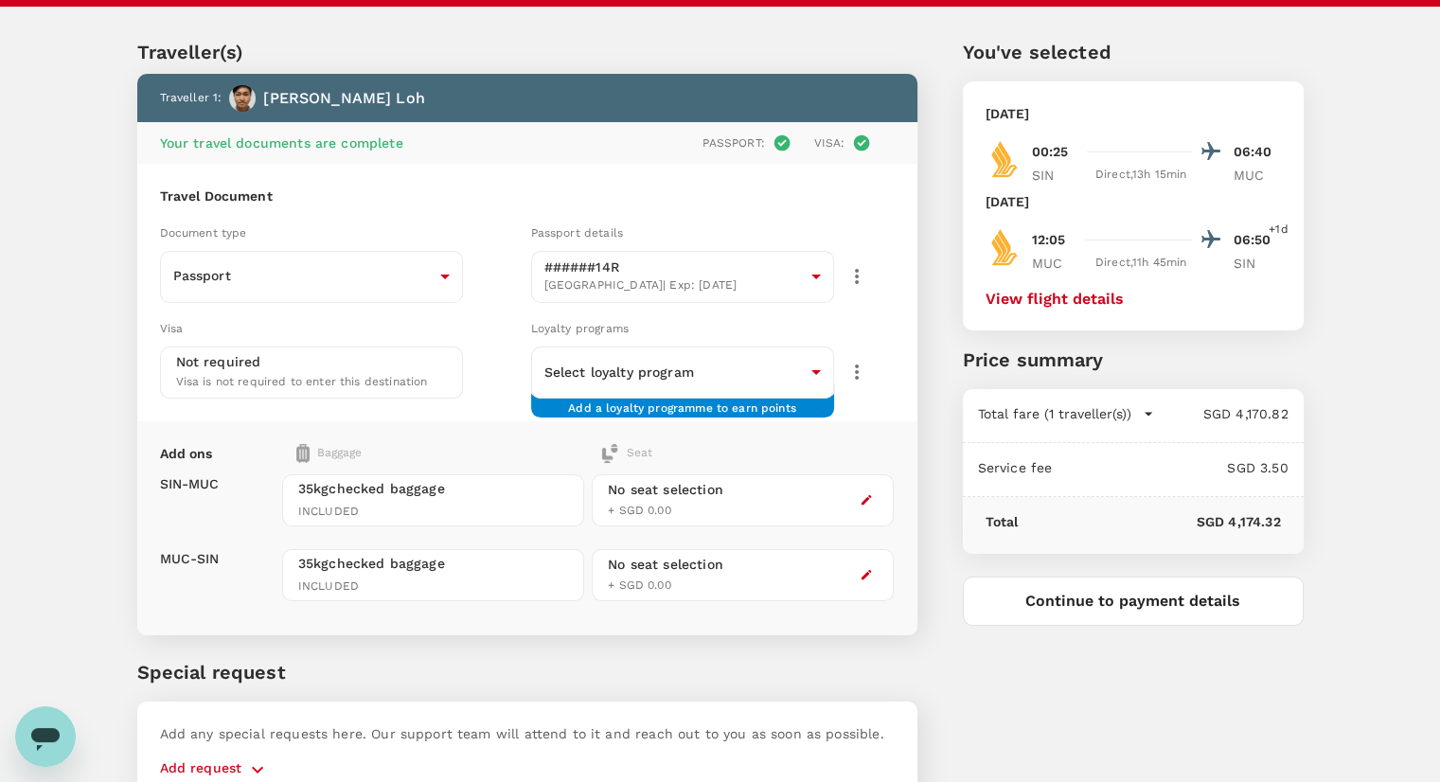
click at [865, 484] on div "No seat selection + SGD 0.00" at bounding box center [743, 500] width 302 height 52
click at [865, 495] on icon "button" at bounding box center [865, 499] width 13 height 13
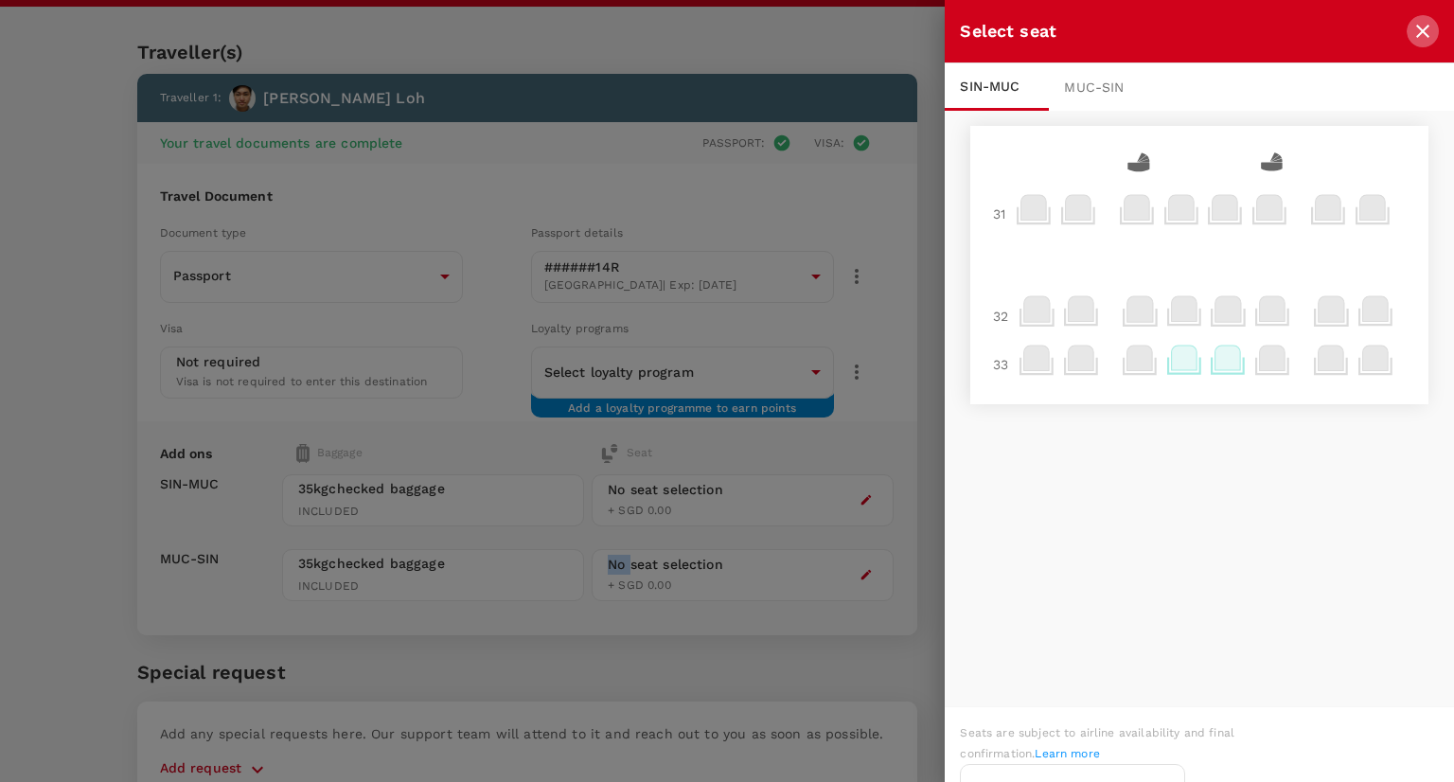
click at [1412, 26] on icon "close" at bounding box center [1422, 31] width 23 height 23
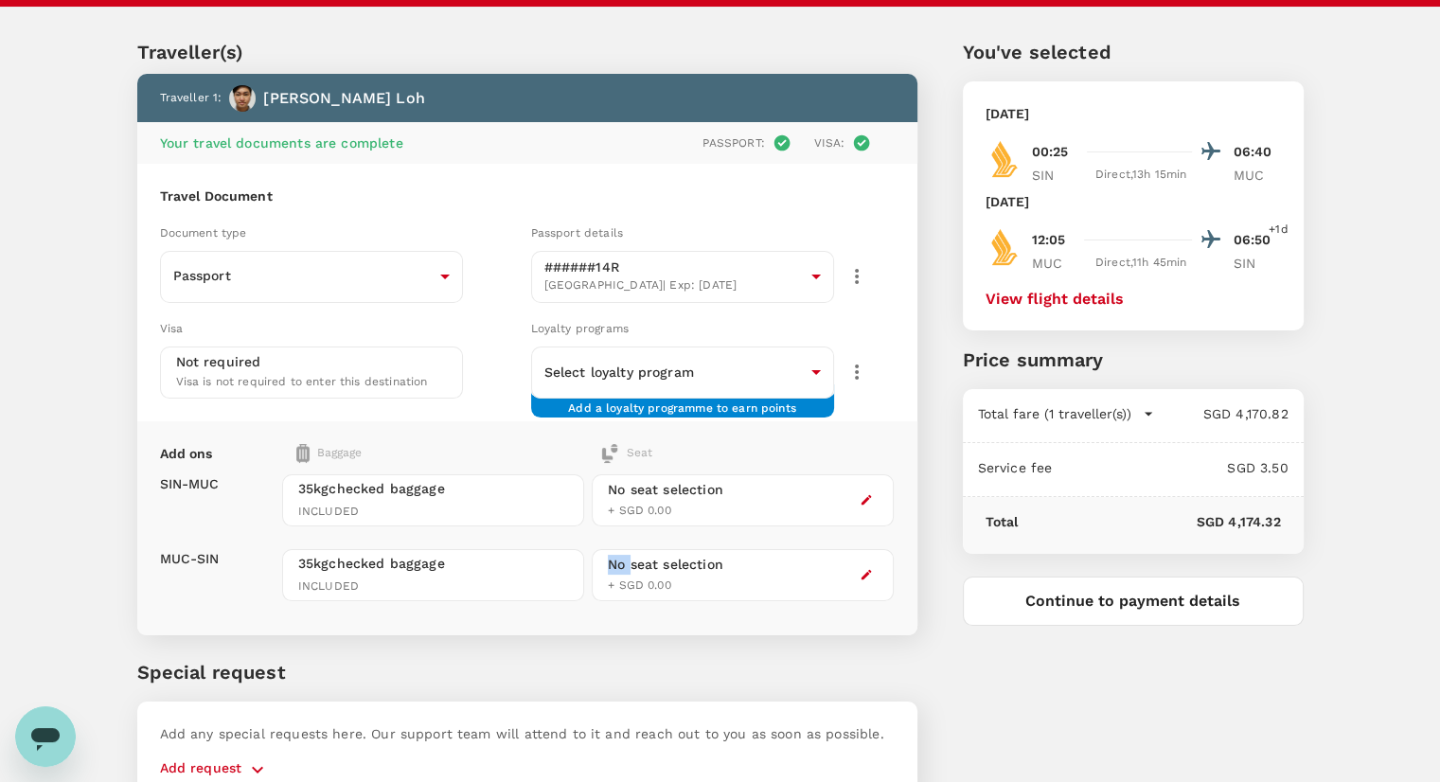
click at [863, 569] on icon "button" at bounding box center [865, 574] width 13 height 13
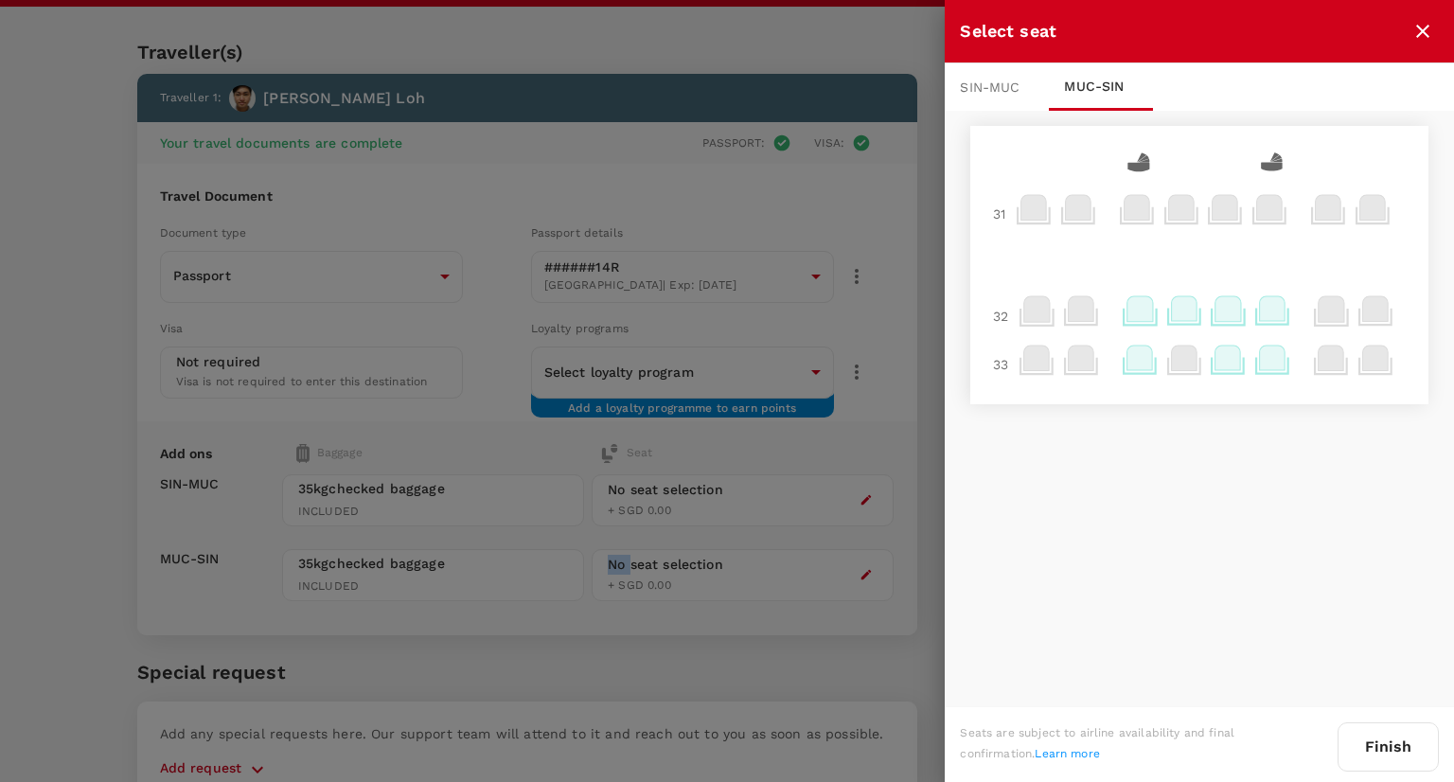
click at [1135, 310] on icon at bounding box center [1140, 308] width 26 height 25
click at [1355, 261] on p "Select" at bounding box center [1360, 267] width 42 height 19
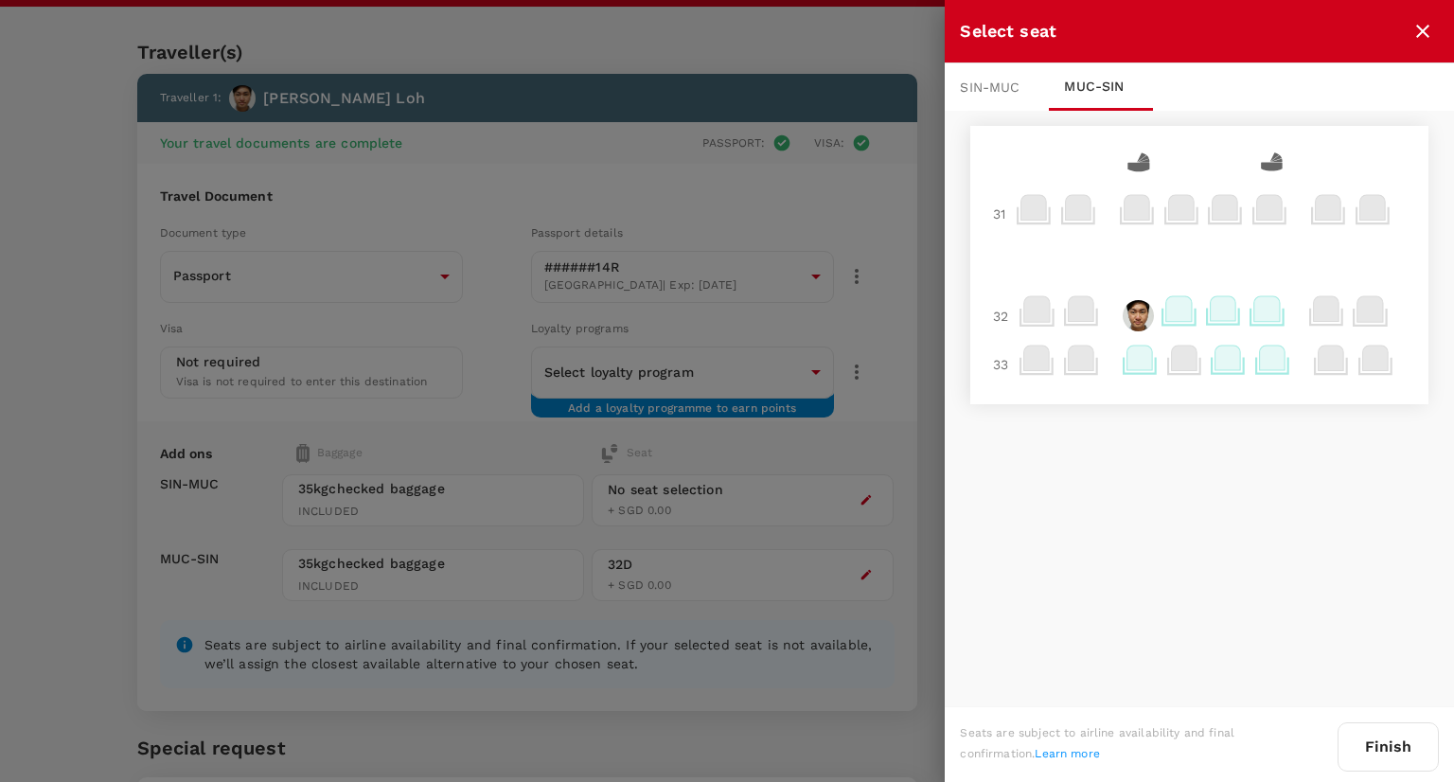
click at [1027, 88] on div "SIN - MUC" at bounding box center [997, 86] width 104 height 47
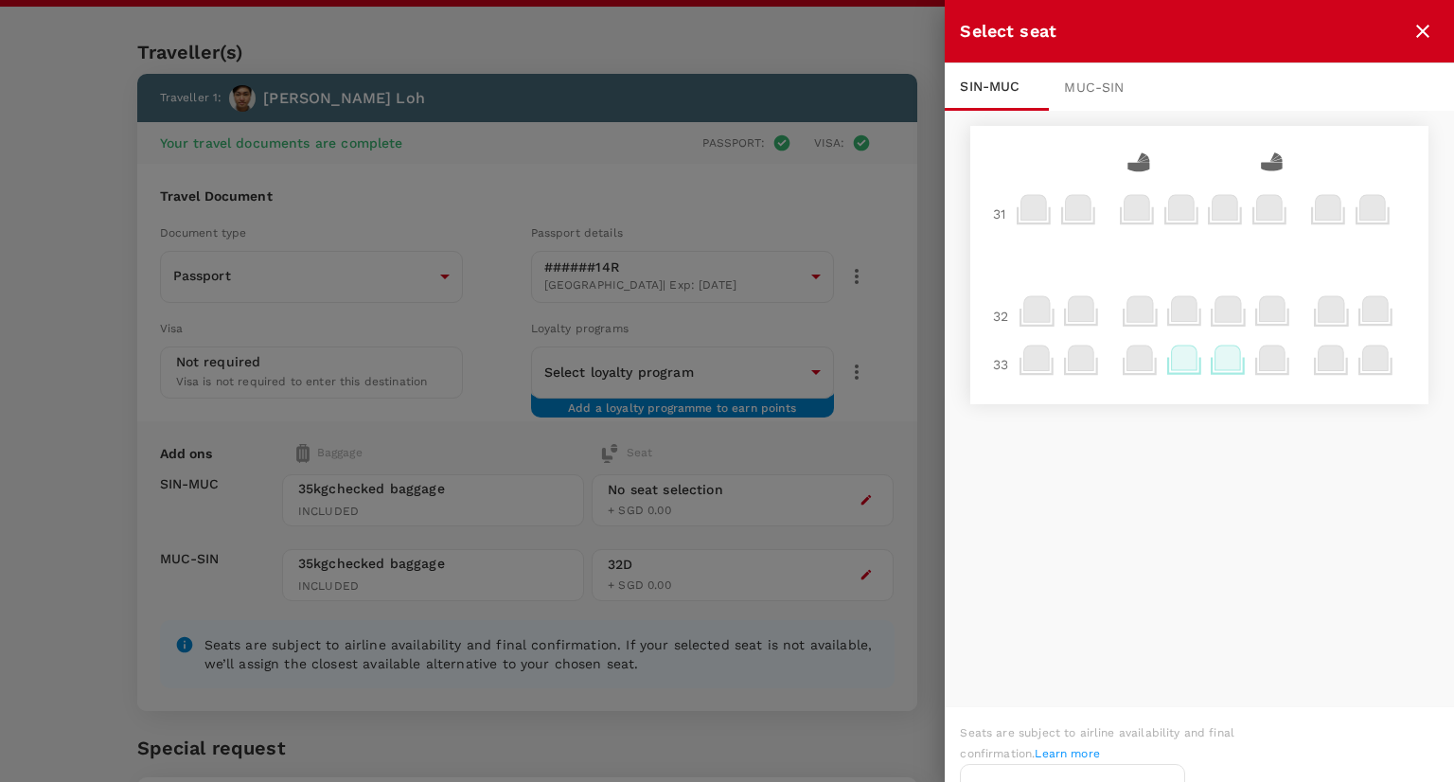
click at [1178, 354] on icon at bounding box center [1185, 357] width 26 height 25
click at [1390, 309] on p "Select" at bounding box center [1404, 317] width 42 height 19
click at [1427, 30] on icon "close" at bounding box center [1422, 31] width 23 height 23
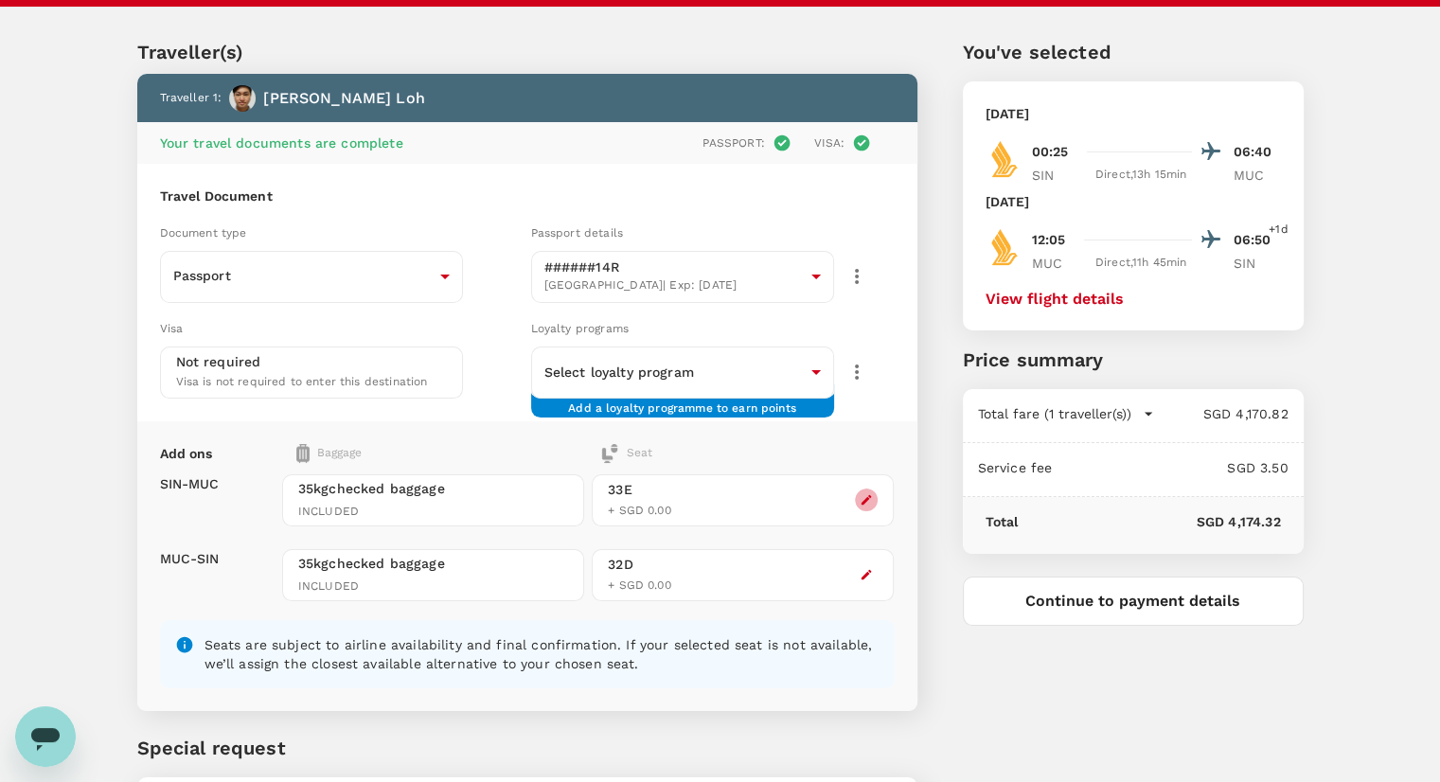
click at [869, 493] on icon "button" at bounding box center [865, 499] width 13 height 13
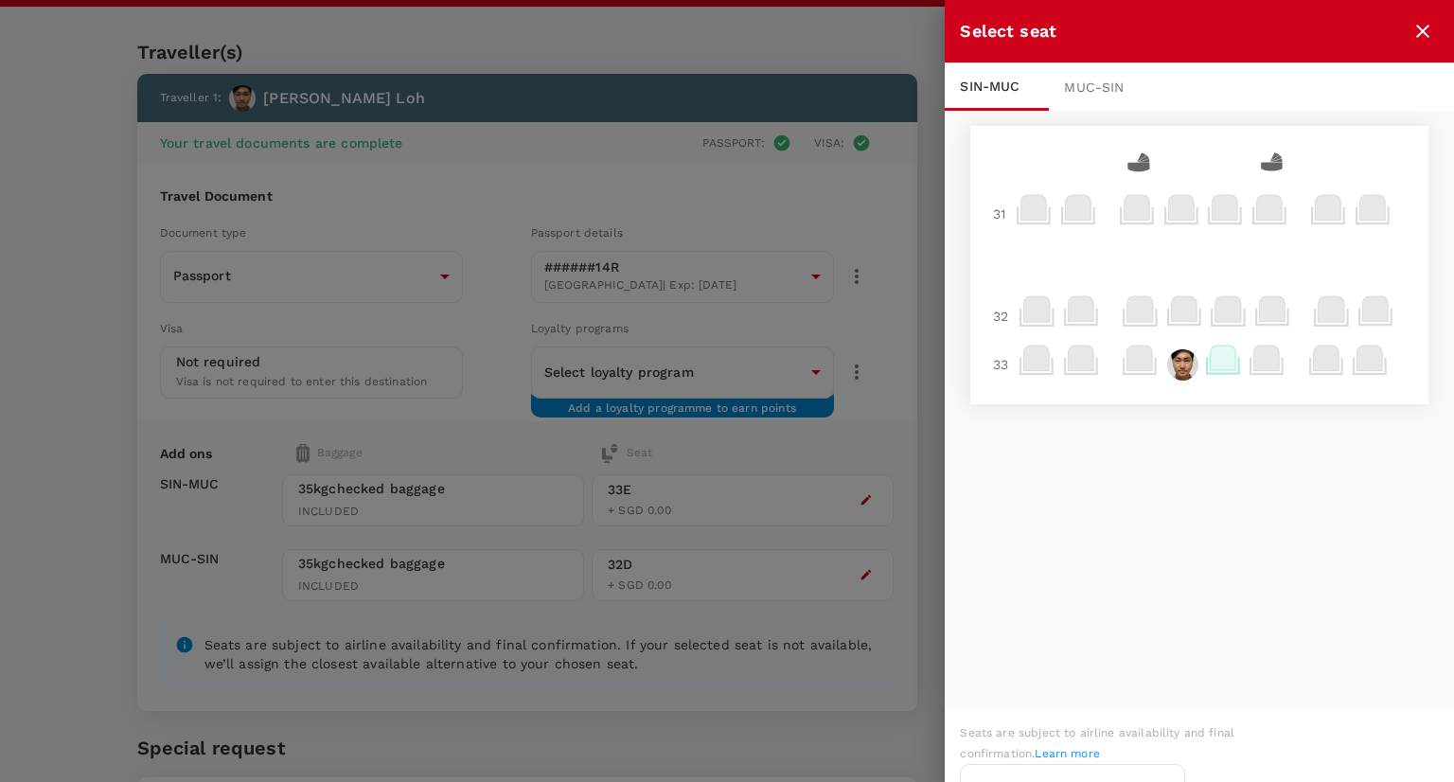
click at [817, 41] on div at bounding box center [727, 391] width 1454 height 782
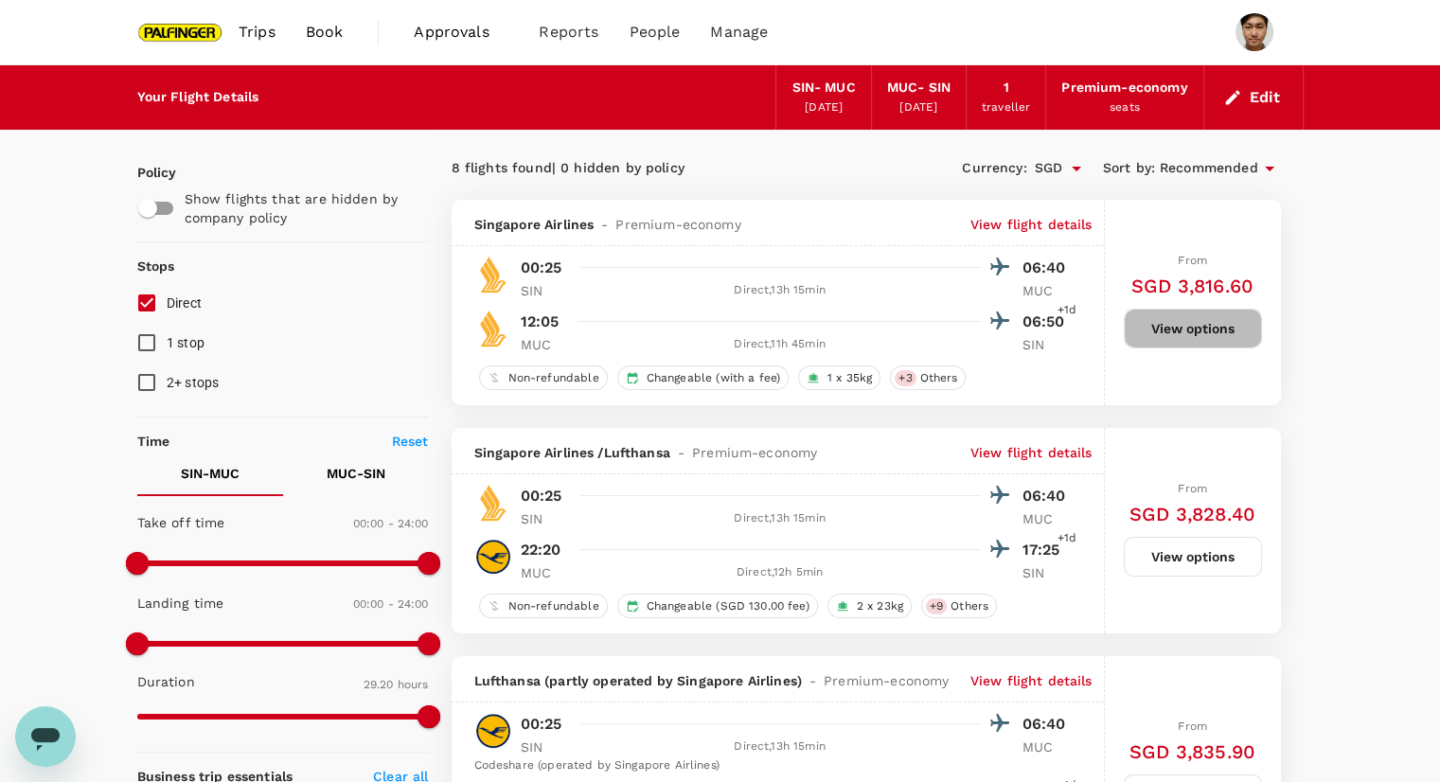
click at [1156, 342] on button "View options" at bounding box center [1192, 329] width 138 height 40
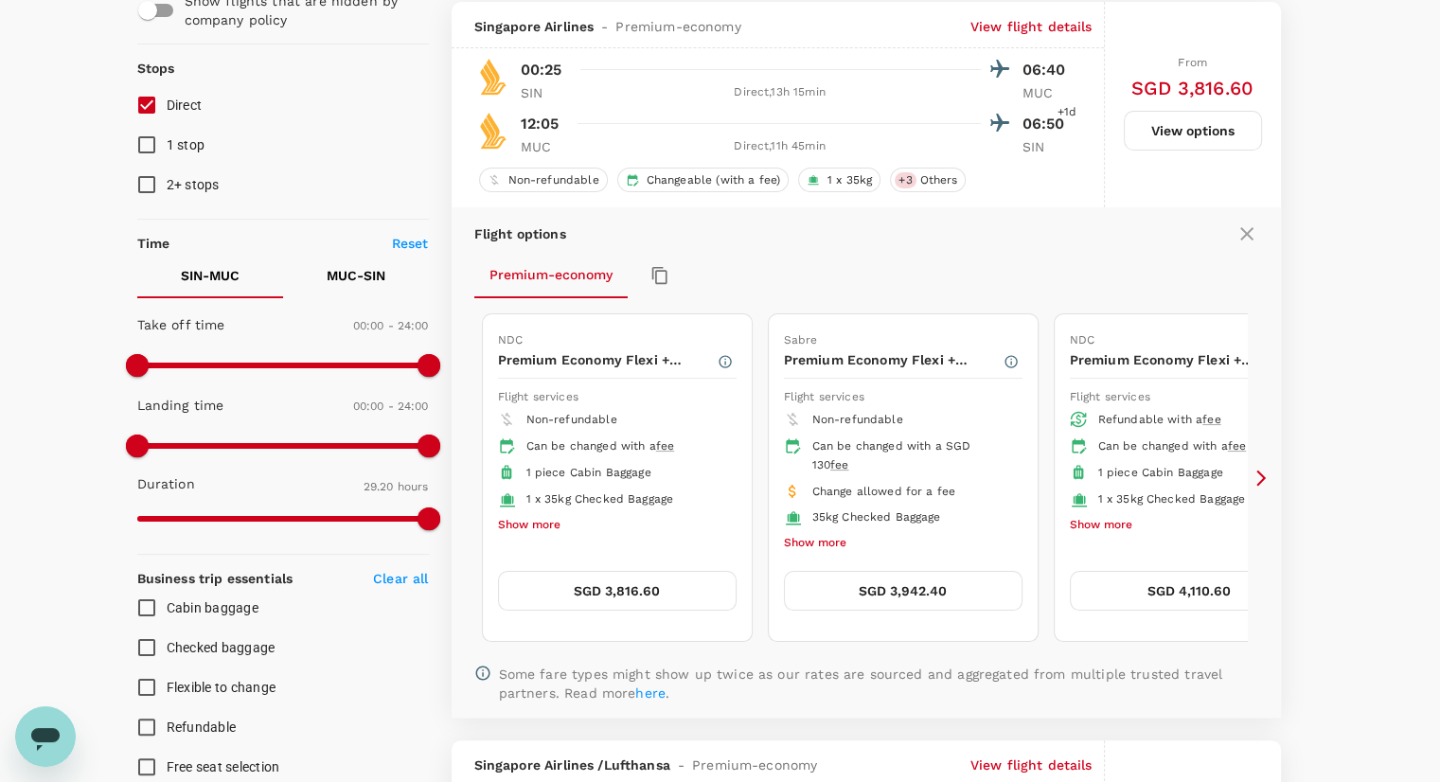
scroll to position [200, 0]
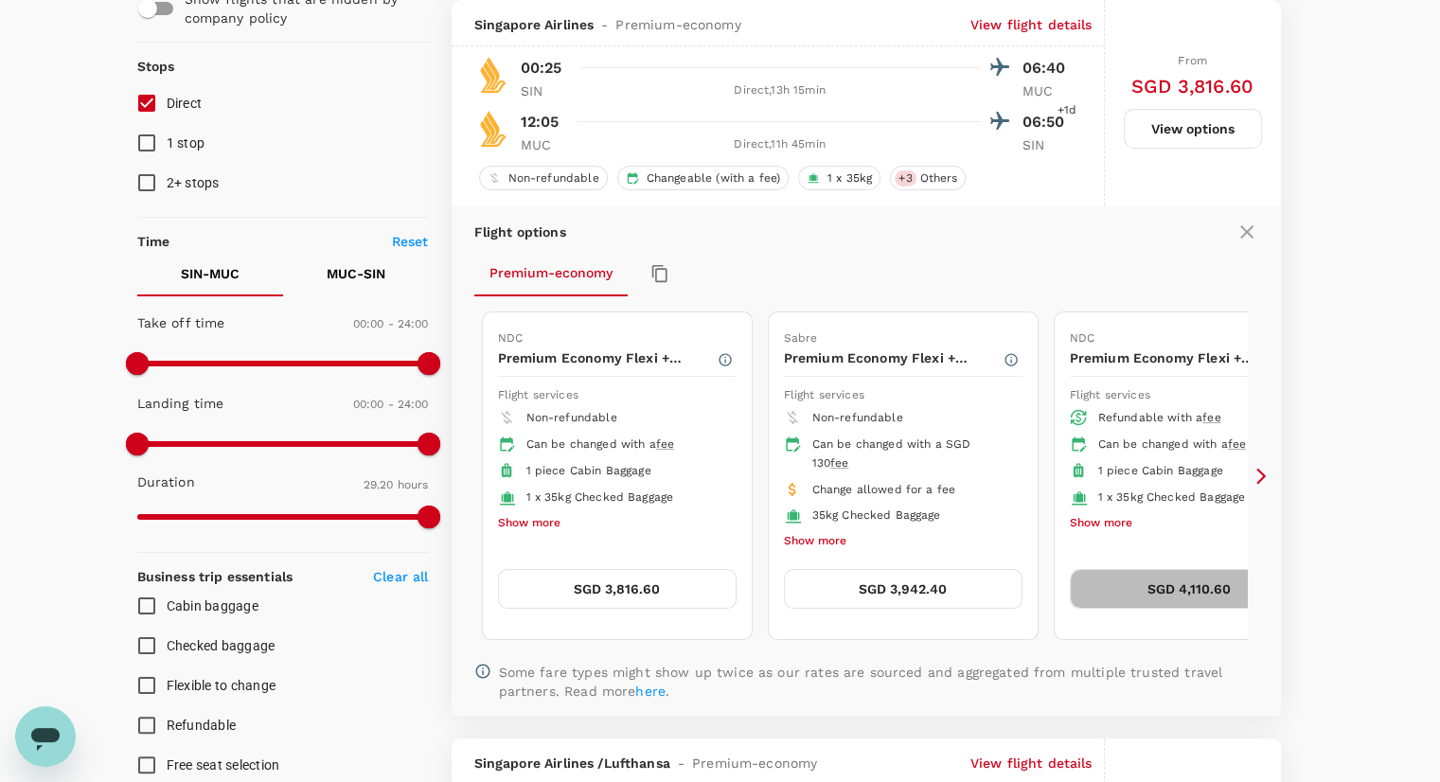
click at [1076, 591] on button "SGD 4,110.60" at bounding box center [1188, 589] width 239 height 40
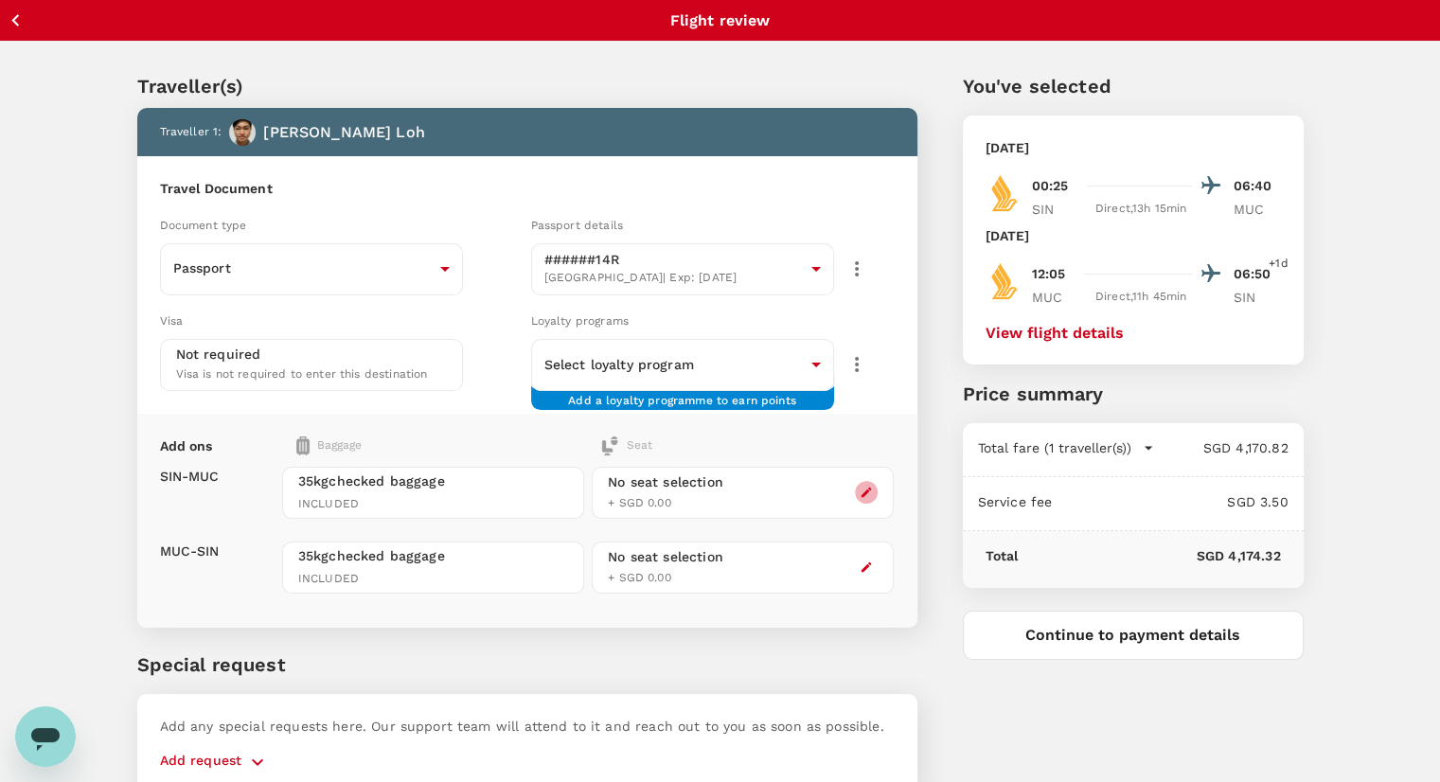
click at [859, 493] on icon "button" at bounding box center [865, 492] width 13 height 13
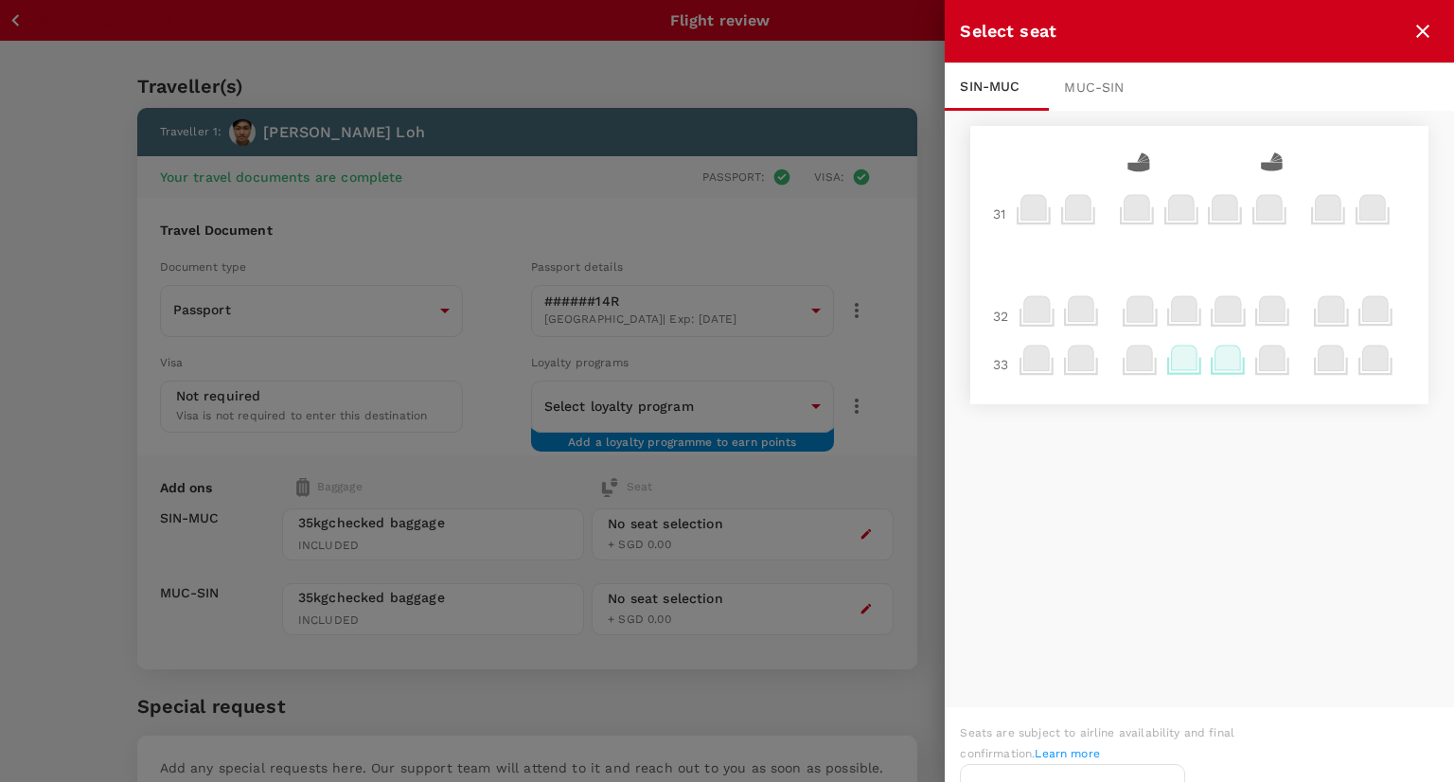
click at [1423, 29] on icon "close" at bounding box center [1422, 31] width 13 height 13
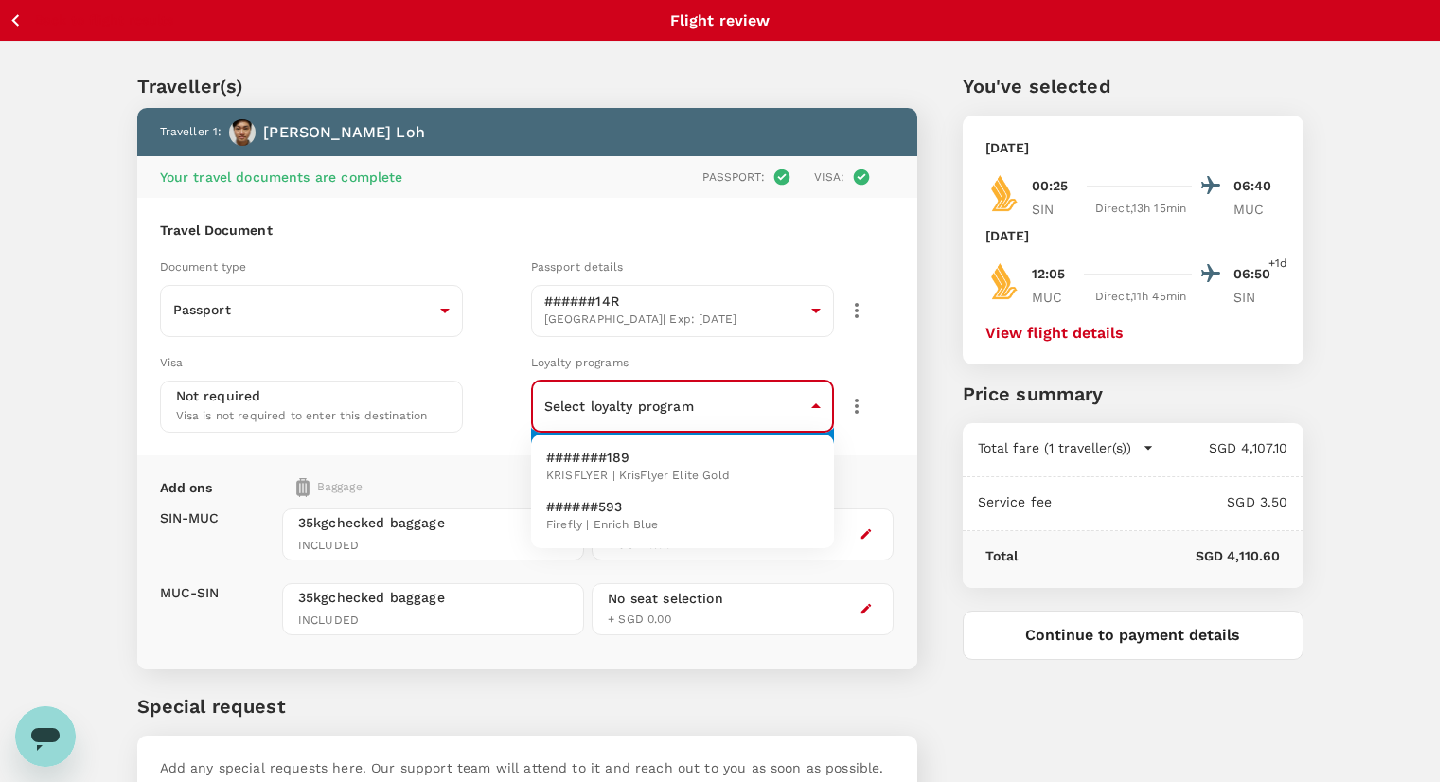
click at [806, 406] on body "Back to flight results Flight review Traveller(s) Traveller 1 : Zhi [PERSON_NAM…" at bounding box center [727, 455] width 1454 height 911
click at [755, 474] on li "#######189 KRISFLYER | KrisFlyer Elite Gold" at bounding box center [682, 466] width 303 height 49
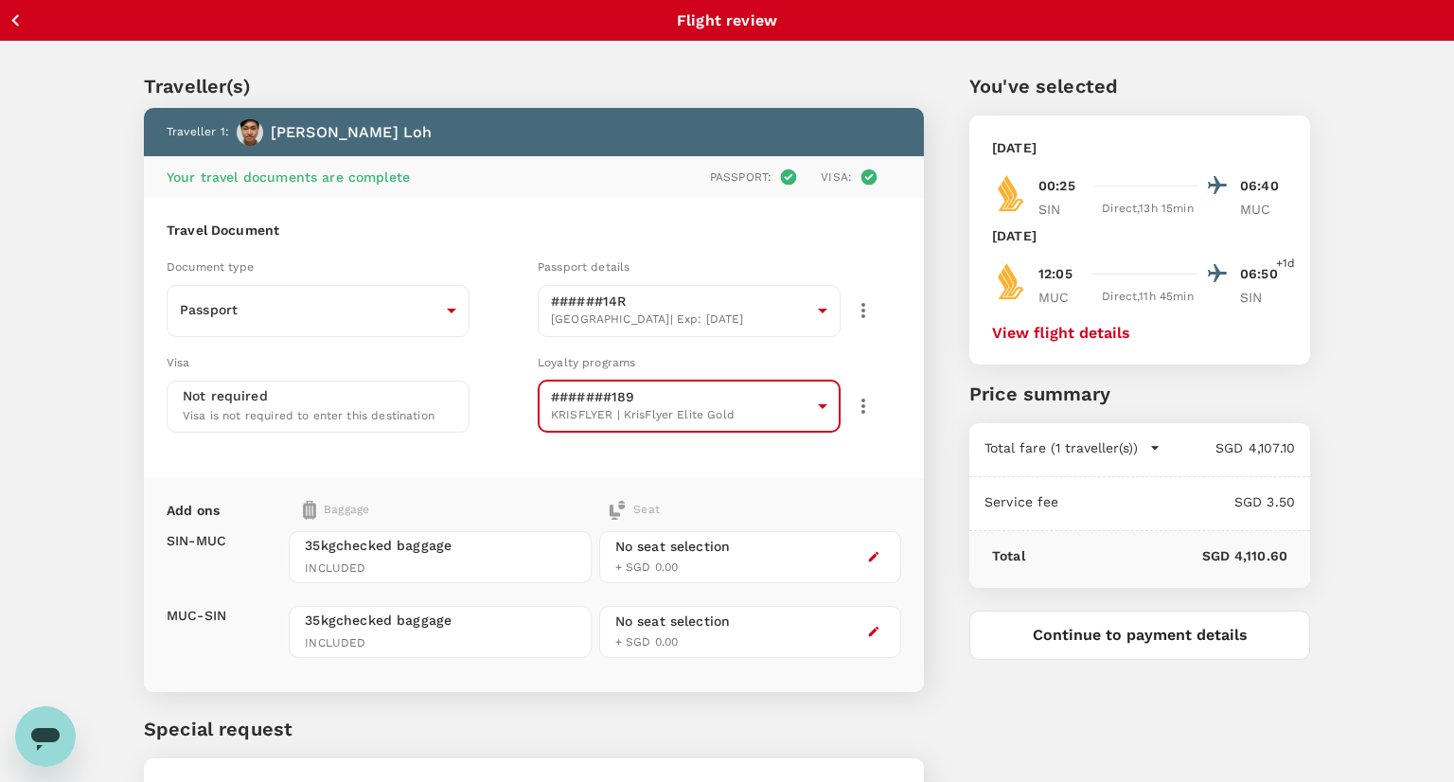
type input "eb5d05e1-1e80-45d6-8f2e-dfbb4304c65d"
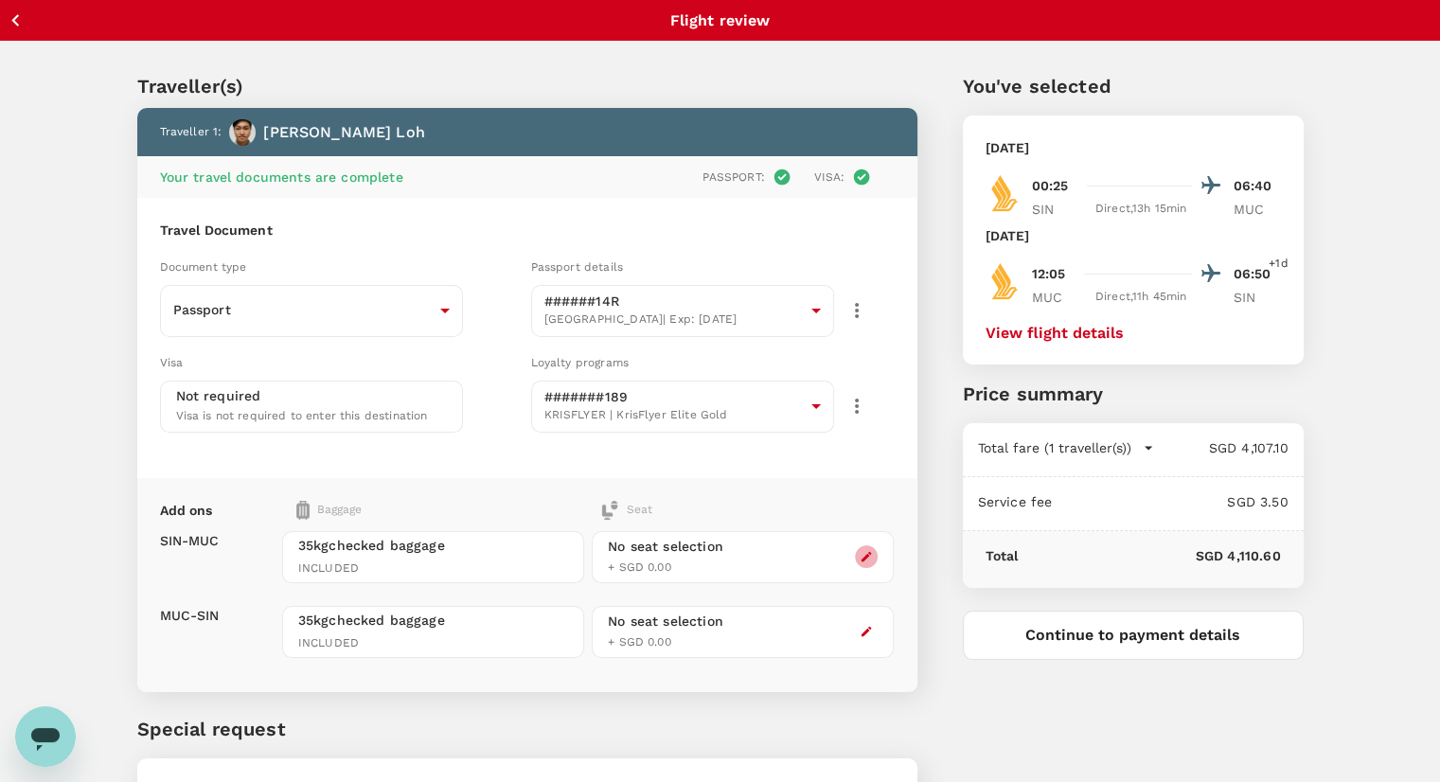
click at [860, 557] on icon "button" at bounding box center [865, 556] width 13 height 13
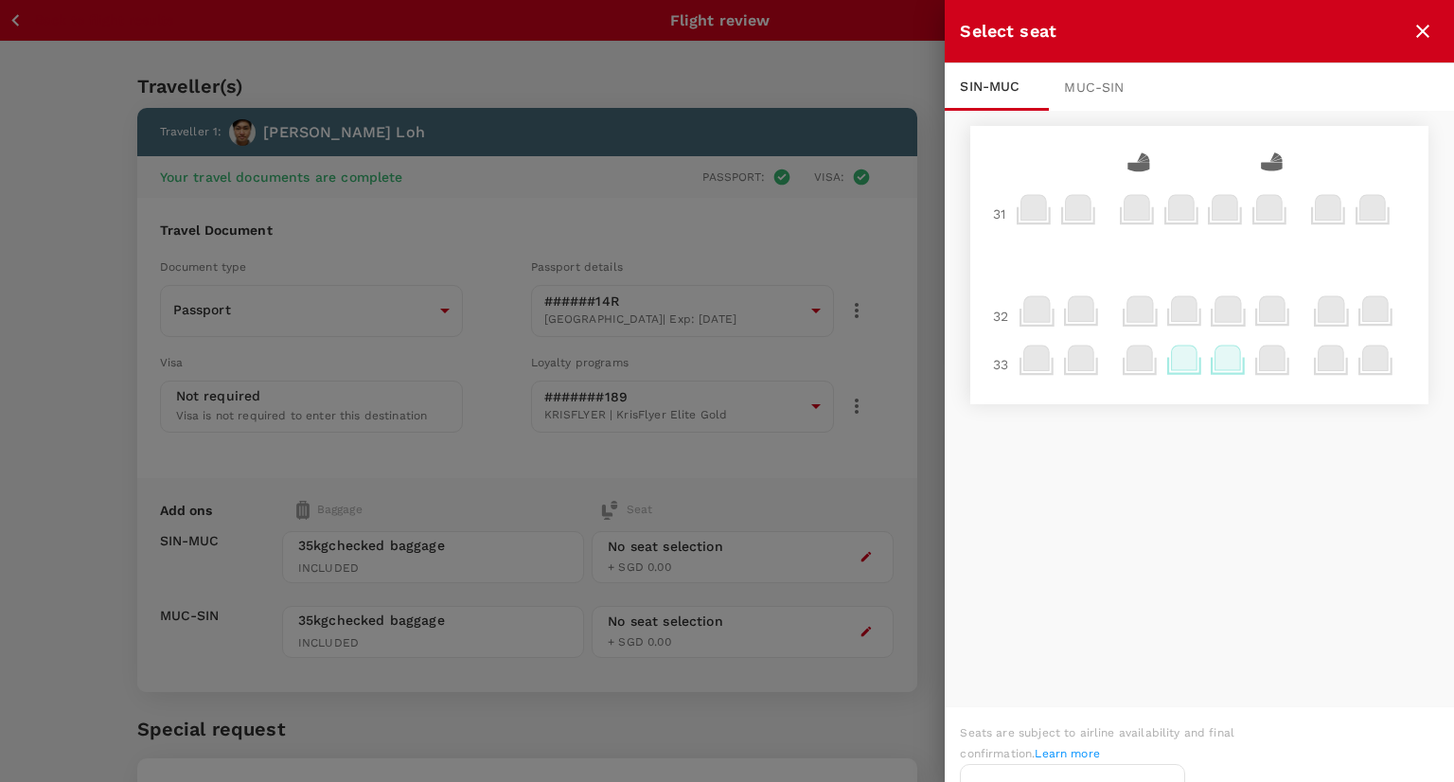
click at [1172, 363] on icon at bounding box center [1185, 357] width 26 height 25
click at [1387, 316] on p "Select" at bounding box center [1404, 317] width 42 height 19
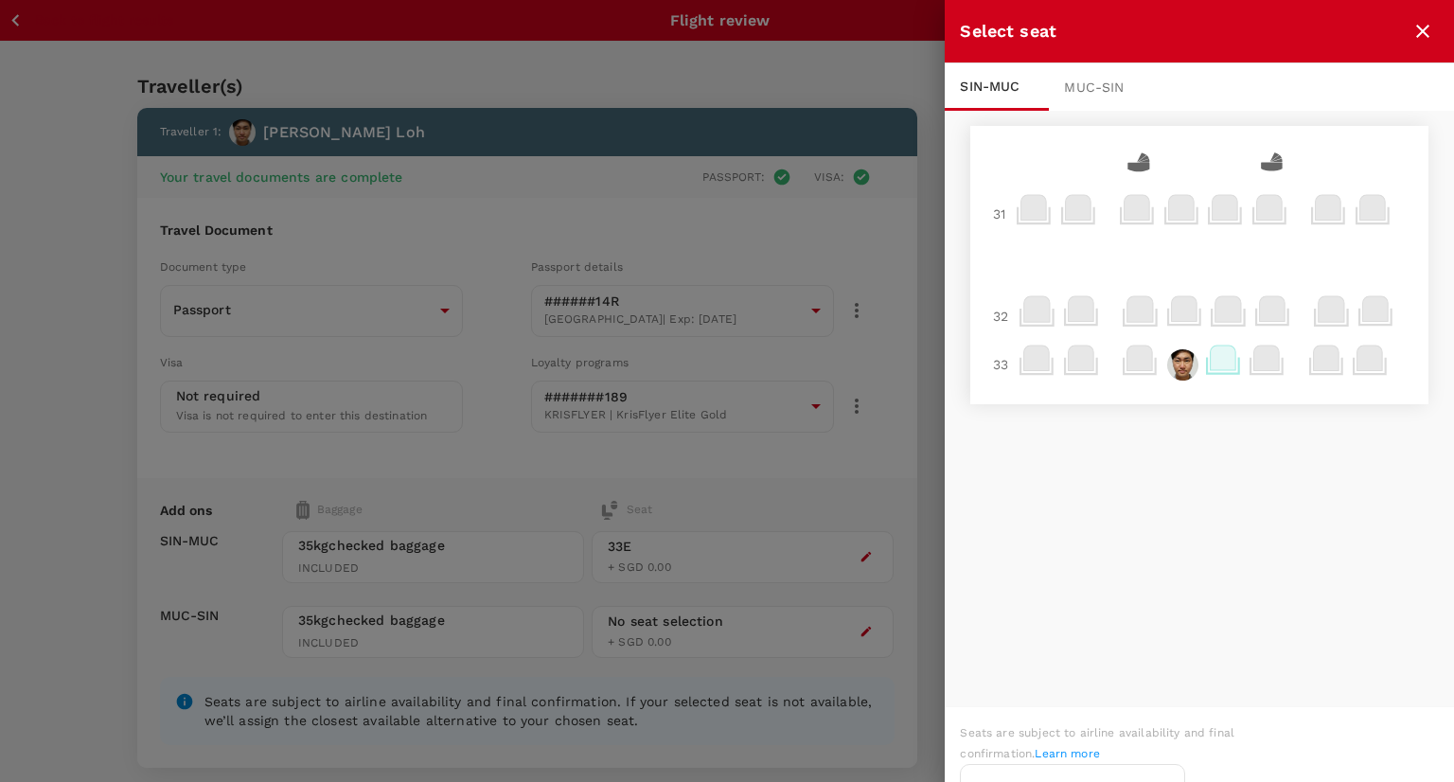
click at [1098, 88] on div "MUC - SIN" at bounding box center [1101, 86] width 104 height 47
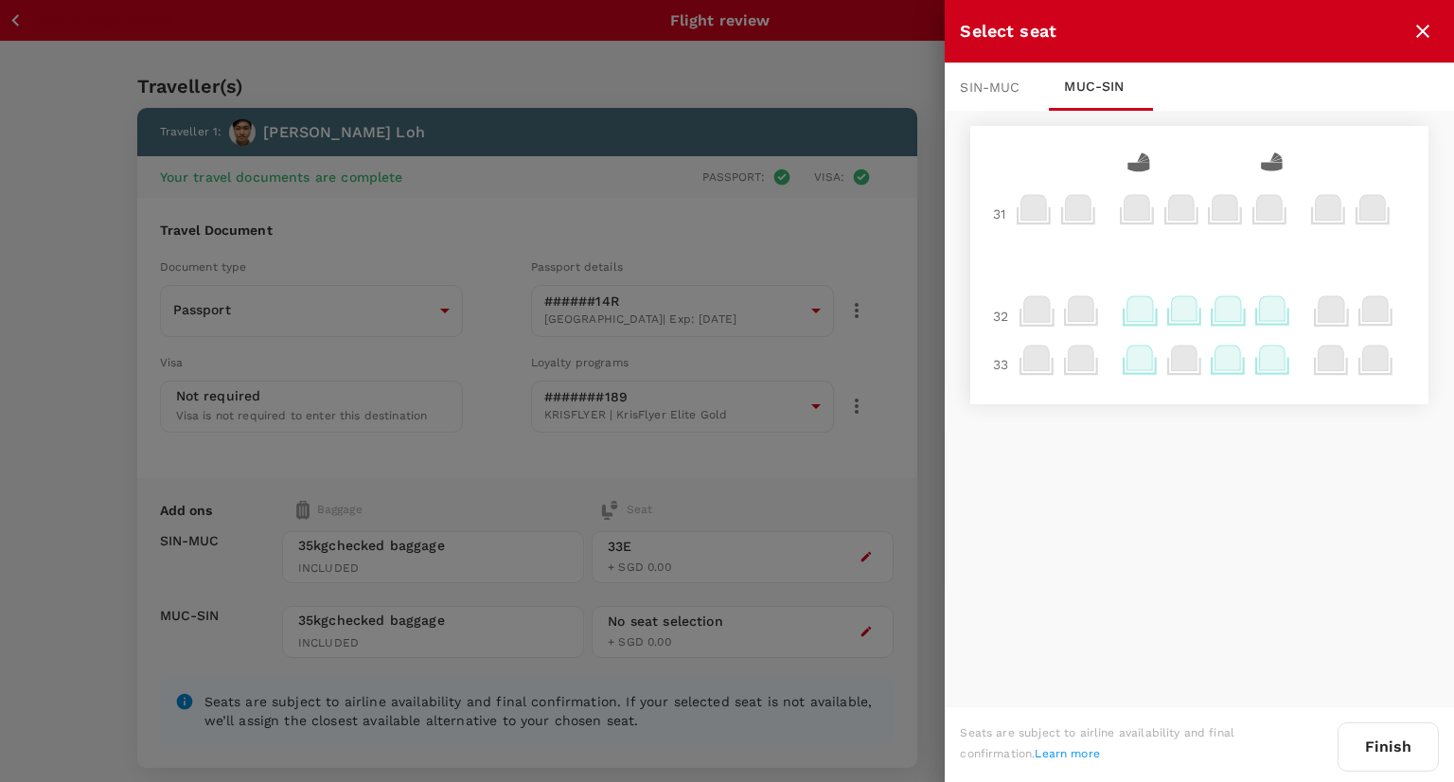
click at [1131, 319] on icon at bounding box center [1140, 308] width 26 height 25
click at [1131, 317] on icon at bounding box center [1140, 308] width 26 height 25
click at [1352, 263] on p "Select" at bounding box center [1360, 267] width 42 height 19
click at [1373, 743] on button "Finish" at bounding box center [1387, 746] width 101 height 49
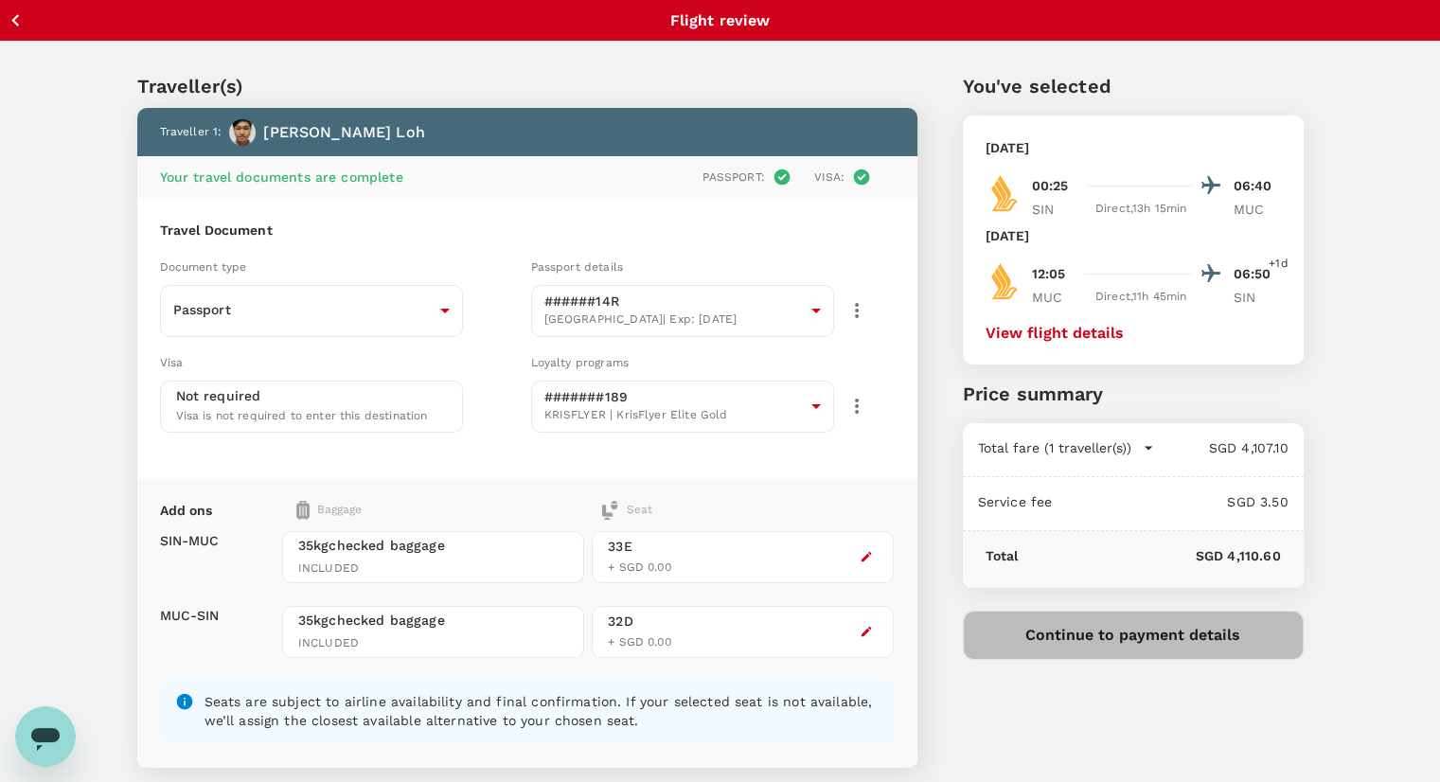
click at [1064, 641] on button "Continue to payment details" at bounding box center [1133, 634] width 341 height 49
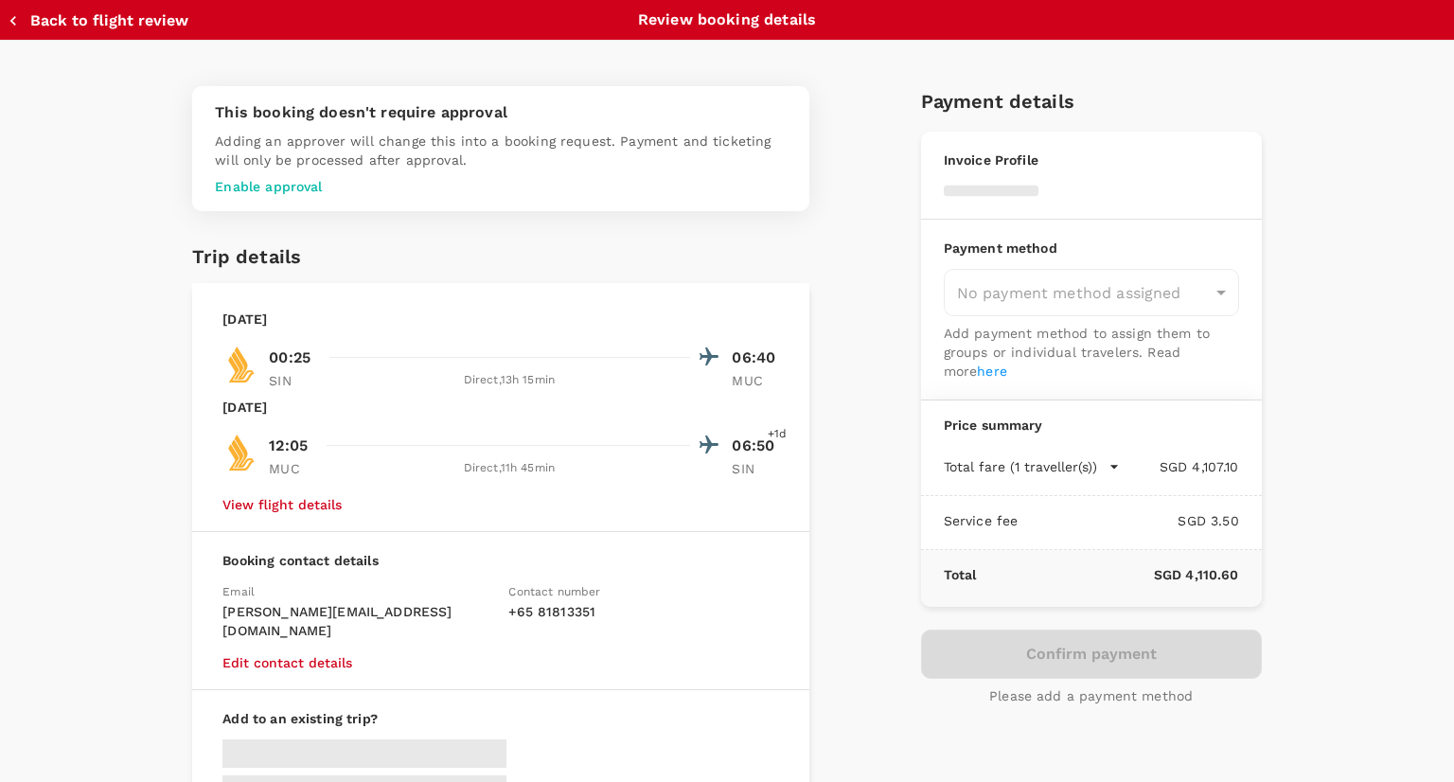
type input "9be03565-66ee-4886-9f8c-c8015ed65526"
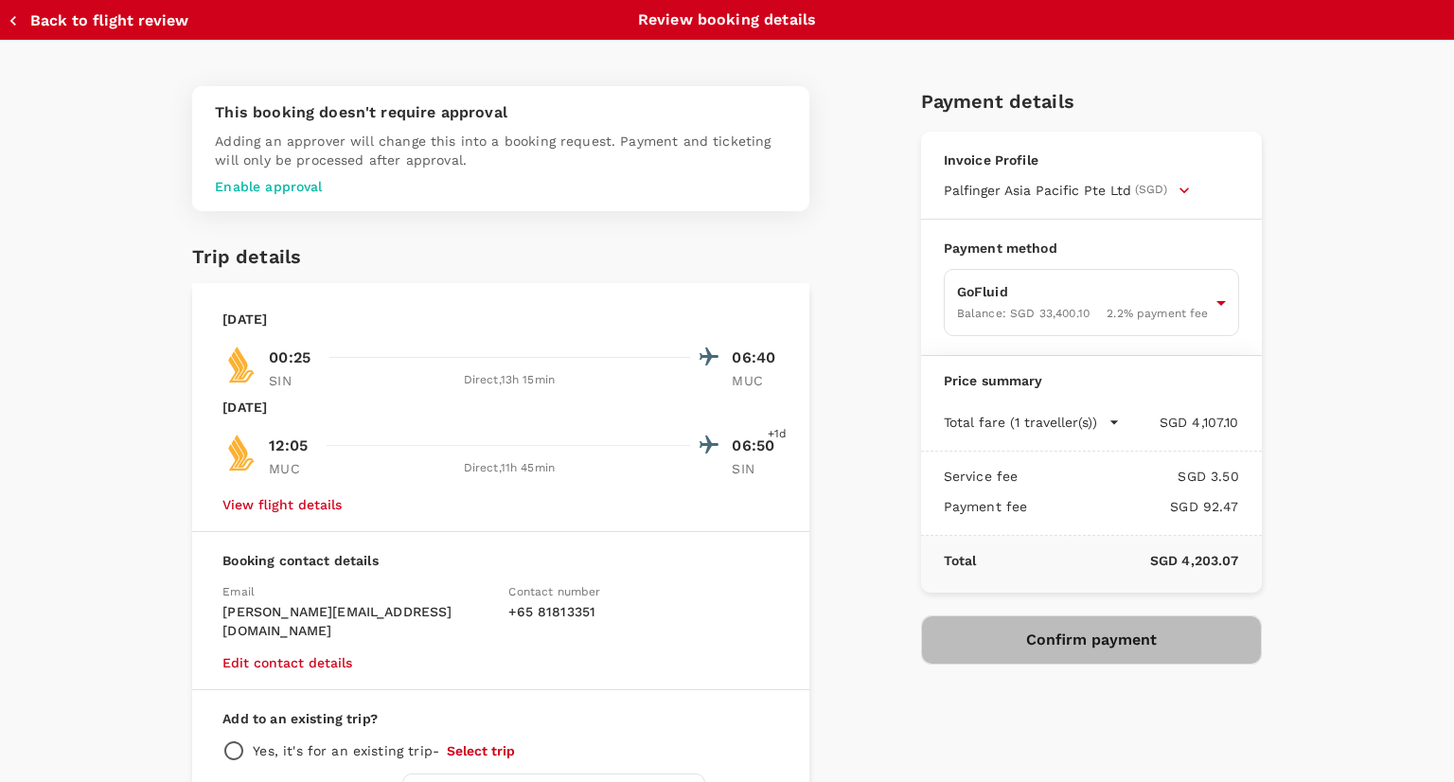
click at [942, 637] on button "Confirm payment" at bounding box center [1091, 639] width 341 height 49
